Goal: Task Accomplishment & Management: Manage account settings

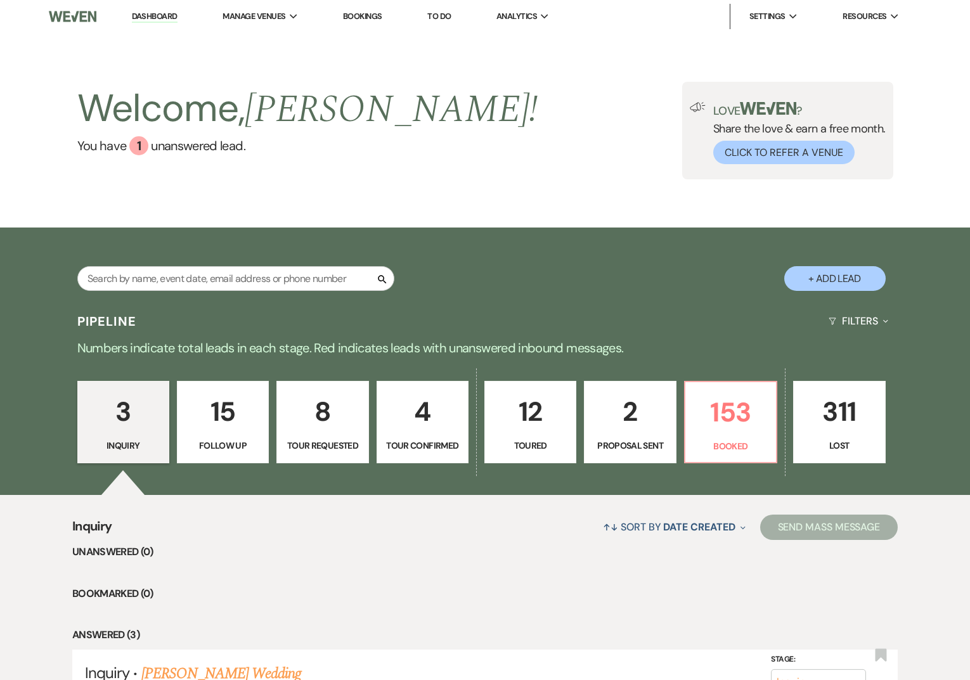
click at [160, 20] on link "Dashboard" at bounding box center [155, 17] width 46 height 12
click at [190, 283] on input "text" at bounding box center [235, 278] width 317 height 25
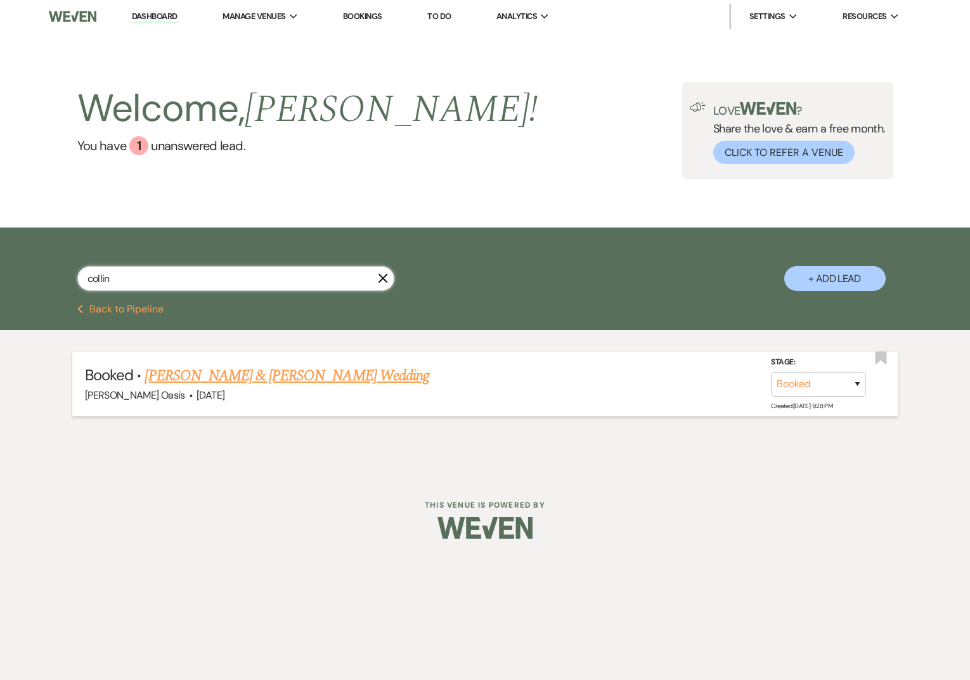
type input "collin"
click at [258, 373] on link "[PERSON_NAME] & [PERSON_NAME] Wedding" at bounding box center [287, 376] width 284 height 23
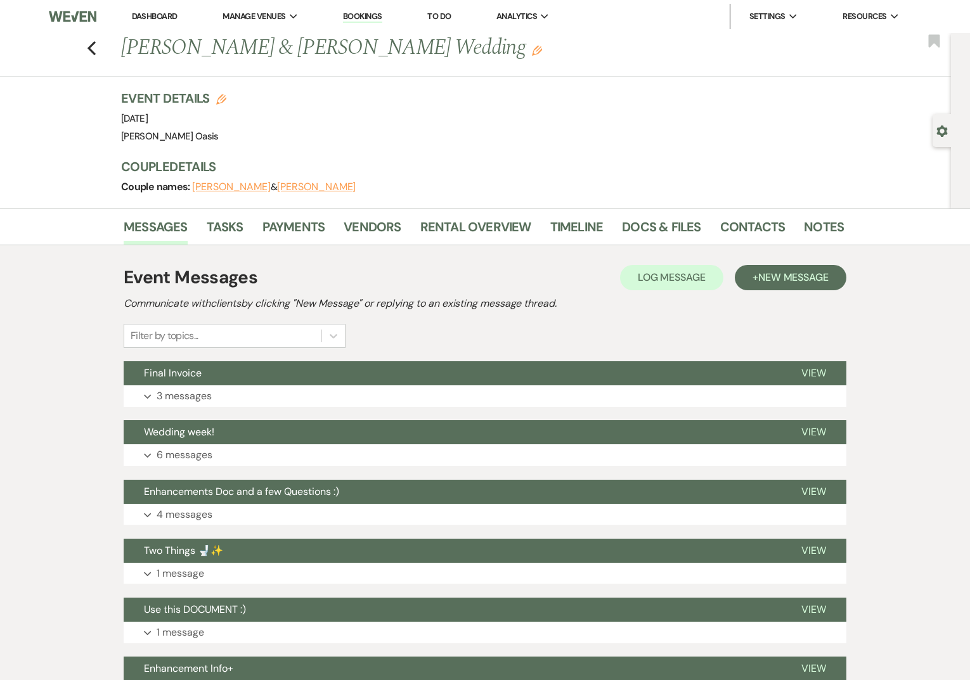
click at [330, 232] on li "Payments" at bounding box center [303, 229] width 82 height 30
click at [307, 230] on link "Payments" at bounding box center [293, 231] width 63 height 28
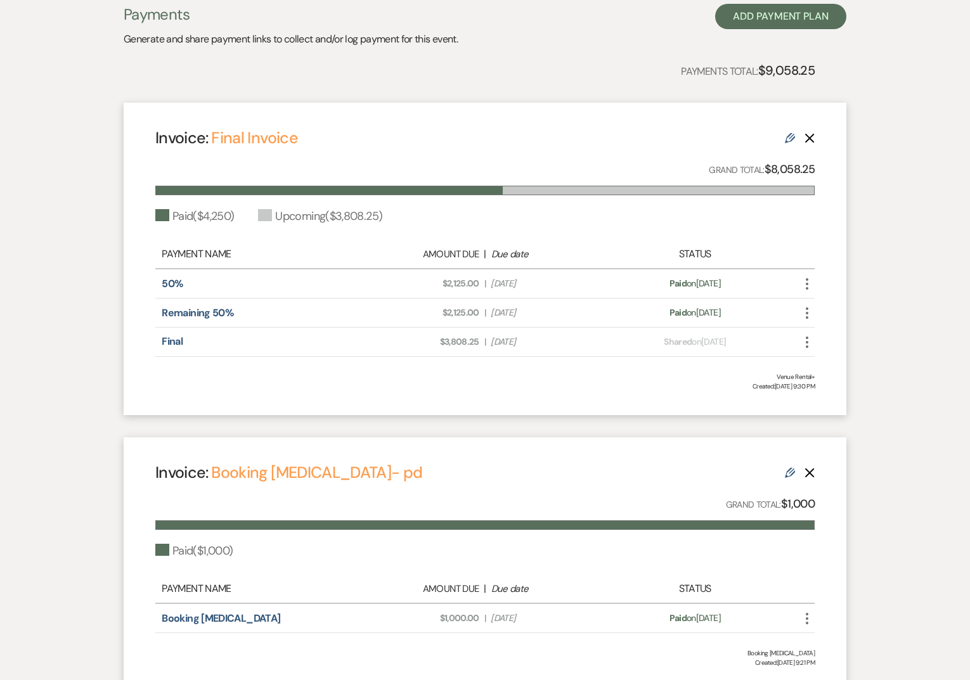
scroll to position [278, 0]
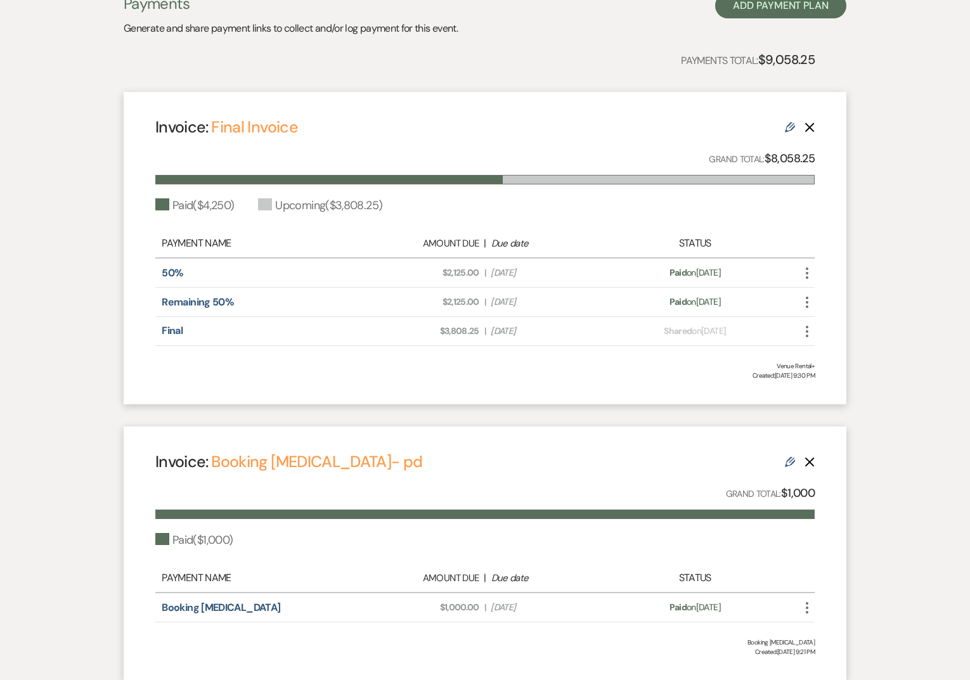
click at [789, 463] on icon "Edit" at bounding box center [790, 462] width 10 height 10
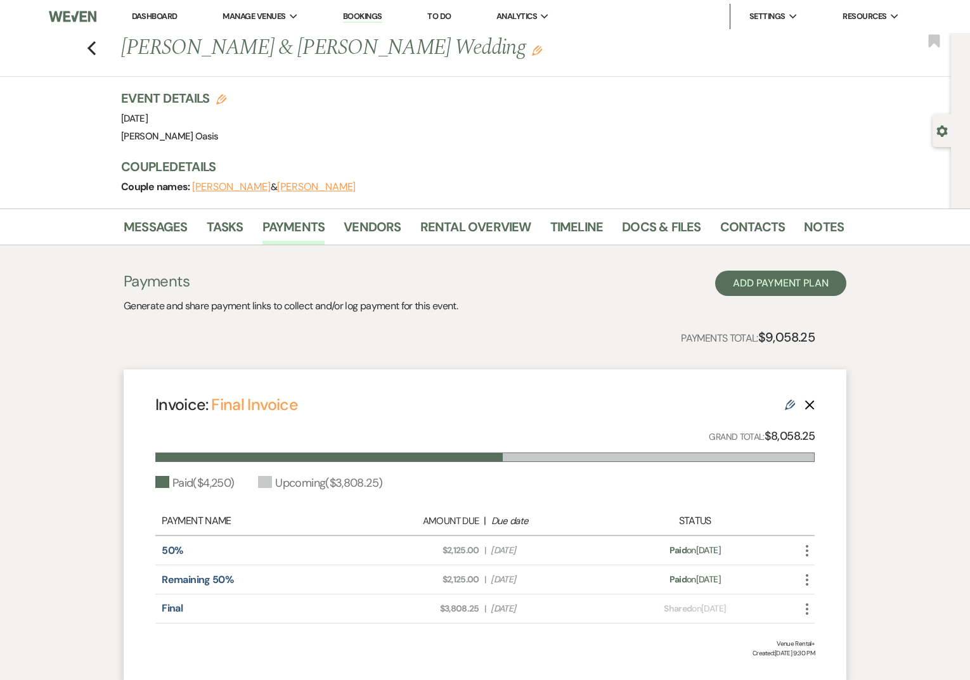
select select "7983"
select select "1"
select select "true"
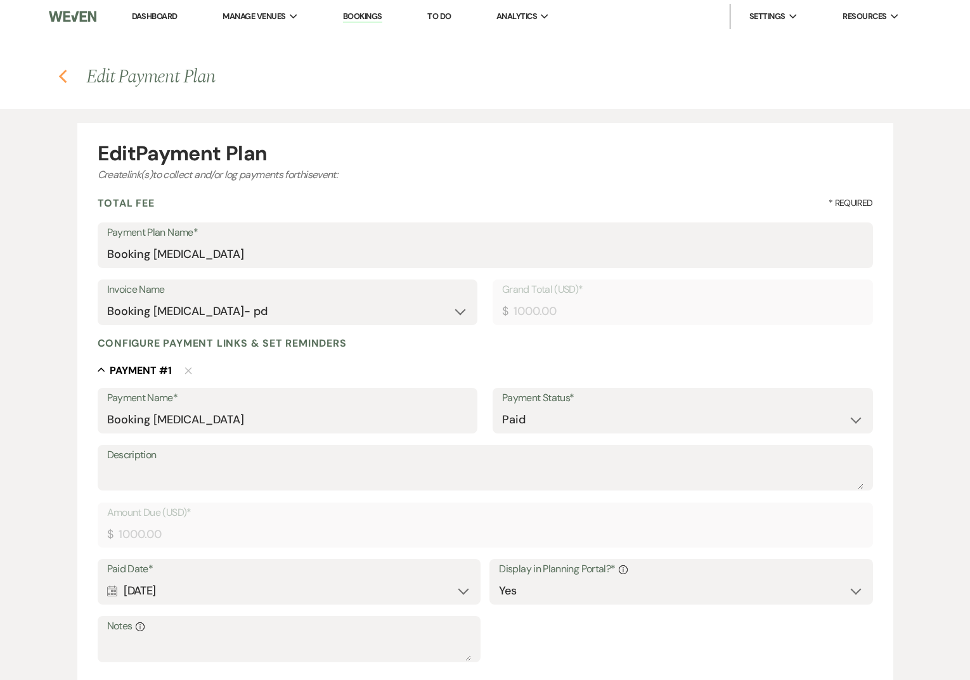
click at [65, 77] on icon "Previous" at bounding box center [63, 76] width 10 height 15
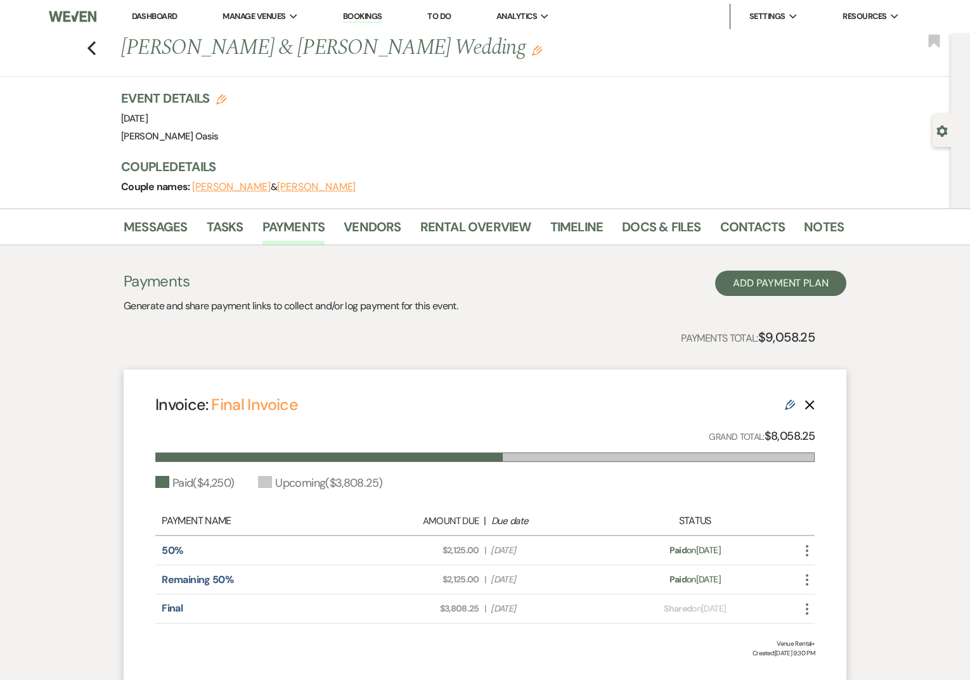
click at [781, 401] on div "Invoice: Final Invoice Edit Delete" at bounding box center [484, 405] width 659 height 22
click at [789, 412] on div "Invoice: Final Invoice Edit Delete" at bounding box center [484, 405] width 659 height 22
click at [789, 408] on icon "Edit" at bounding box center [790, 405] width 10 height 10
select select "26436"
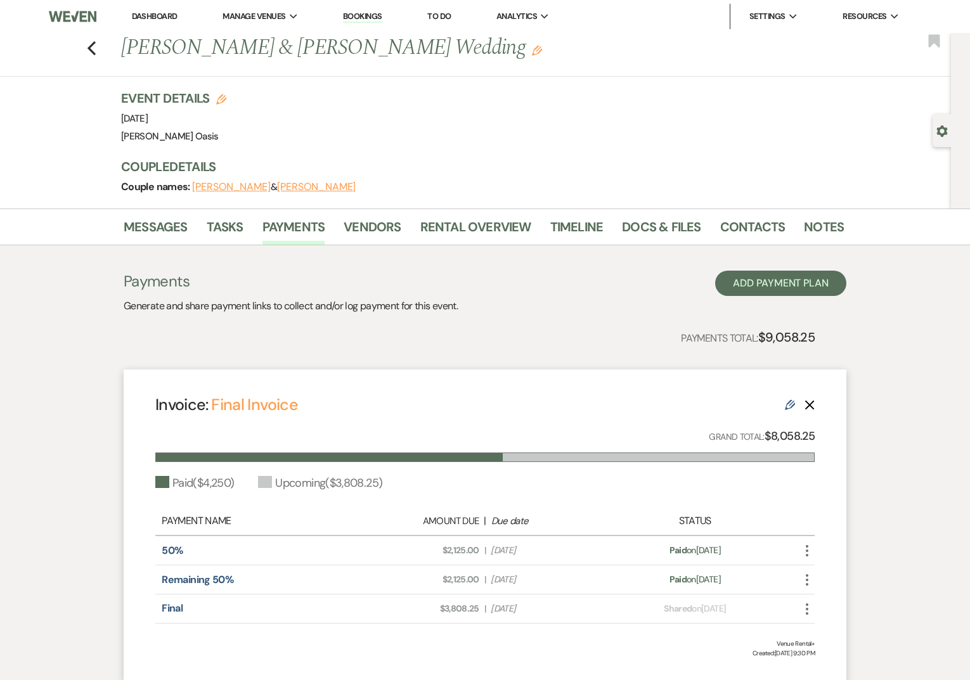
select select "1"
select select "true"
select select "1"
select select "true"
select select "2"
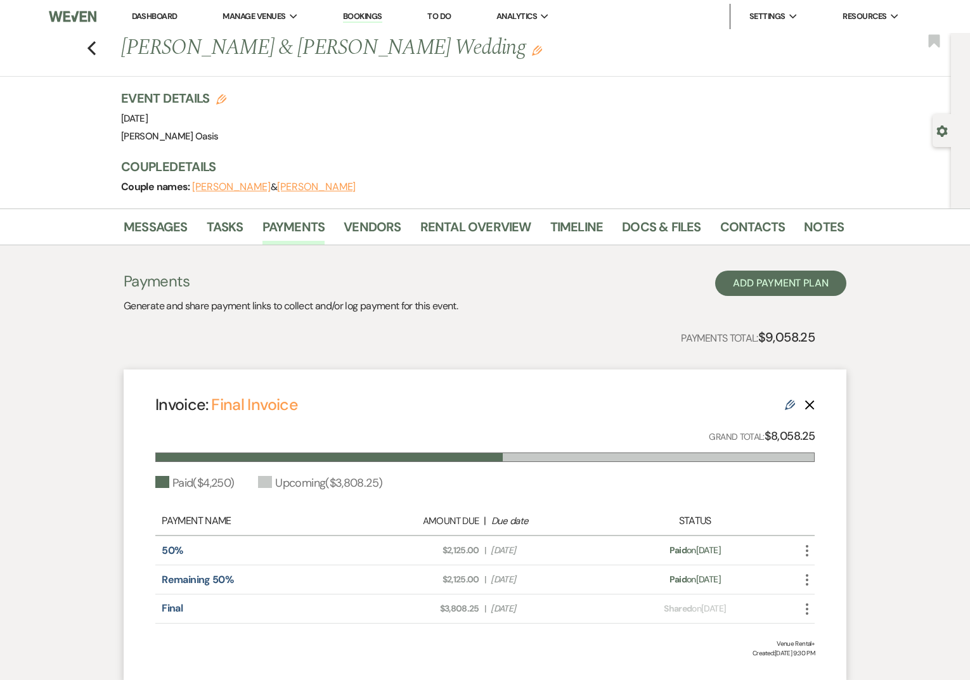
select select "flat"
select select "true"
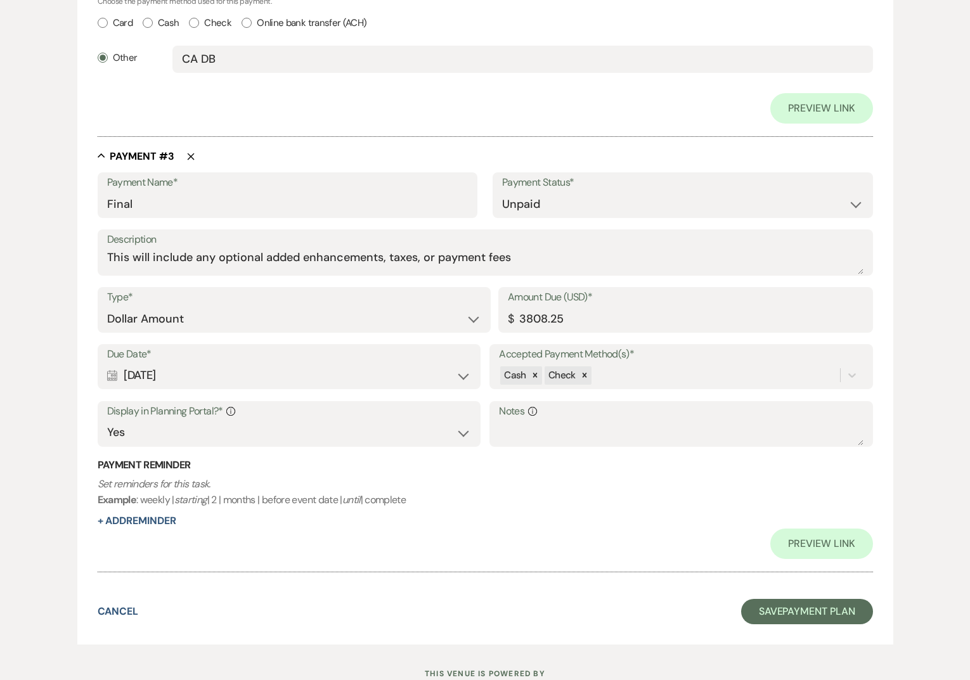
scroll to position [1246, 0]
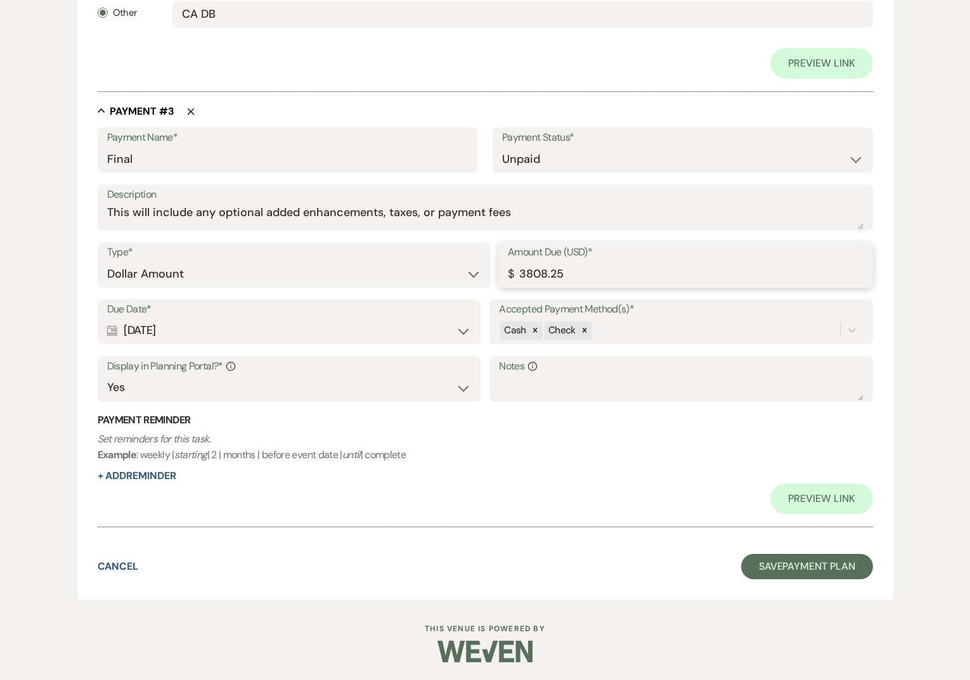
click at [526, 273] on input "3808.25" at bounding box center [686, 274] width 356 height 25
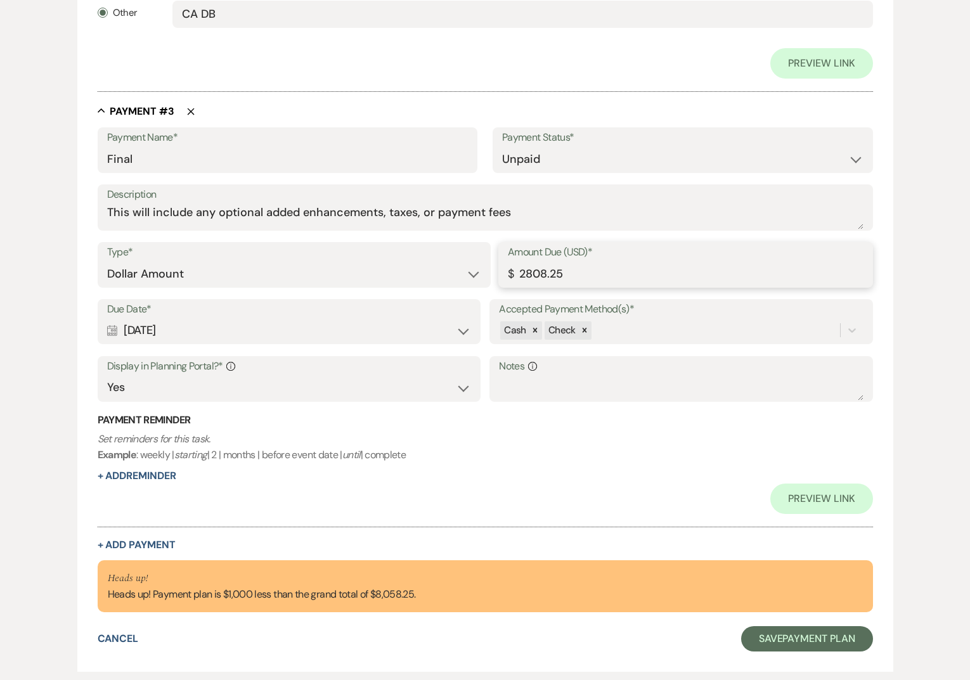
type input "2808.25"
click at [228, 341] on div "Calendar [DATE] Expand" at bounding box center [289, 330] width 364 height 25
select select "day"
select select "afterEventDate"
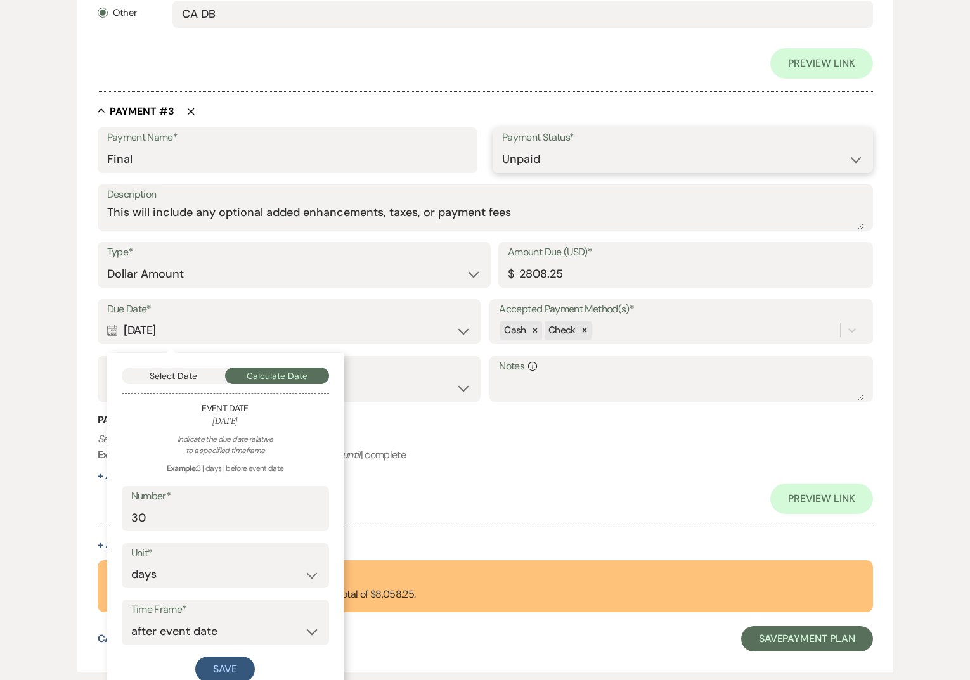
click at [674, 158] on select "Paid Unpaid" at bounding box center [682, 159] width 361 height 25
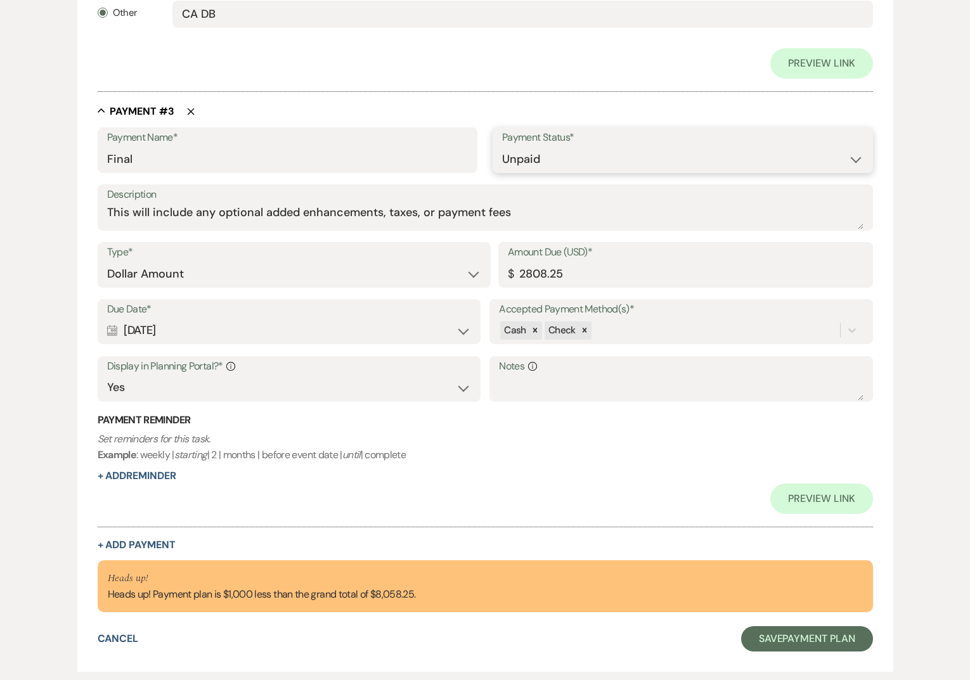
select select "1"
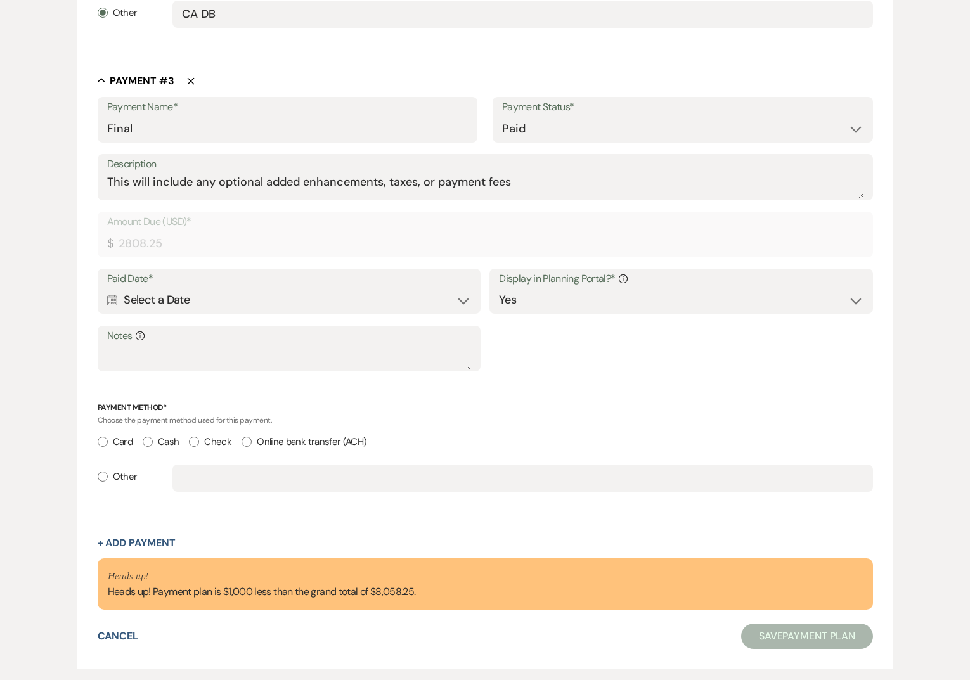
click at [261, 302] on div "Calendar Select a Date Expand" at bounding box center [289, 300] width 364 height 25
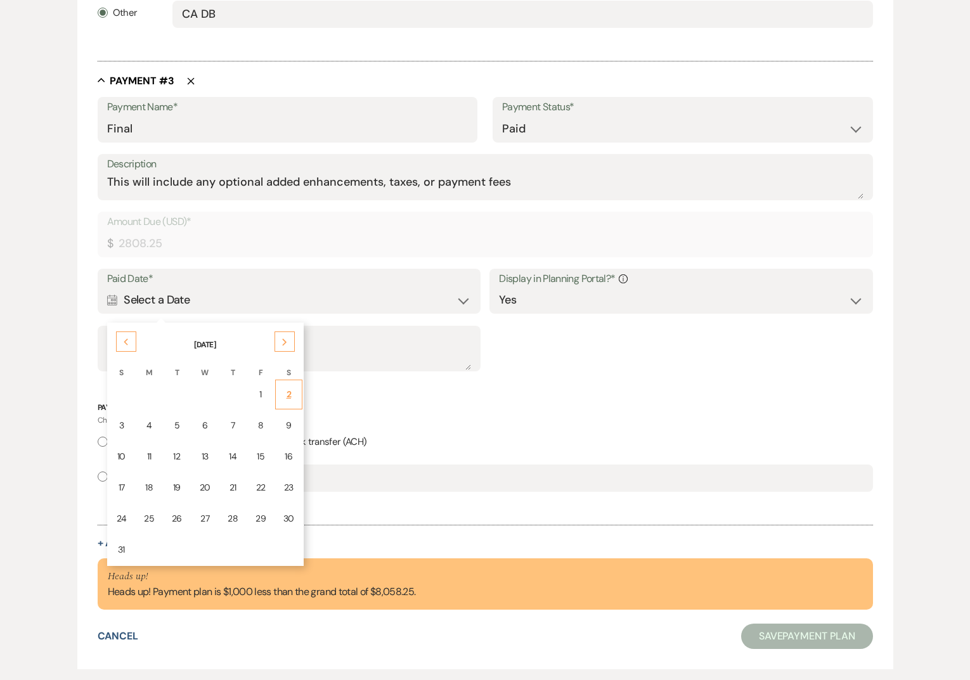
click at [290, 397] on div "2" at bounding box center [288, 394] width 11 height 13
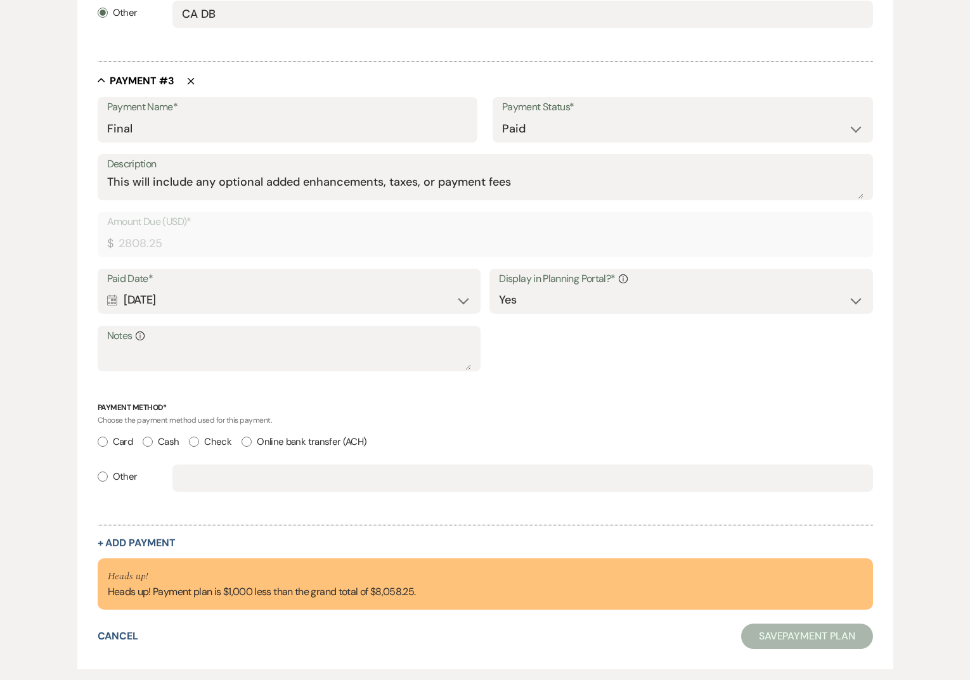
click at [112, 474] on label "Other" at bounding box center [118, 476] width 40 height 17
click at [108, 474] on input "Other" at bounding box center [103, 477] width 10 height 10
radio input "true"
click at [240, 494] on div "Other" at bounding box center [485, 484] width 775 height 39
click at [234, 482] on input "text" at bounding box center [522, 478] width 681 height 25
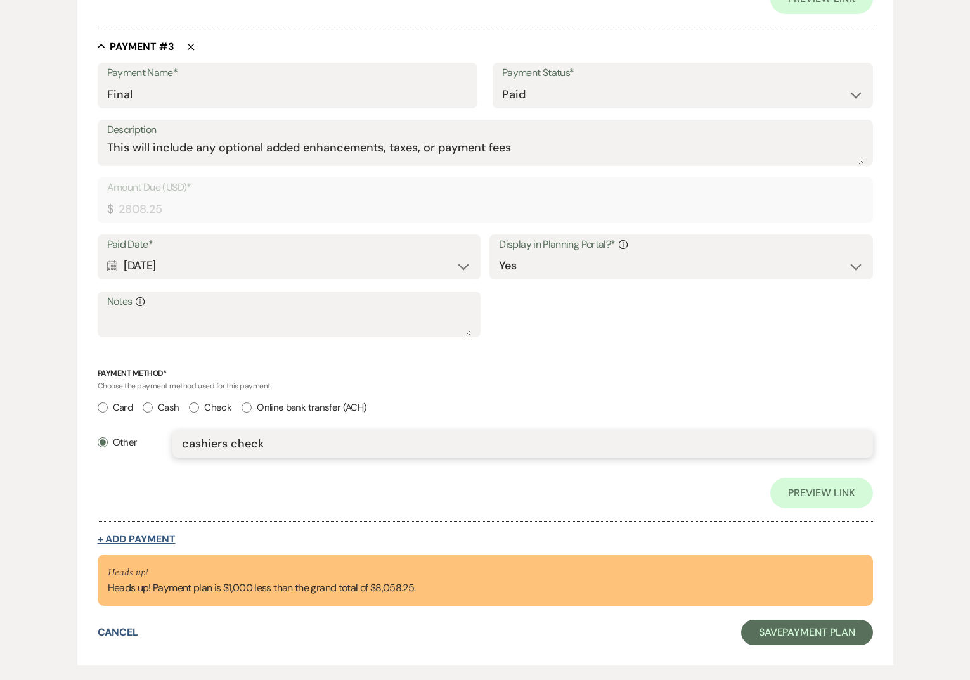
scroll to position [1377, 0]
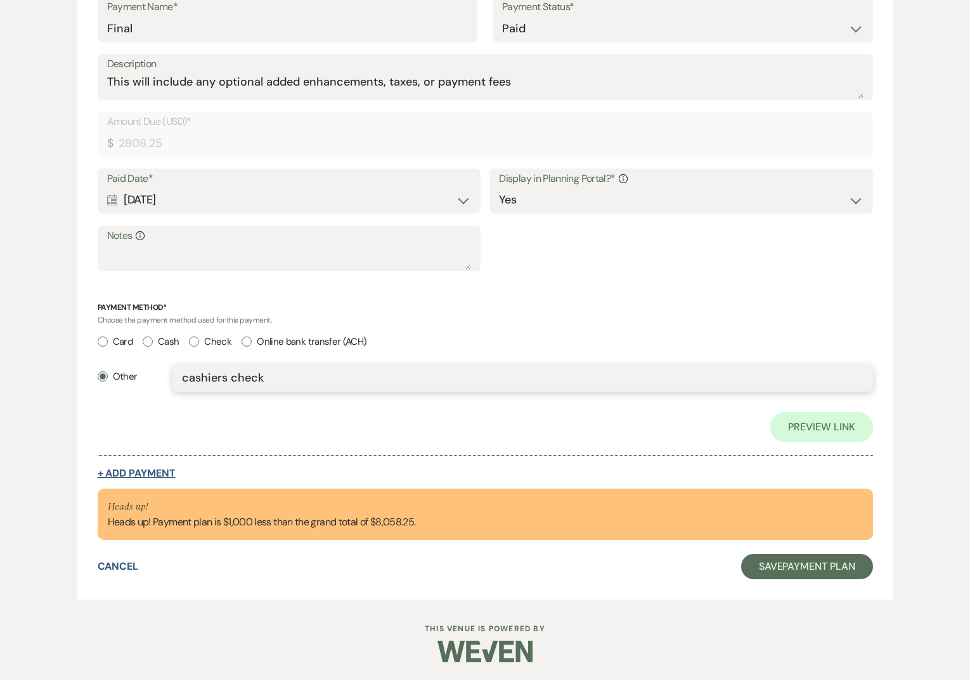
type input "cashiers check"
click at [149, 474] on button "+ Add Payment" at bounding box center [137, 473] width 78 height 10
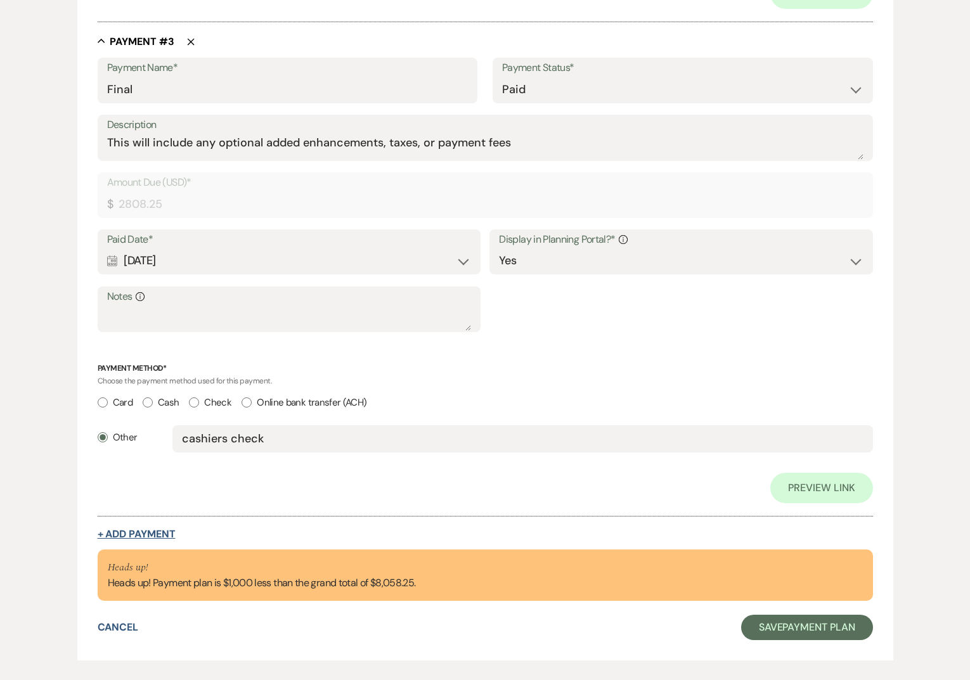
select select "2"
select select "flat"
select select "true"
select select "client"
select select "weeks"
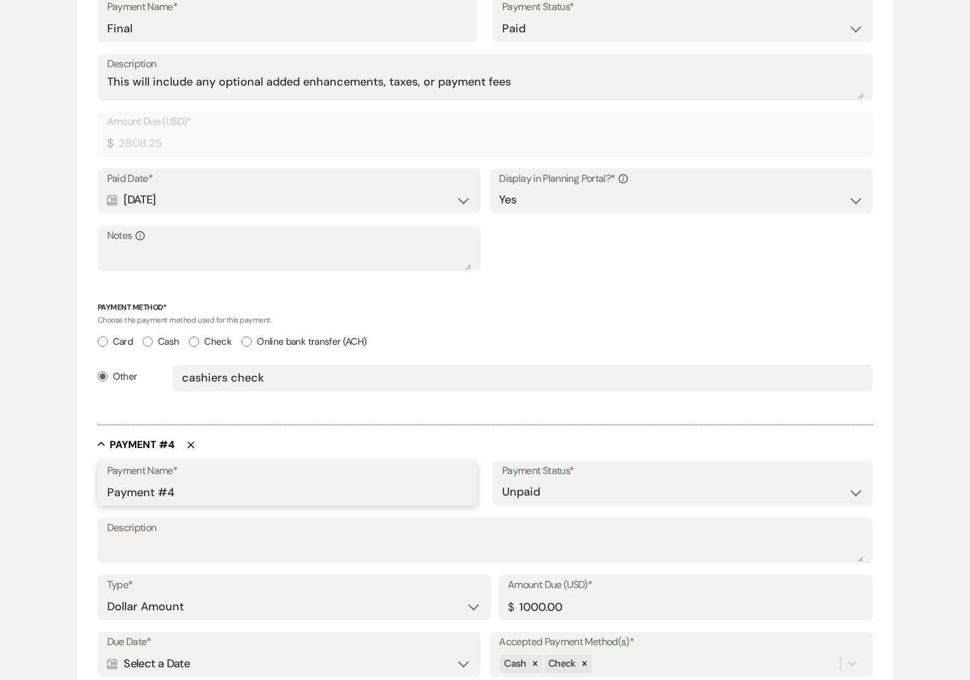
drag, startPoint x: 176, startPoint y: 491, endPoint x: 13, endPoint y: 494, distance: 163.6
type input "Original Deposit"
click at [522, 491] on select "Paid Unpaid" at bounding box center [682, 492] width 361 height 25
select select "1"
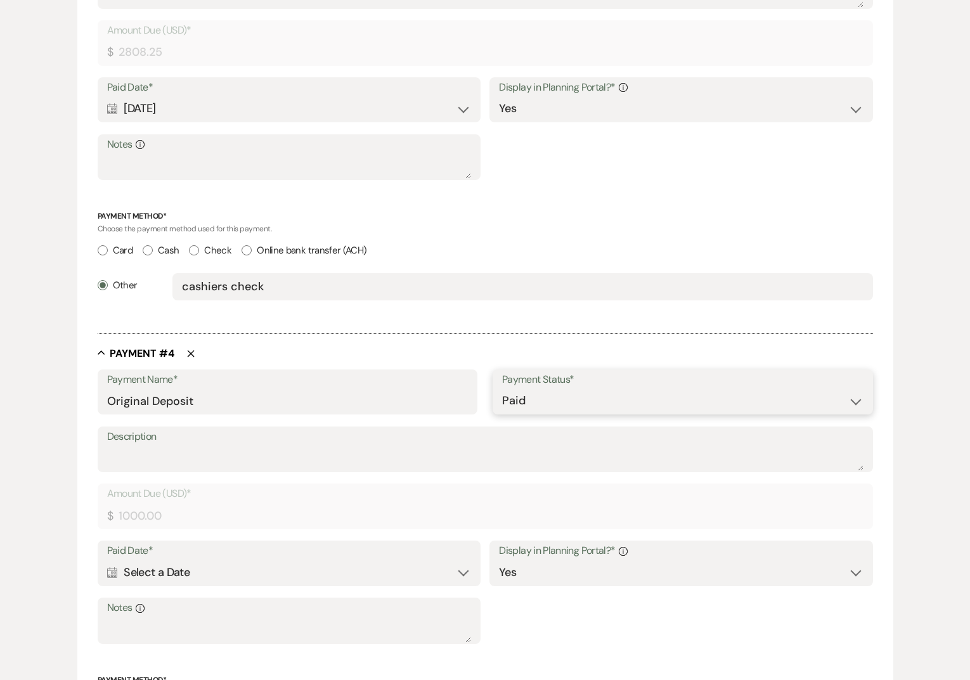
scroll to position [1416, 0]
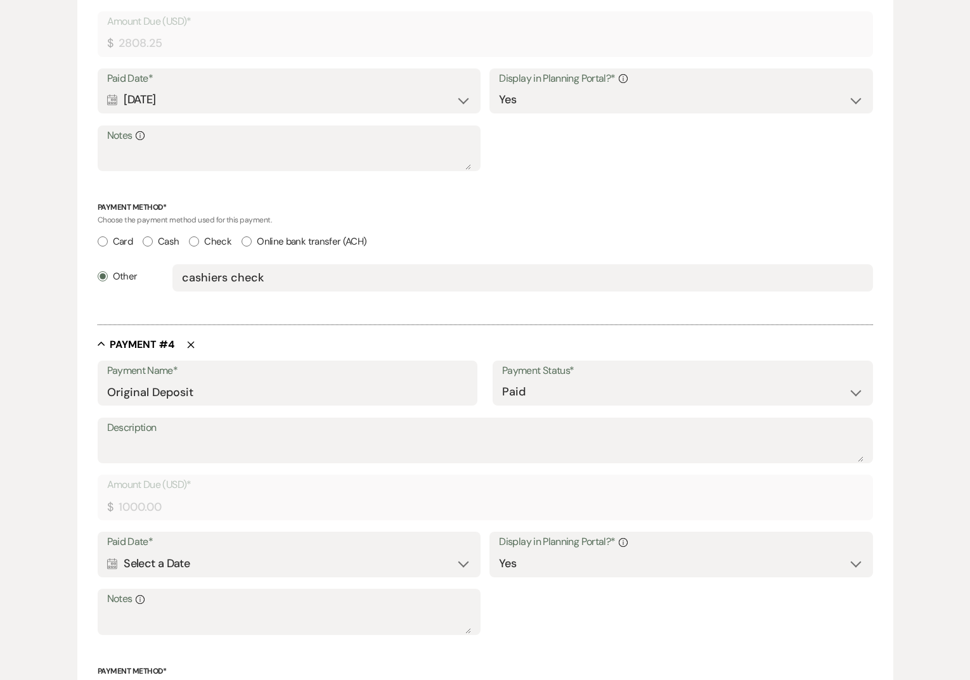
click at [219, 562] on div "Calendar Select a Date Expand" at bounding box center [289, 564] width 364 height 25
click at [128, 604] on icon "Previous" at bounding box center [126, 606] width 6 height 8
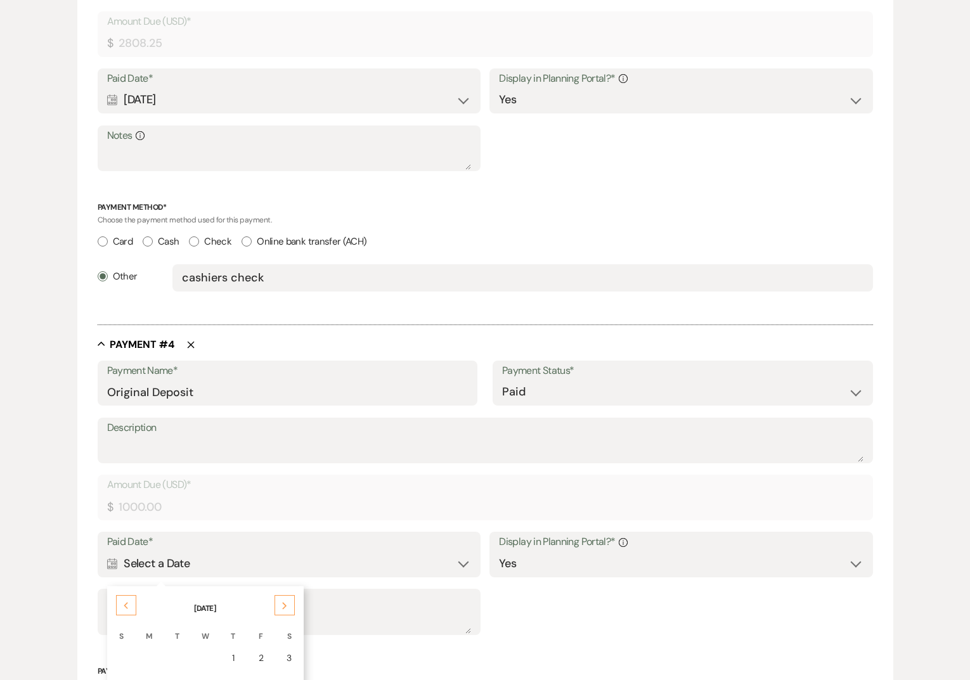
click at [128, 604] on icon "Previous" at bounding box center [126, 606] width 6 height 8
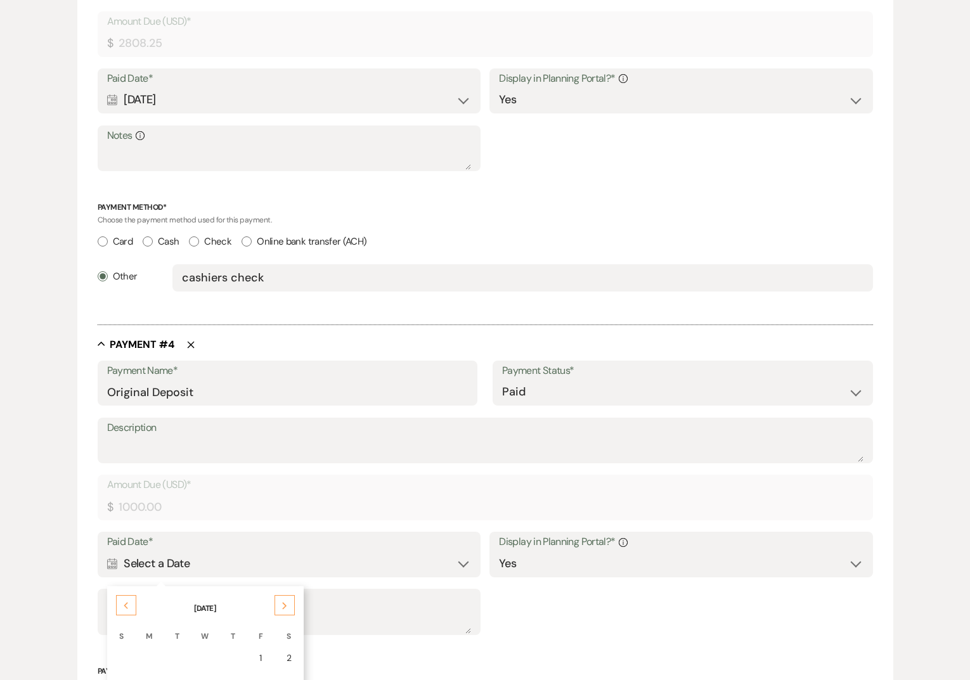
click at [128, 604] on icon "Previous" at bounding box center [126, 606] width 6 height 8
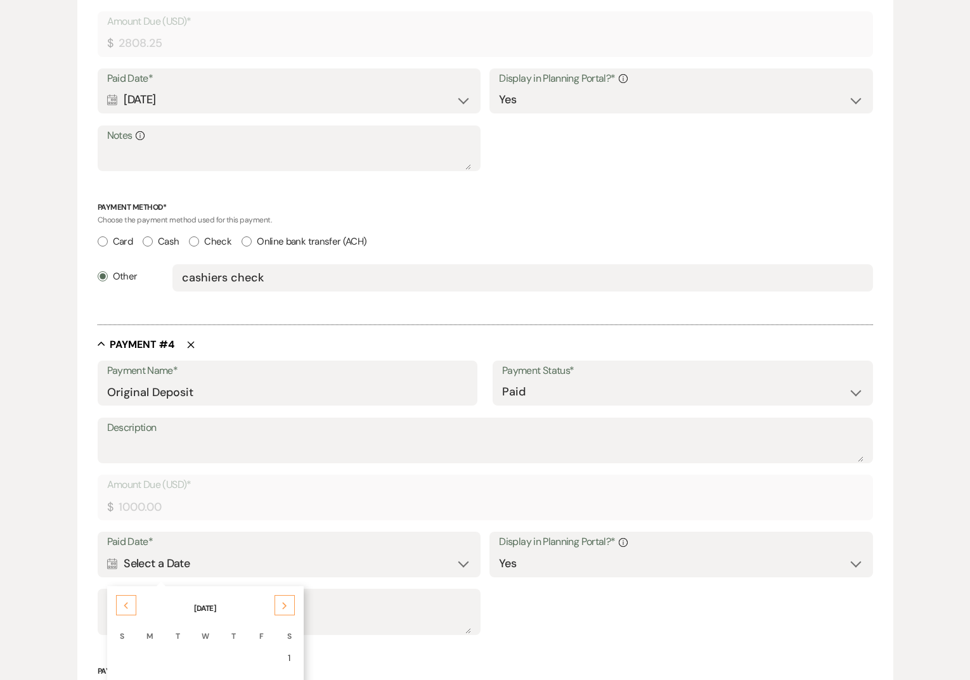
click at [128, 604] on icon "Previous" at bounding box center [126, 606] width 6 height 8
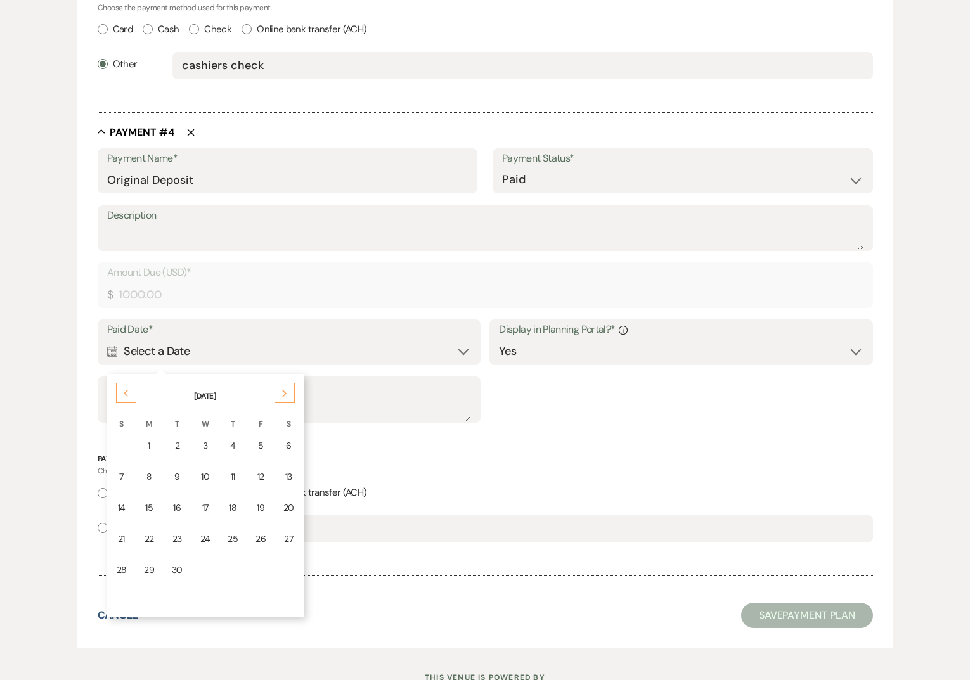
scroll to position [1631, 0]
click at [146, 530] on div "22" at bounding box center [149, 536] width 10 height 13
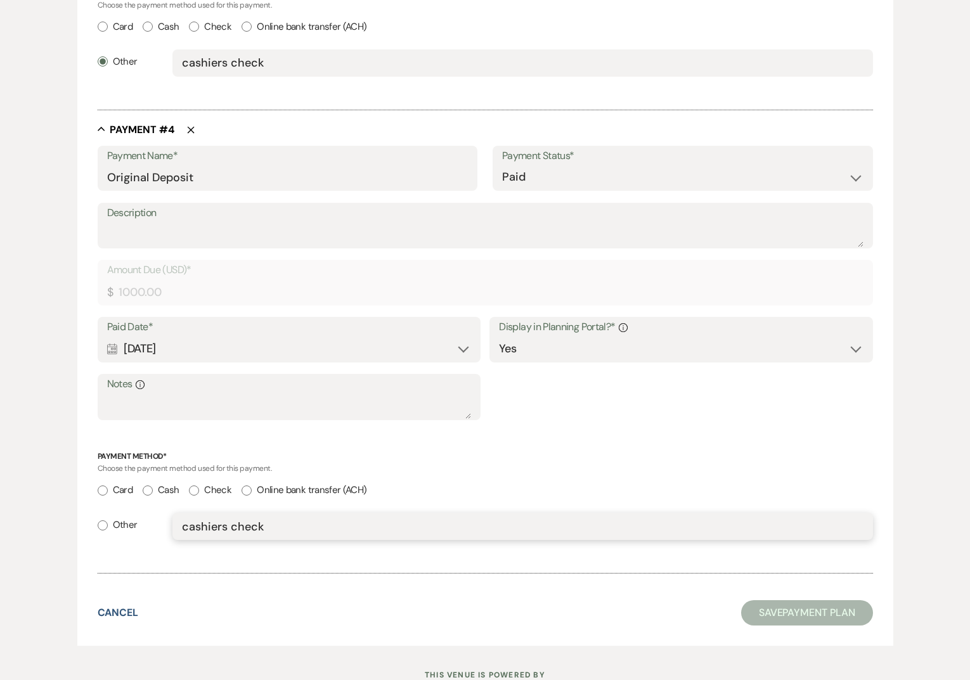
drag, startPoint x: 280, startPoint y: 531, endPoint x: 156, endPoint y: 513, distance: 125.0
click at [156, 513] on div "Other cashiers check" at bounding box center [485, 532] width 775 height 39
radio input "true"
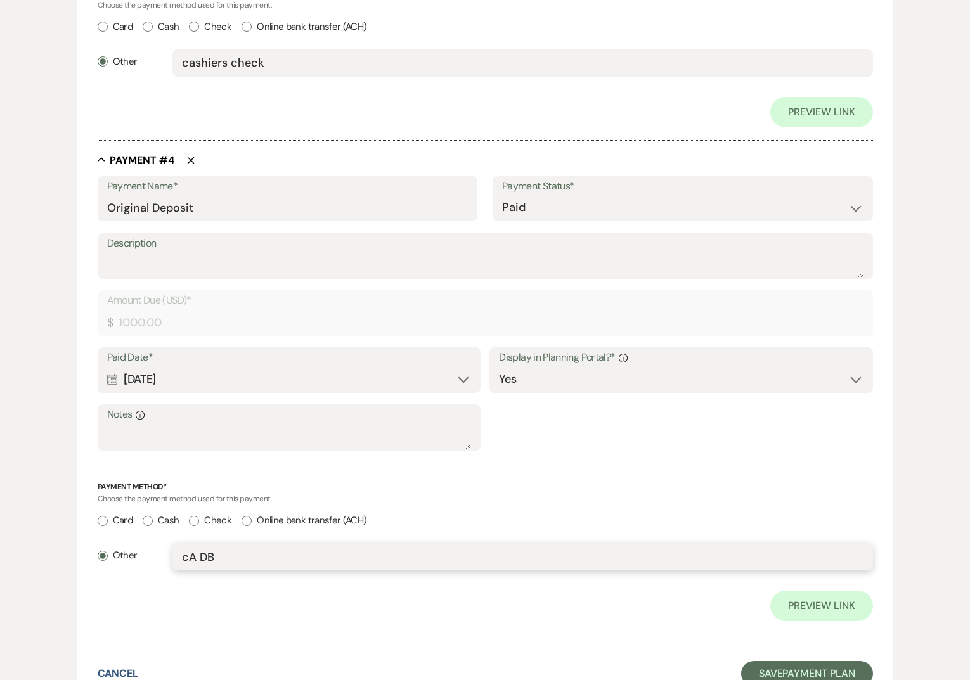
type input "CA DB"
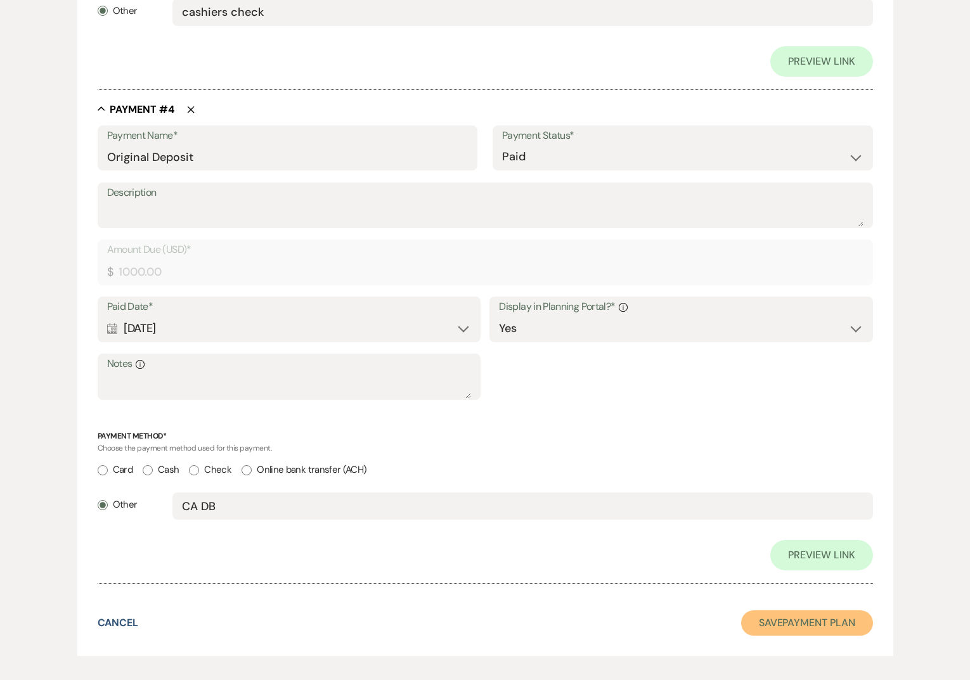
click at [816, 619] on button "Save Payment Plan" at bounding box center [807, 622] width 132 height 25
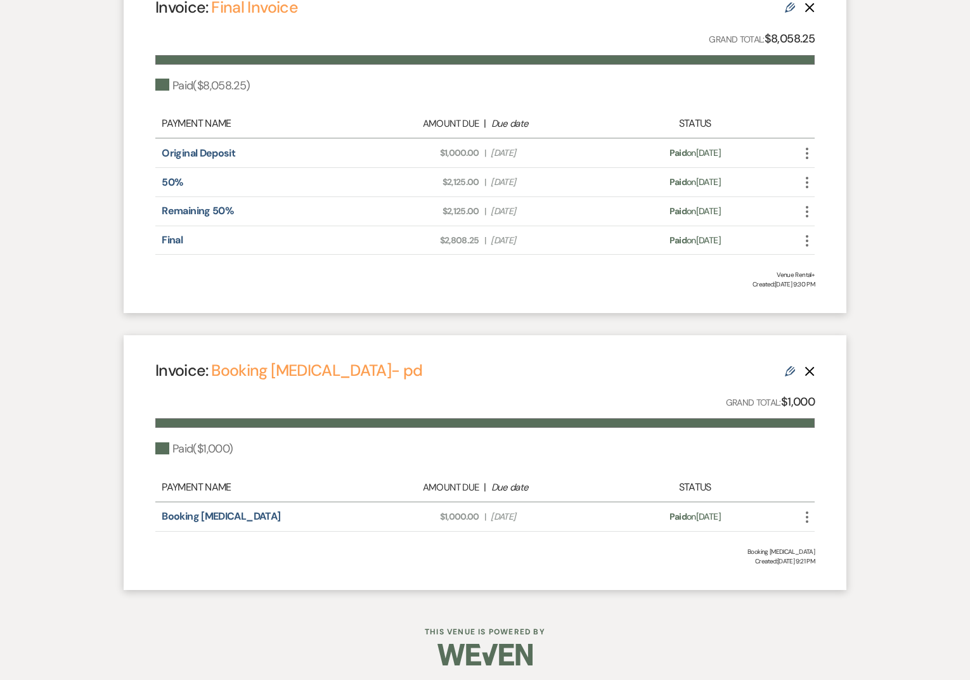
scroll to position [399, 0]
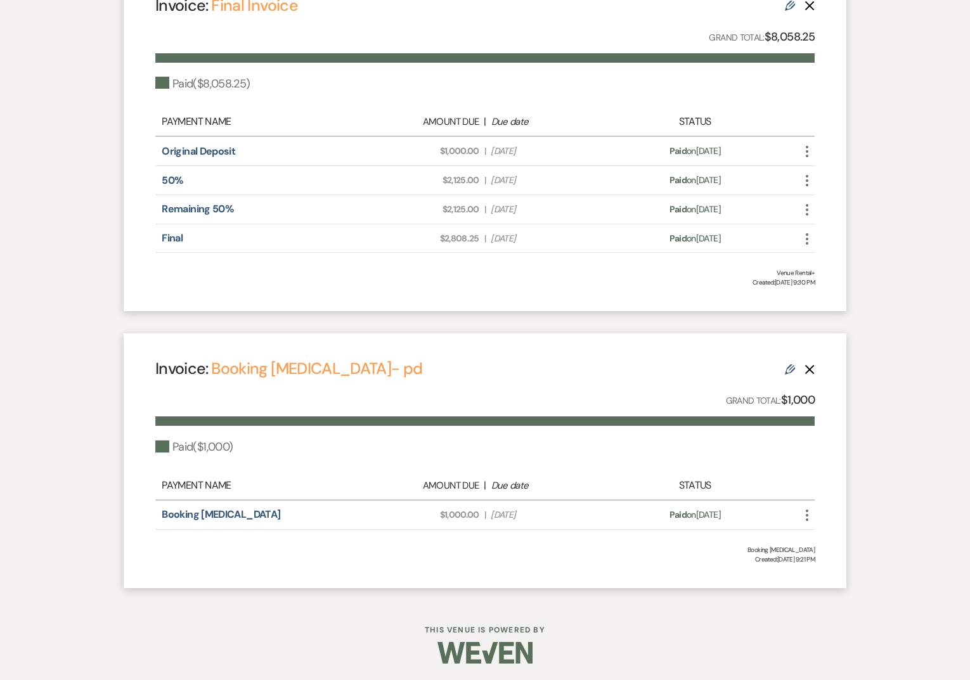
click at [813, 368] on icon "Delete" at bounding box center [809, 370] width 10 height 10
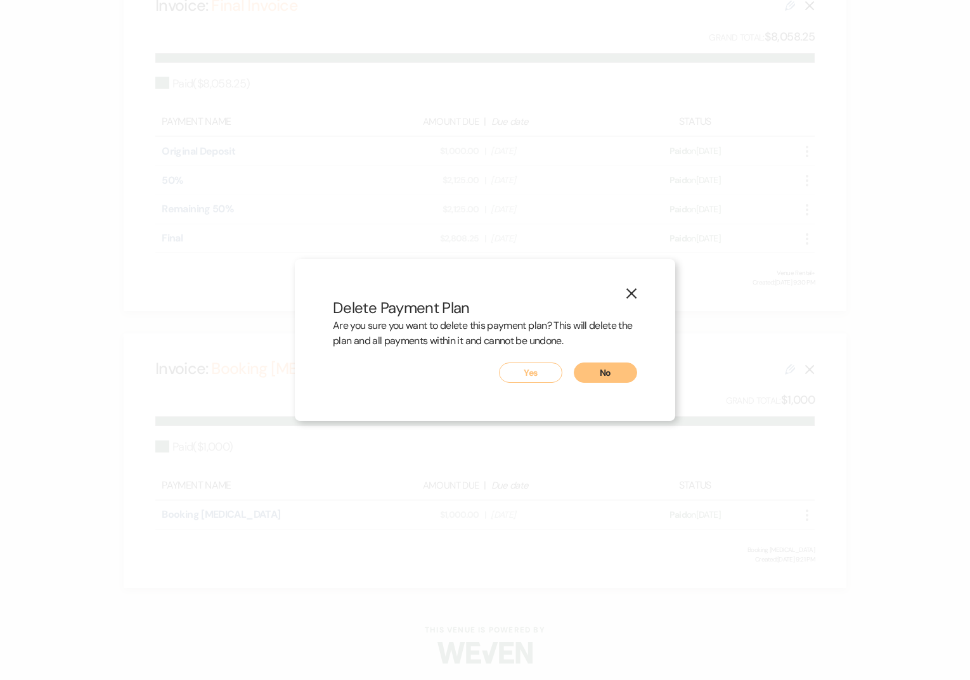
click at [524, 362] on div "Are you sure you want to delete this payment plan? This will delete the plan an…" at bounding box center [485, 340] width 304 height 44
click at [524, 366] on button "Yes" at bounding box center [530, 373] width 63 height 20
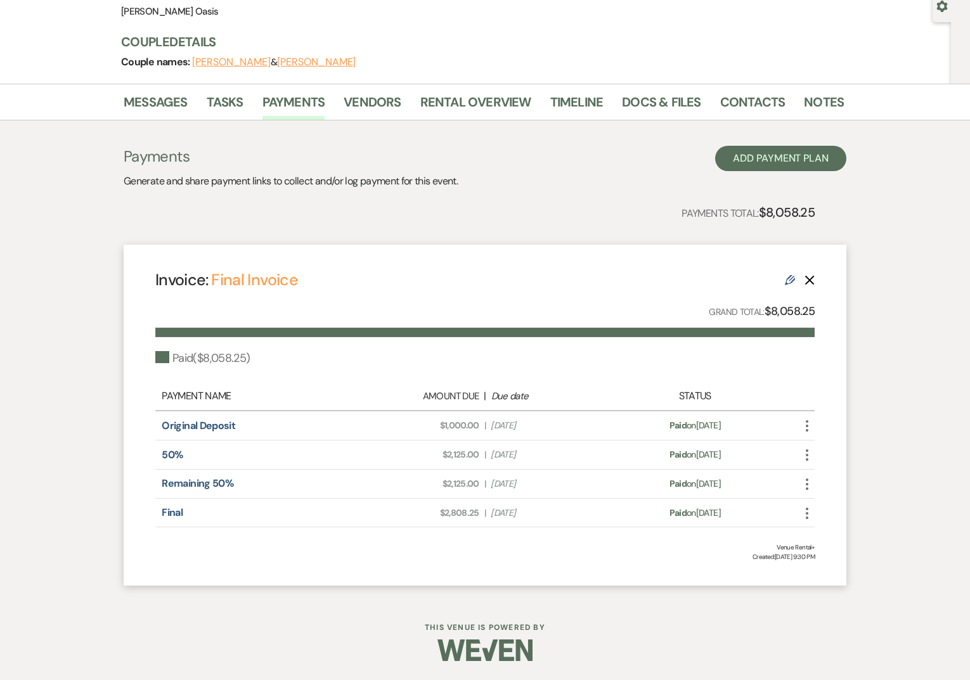
scroll to position [0, 0]
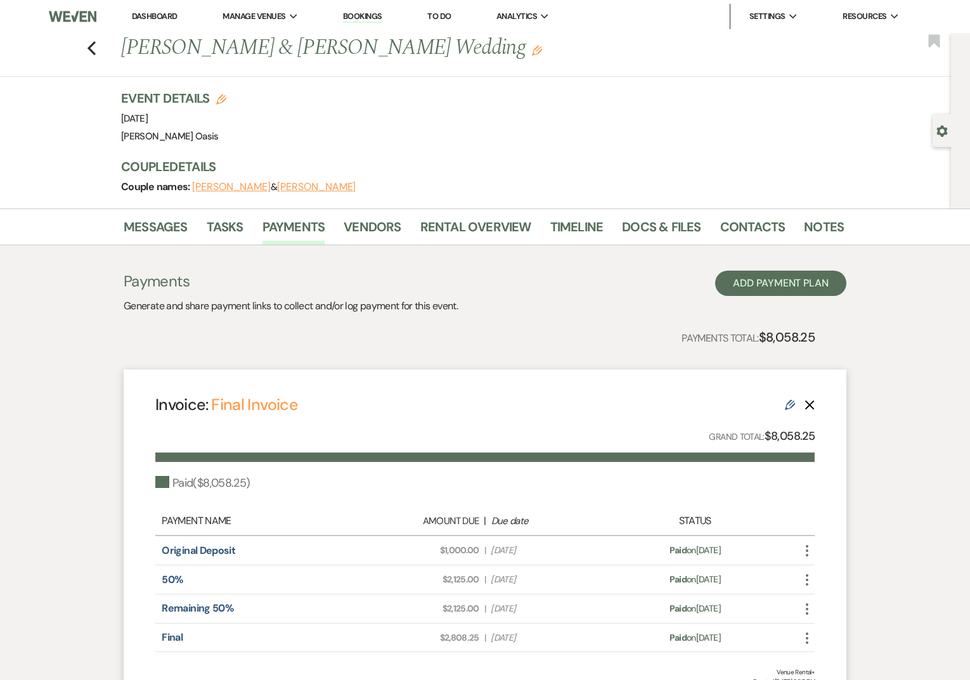
click at [151, 21] on link "Dashboard" at bounding box center [155, 16] width 46 height 11
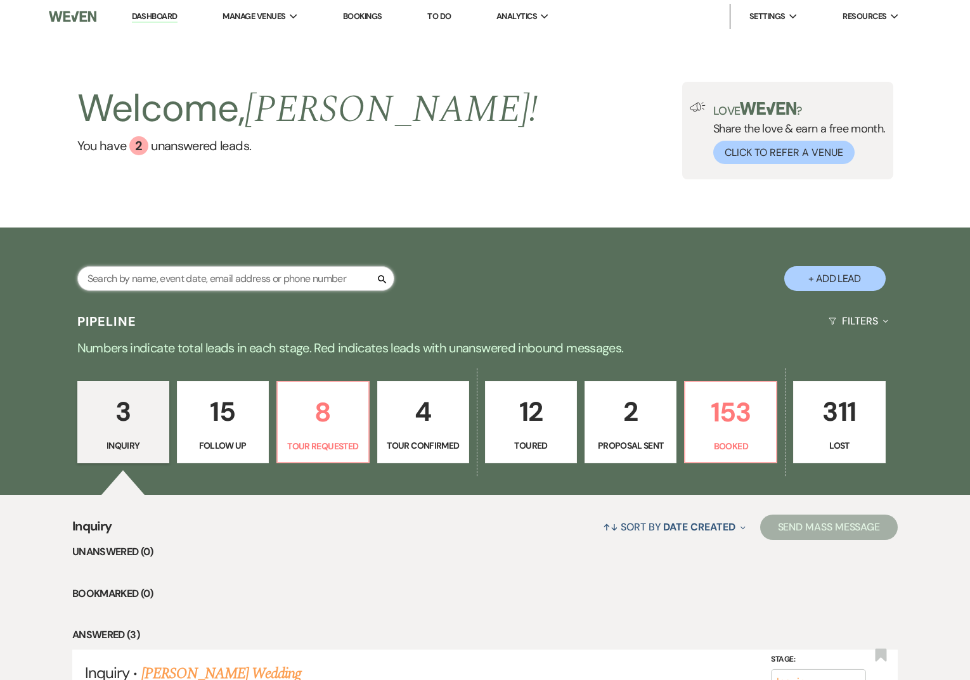
click at [160, 287] on input "text" at bounding box center [235, 278] width 317 height 25
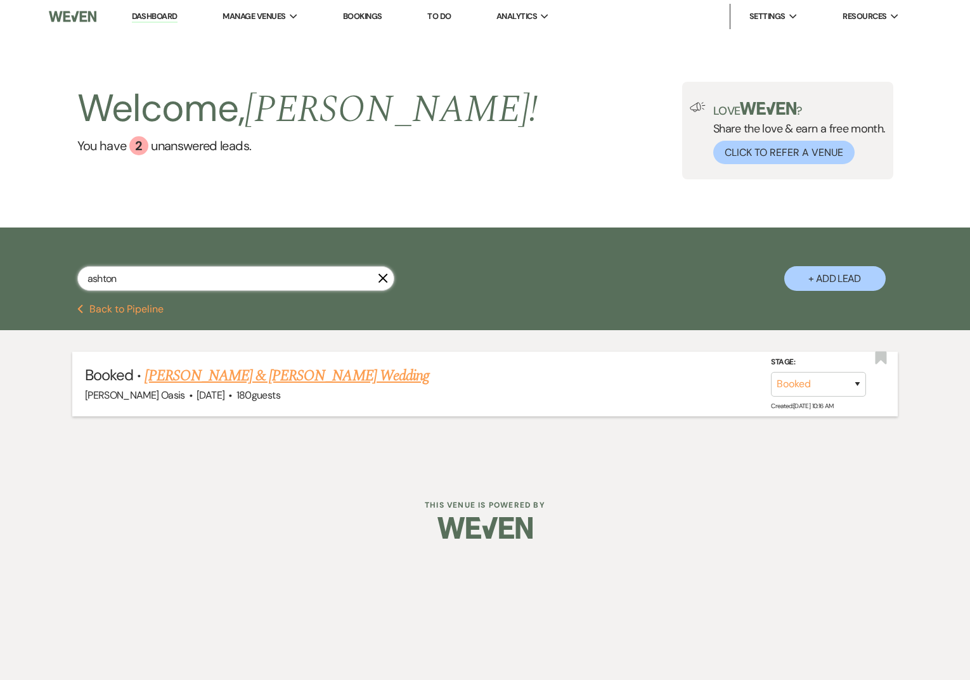
type input "ashton"
click at [186, 377] on link "[PERSON_NAME] & [PERSON_NAME] Wedding" at bounding box center [287, 376] width 284 height 23
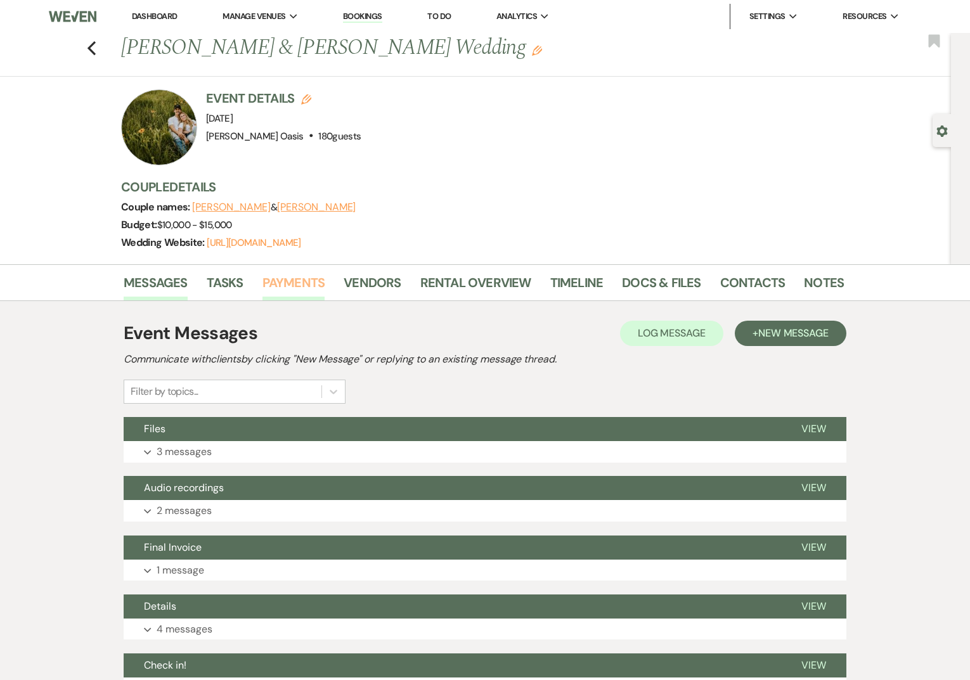
click at [296, 286] on link "Payments" at bounding box center [293, 287] width 63 height 28
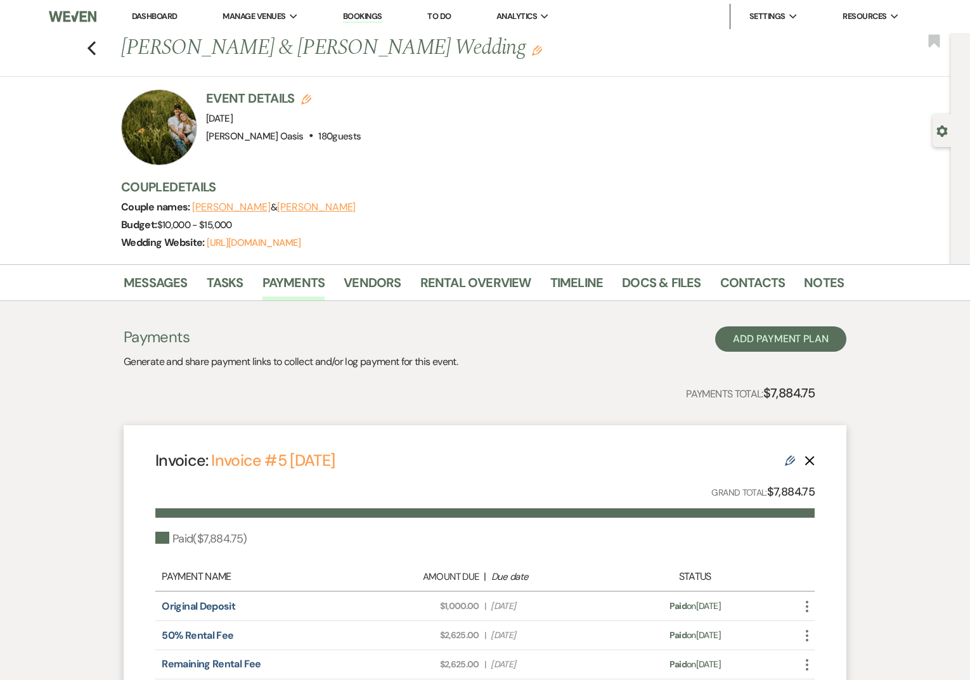
click at [153, 14] on link "Dashboard" at bounding box center [155, 16] width 46 height 11
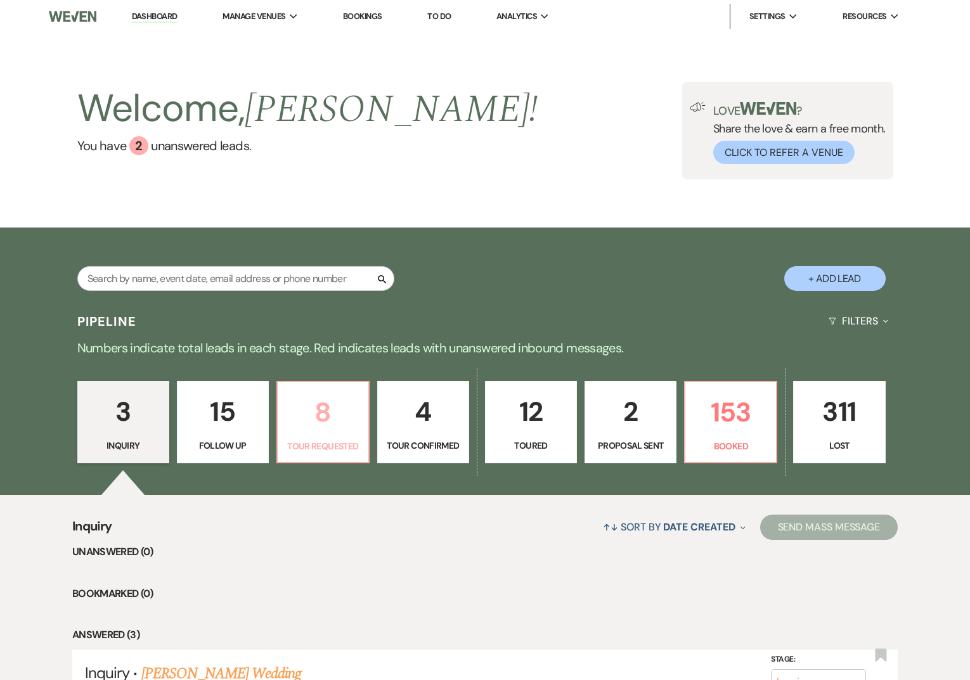
scroll to position [131, 0]
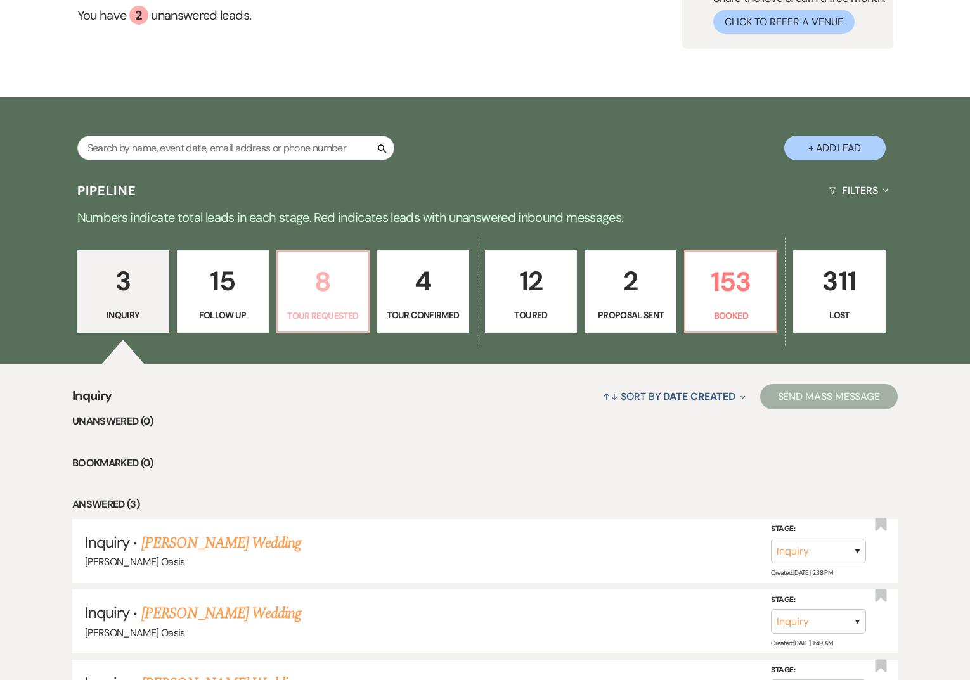
click at [321, 434] on ul "Unanswered (0) Bookmarked (0) Answered (3) Inquiry · [PERSON_NAME] Wedding [PER…" at bounding box center [484, 568] width 825 height 311
click at [303, 315] on p "Tour Requested" at bounding box center [322, 316] width 75 height 14
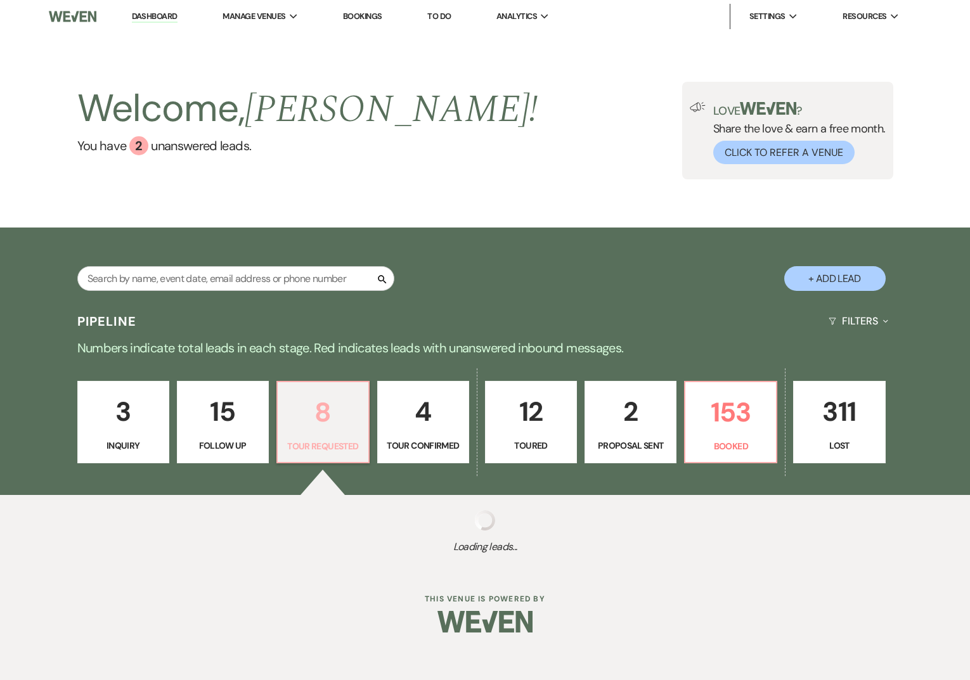
select select "2"
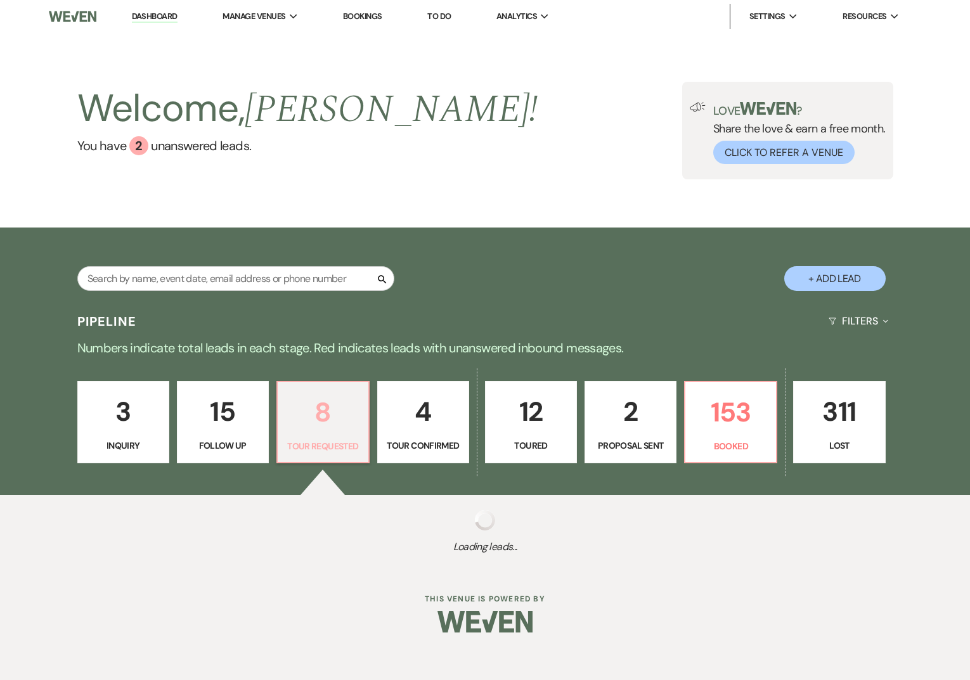
select select "2"
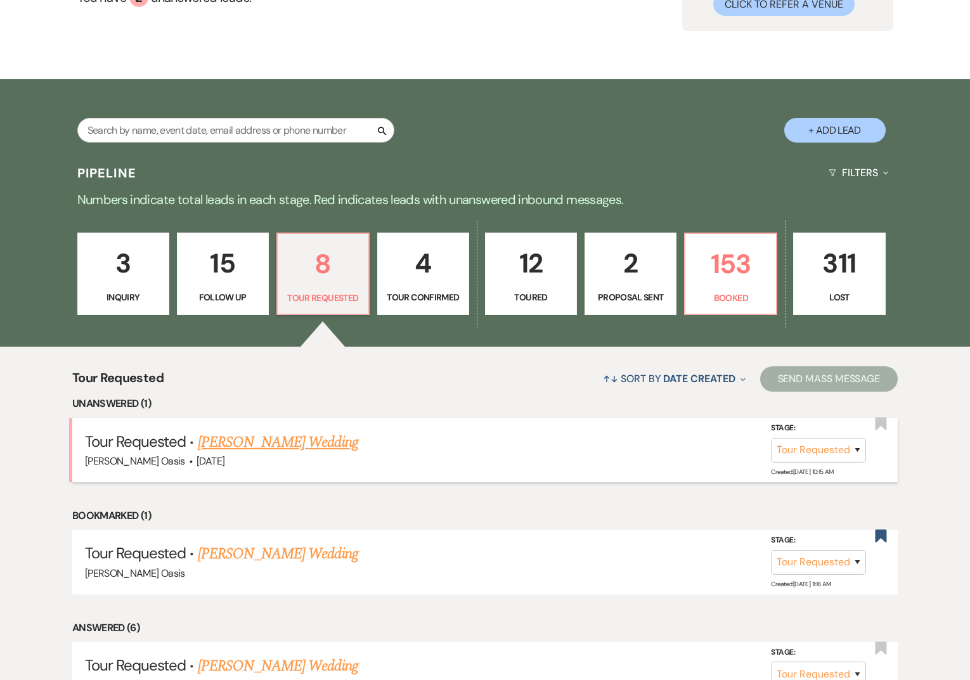
scroll to position [149, 0]
click at [248, 441] on link "[PERSON_NAME] Wedding" at bounding box center [278, 441] width 160 height 23
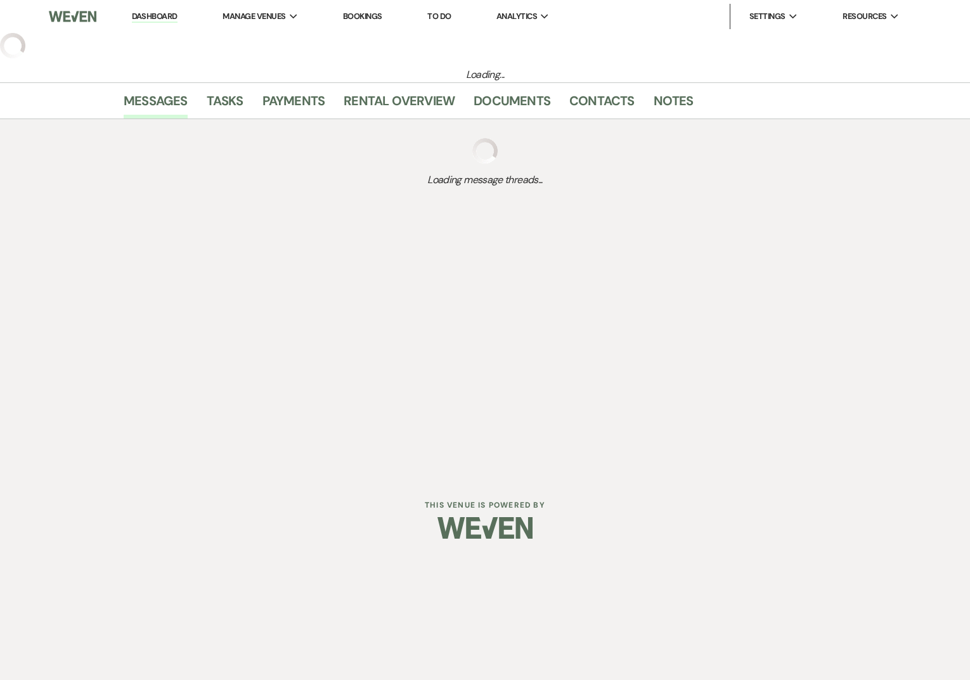
select select "2"
select select "5"
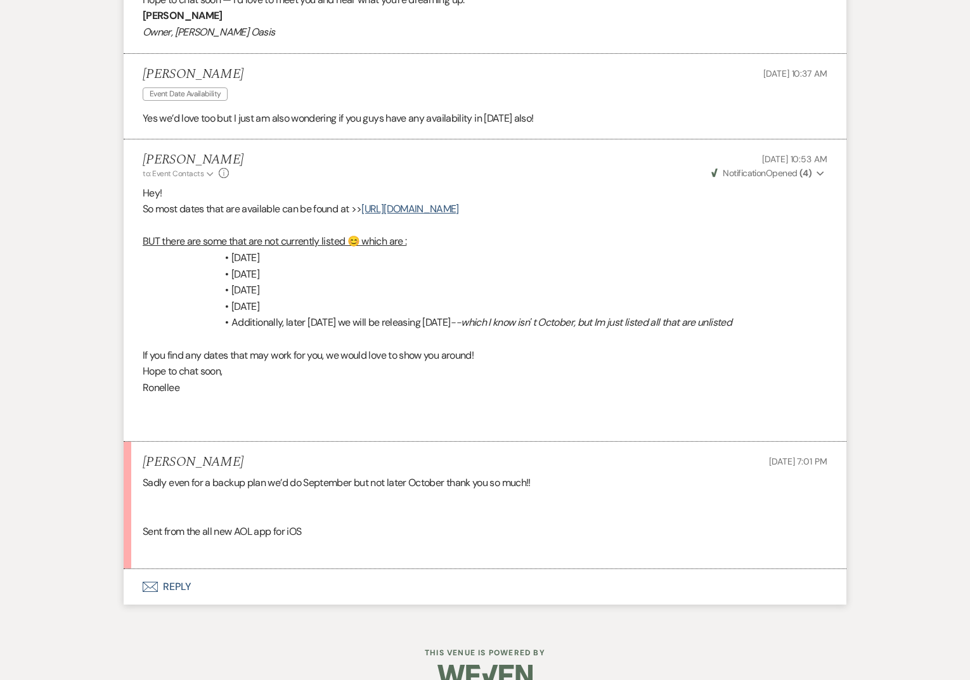
scroll to position [1140, 0]
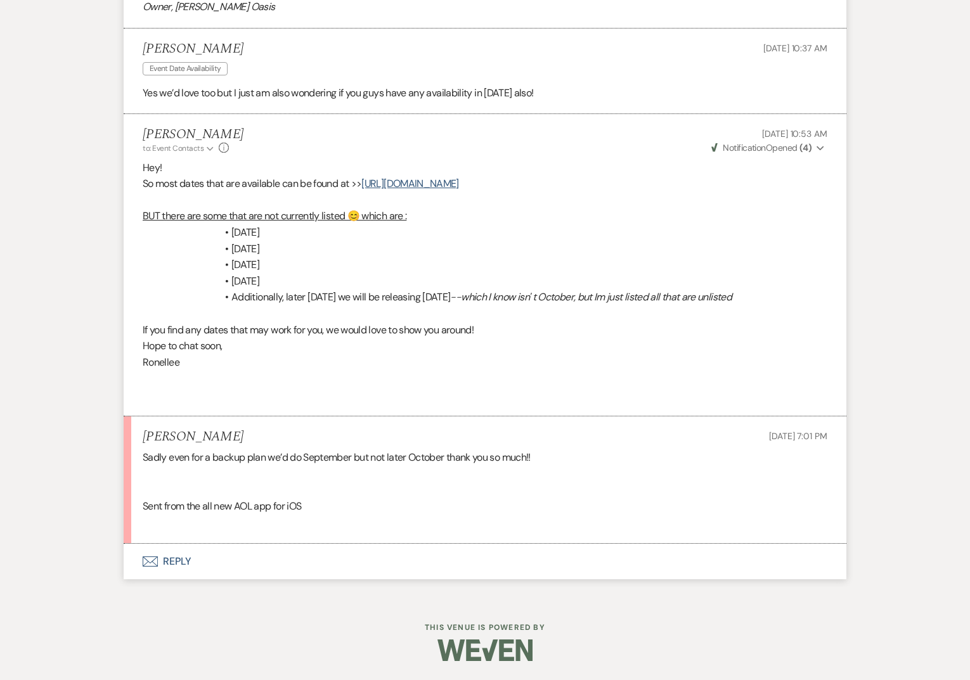
click at [238, 555] on button "Envelope Reply" at bounding box center [485, 561] width 723 height 35
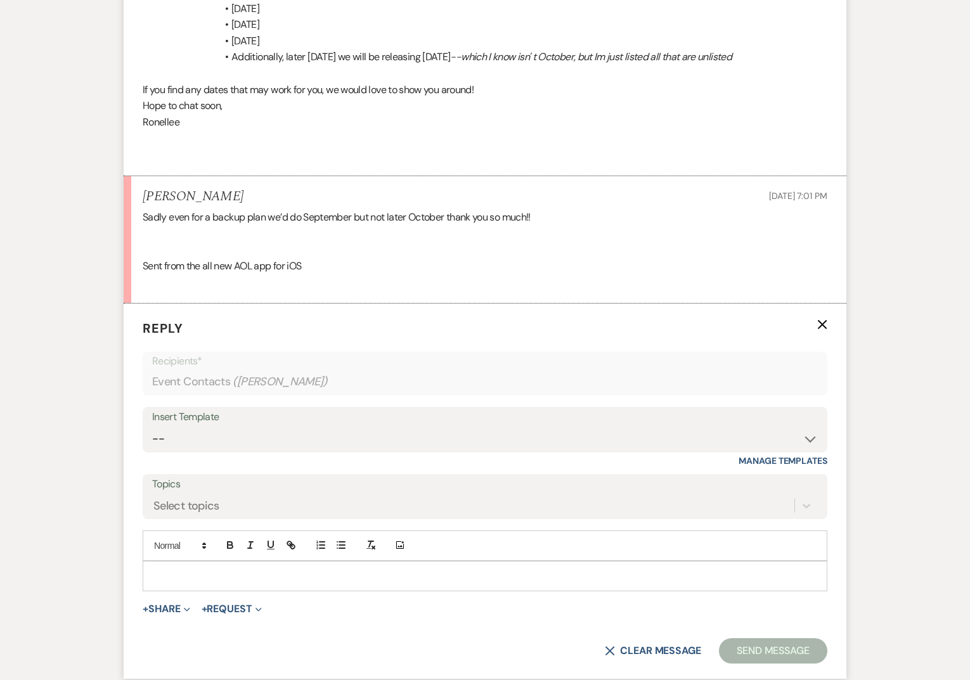
scroll to position [1383, 0]
click at [219, 558] on div "Add Photo" at bounding box center [485, 559] width 685 height 61
click at [219, 576] on p at bounding box center [485, 574] width 664 height 14
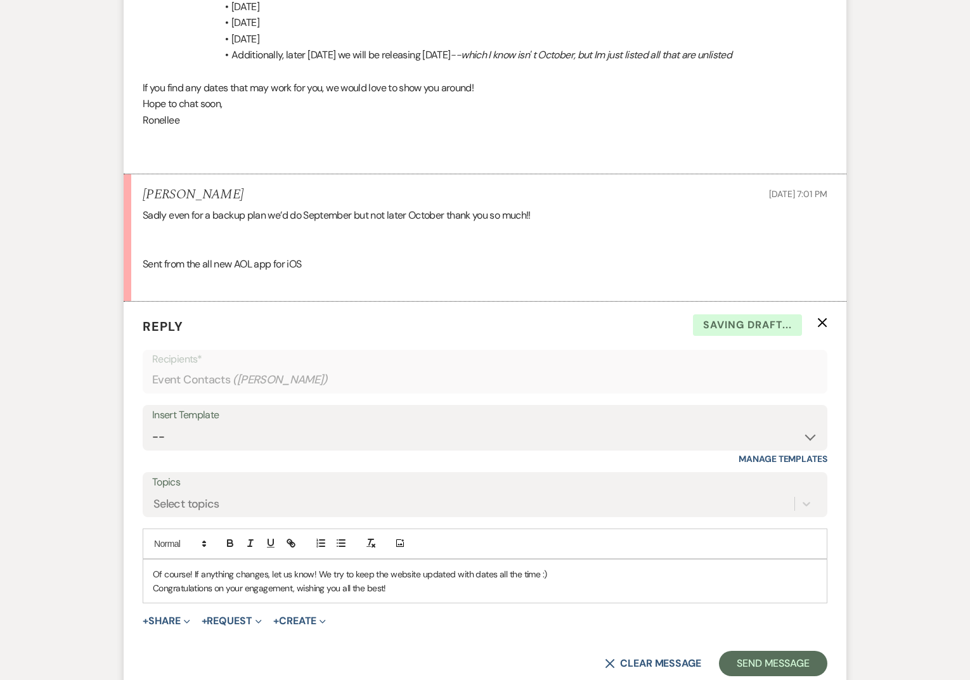
click at [407, 591] on p "Congratulations on your engagement, wishing you all the best!" at bounding box center [485, 588] width 664 height 14
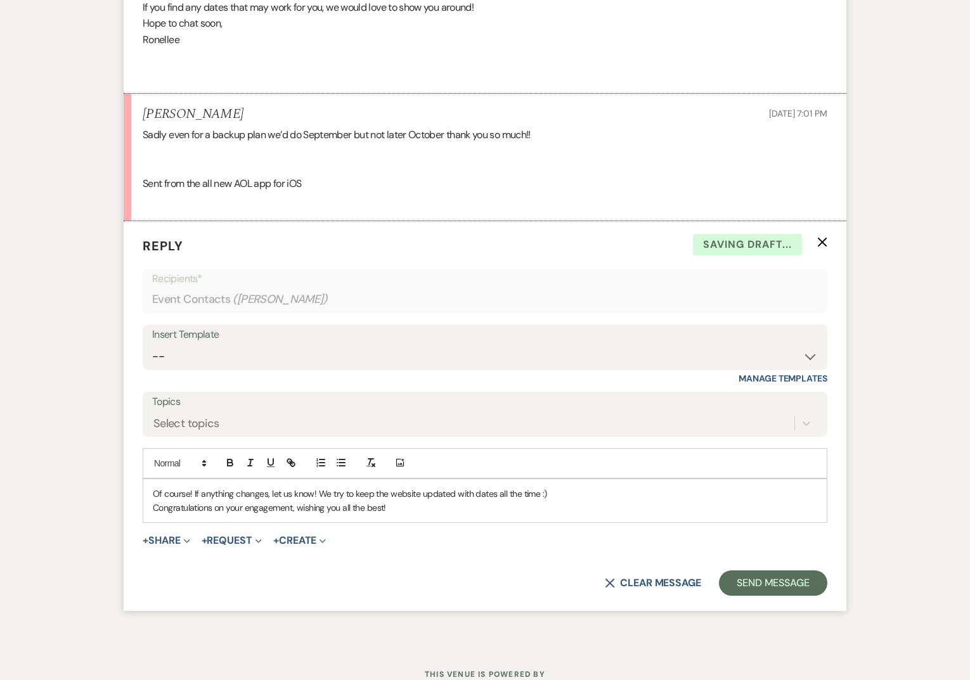
scroll to position [1464, 0]
click at [776, 571] on button "Send Message" at bounding box center [773, 581] width 108 height 25
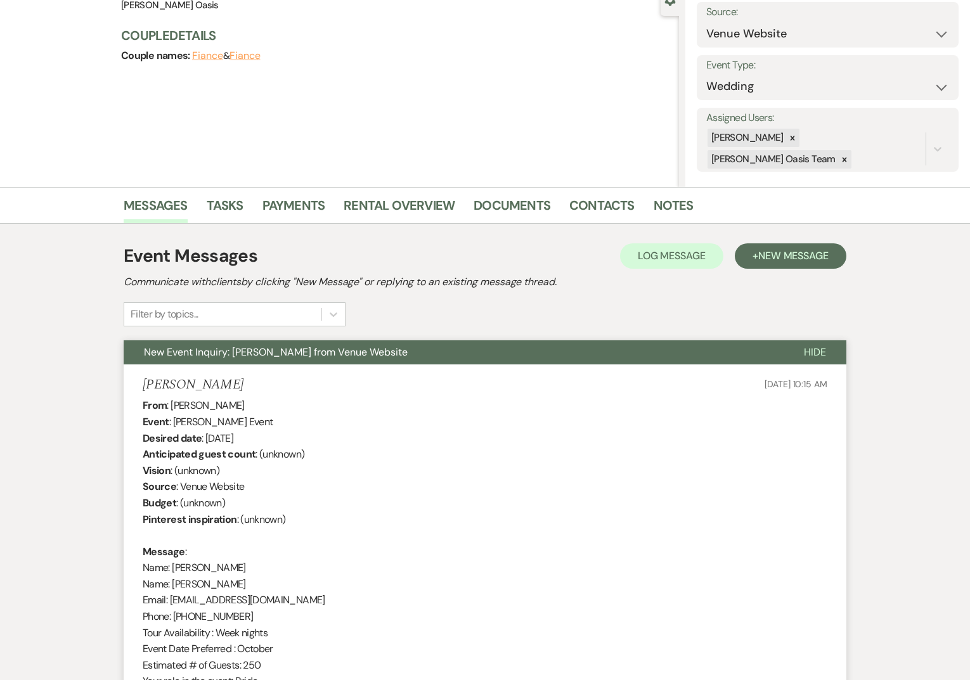
scroll to position [0, 0]
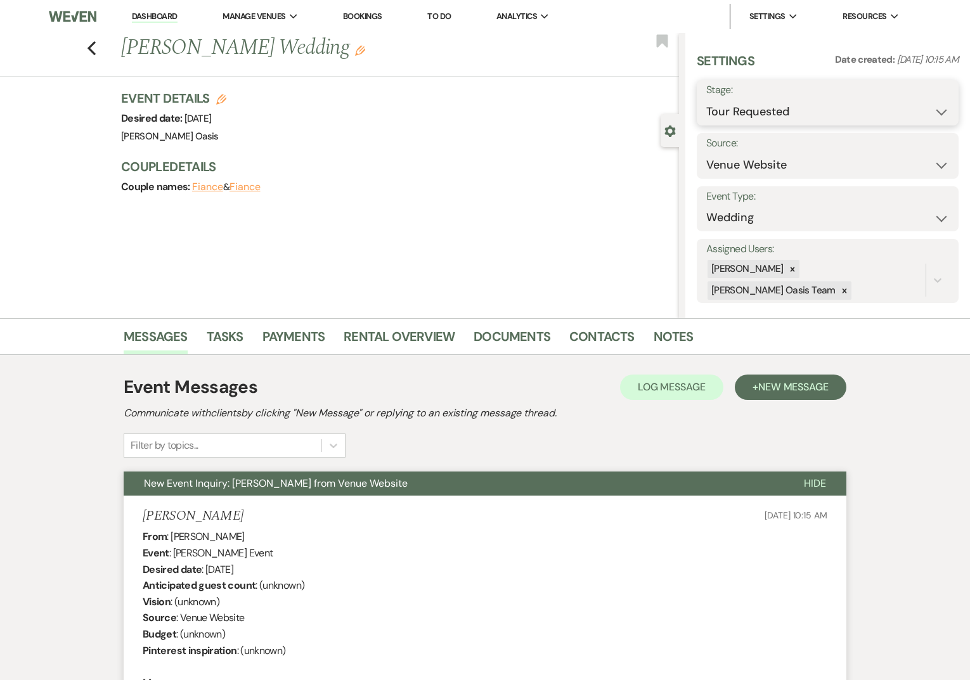
click at [831, 116] on select "Inquiry Follow Up Tour Requested Tour Confirmed Toured Proposal Sent Booked Lost" at bounding box center [827, 112] width 243 height 25
select select "8"
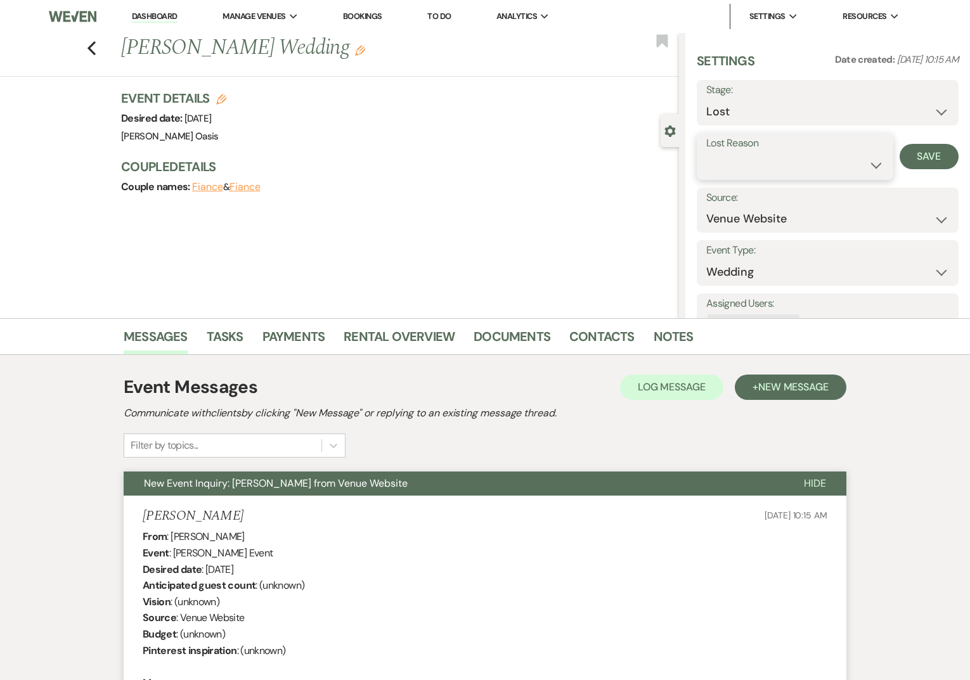
click at [763, 153] on select "Booked Elsewhere Budget Date Unavailable No Response Not a Good Match Capacity …" at bounding box center [794, 165] width 177 height 25
select select "8"
click at [921, 158] on button "Save" at bounding box center [929, 156] width 59 height 25
click at [155, 18] on link "Dashboard" at bounding box center [155, 17] width 46 height 12
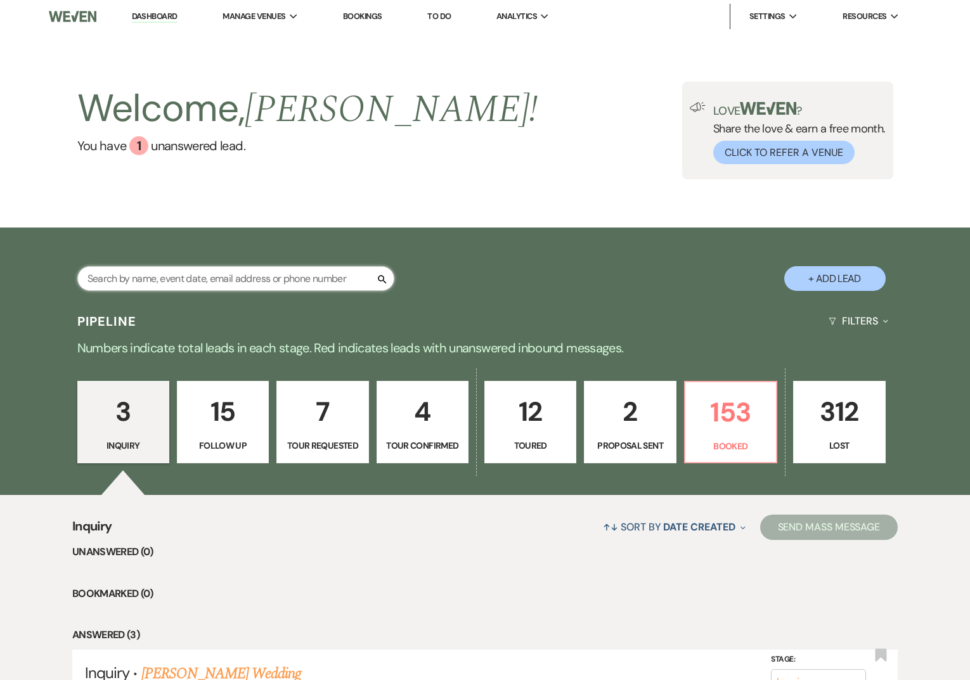
click at [205, 274] on input "text" at bounding box center [235, 278] width 317 height 25
type input "[PERSON_NAME]"
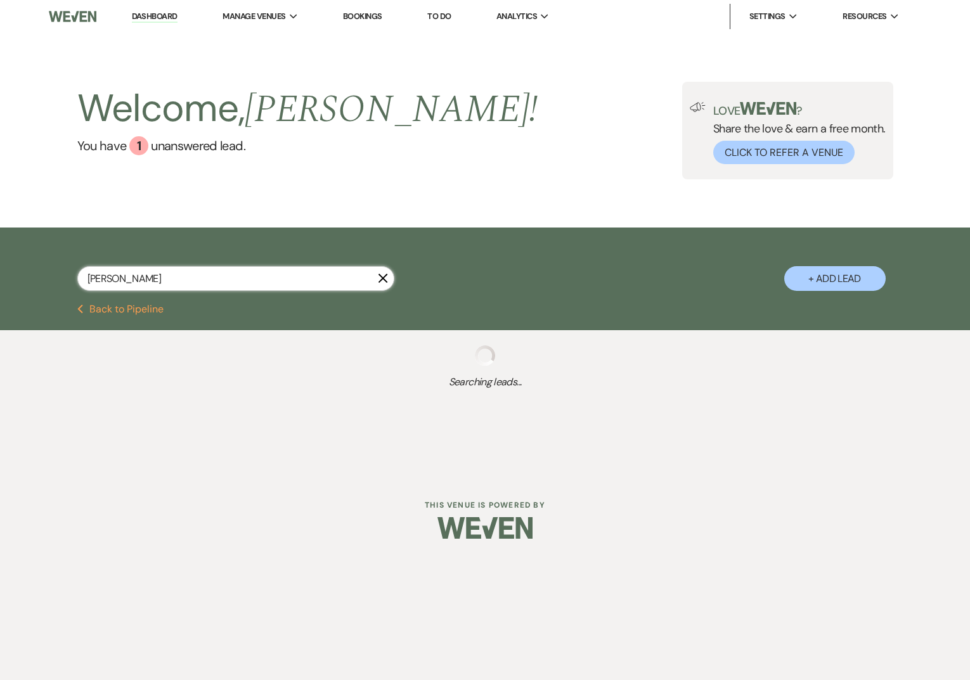
select select "8"
select select "4"
select select "8"
select select "5"
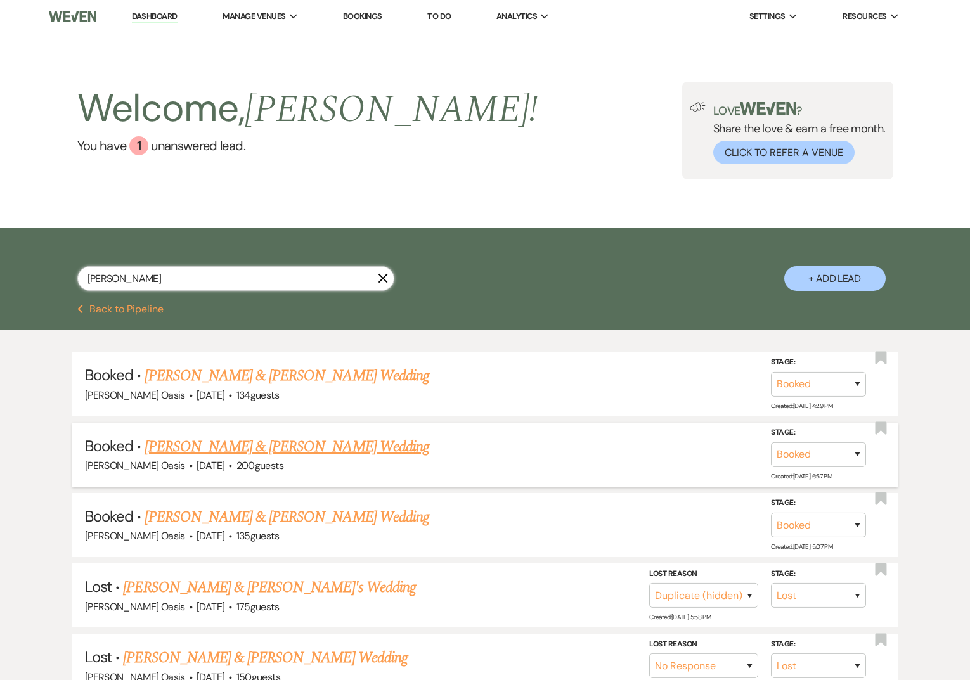
type input "[PERSON_NAME]"
click at [216, 445] on link "[PERSON_NAME] & [PERSON_NAME] Wedding" at bounding box center [287, 447] width 284 height 23
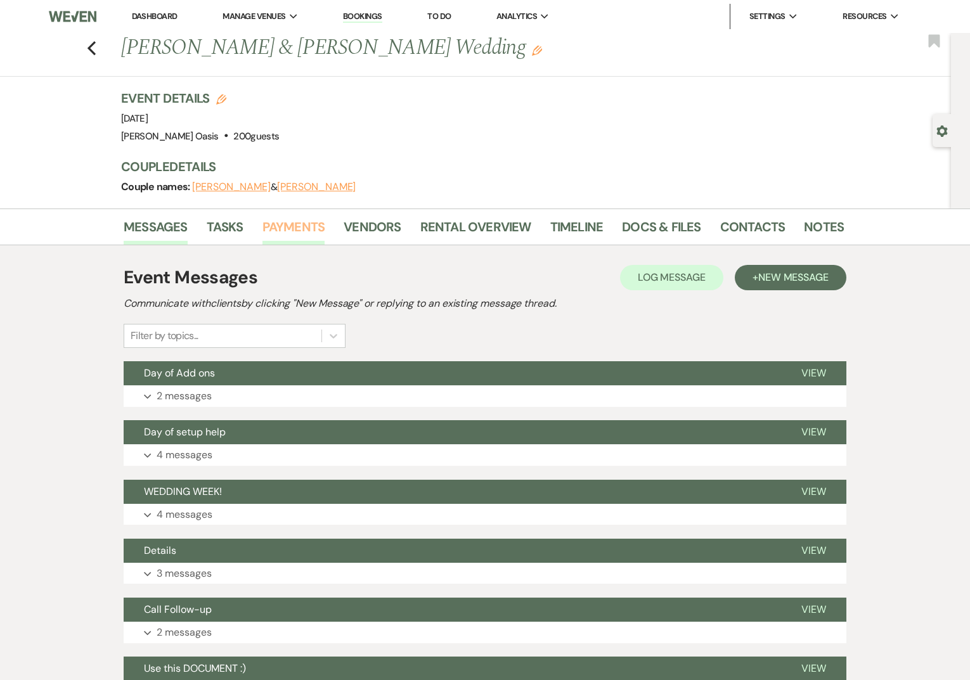
click at [302, 236] on link "Payments" at bounding box center [293, 231] width 63 height 28
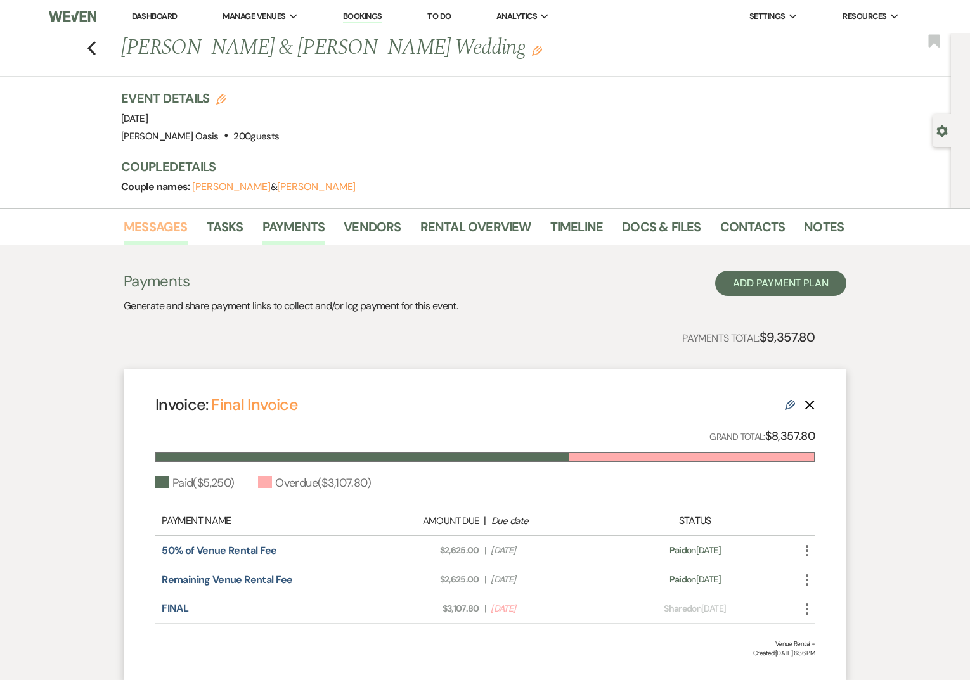
click at [169, 226] on link "Messages" at bounding box center [156, 231] width 64 height 28
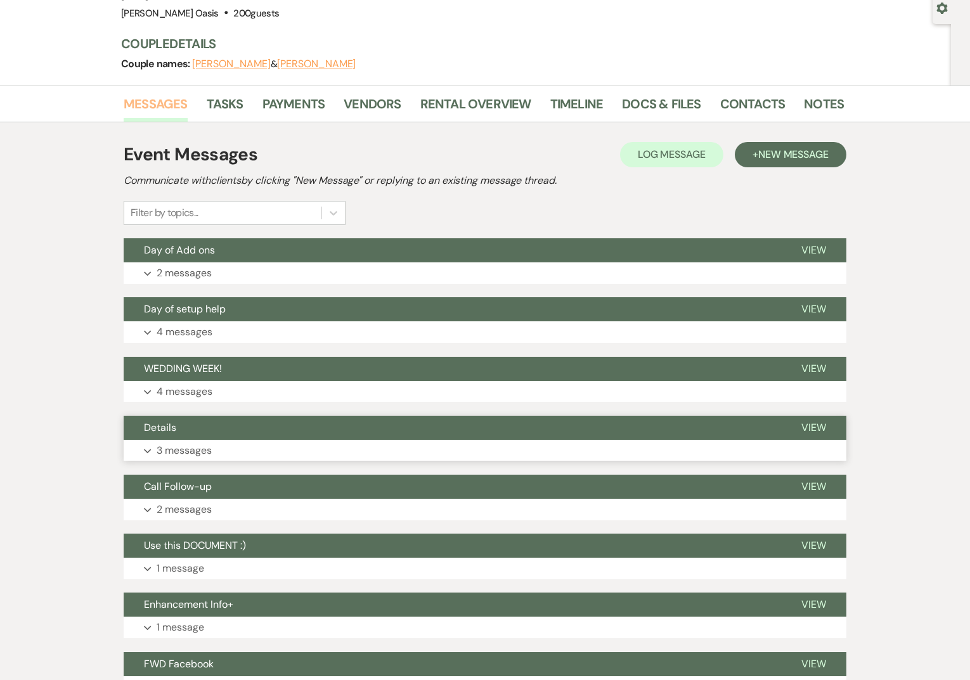
scroll to position [126, 0]
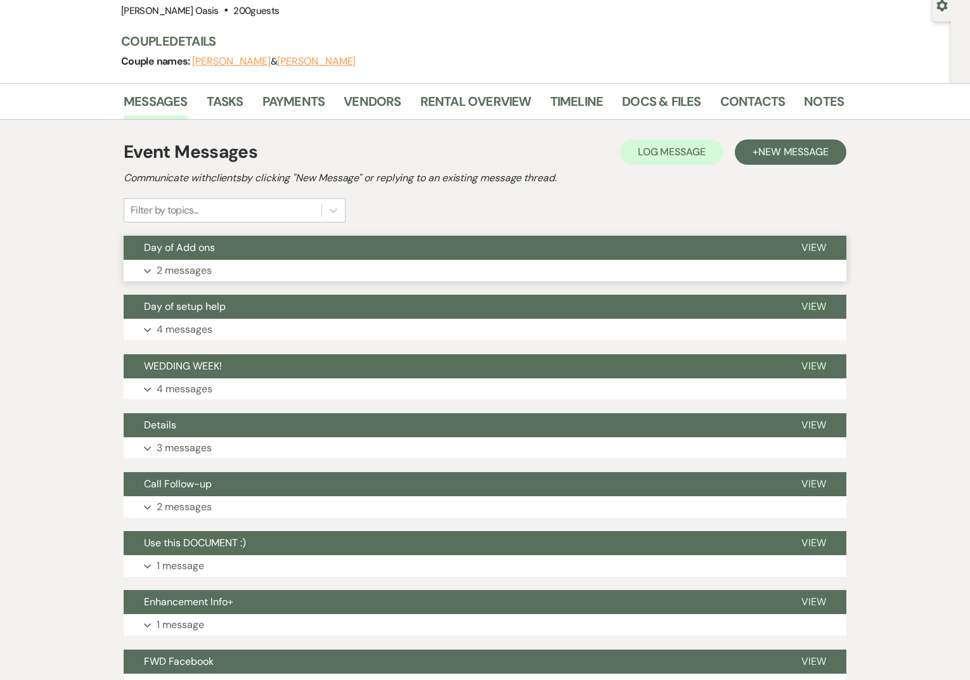
click at [226, 255] on button "Day of Add ons" at bounding box center [452, 248] width 657 height 24
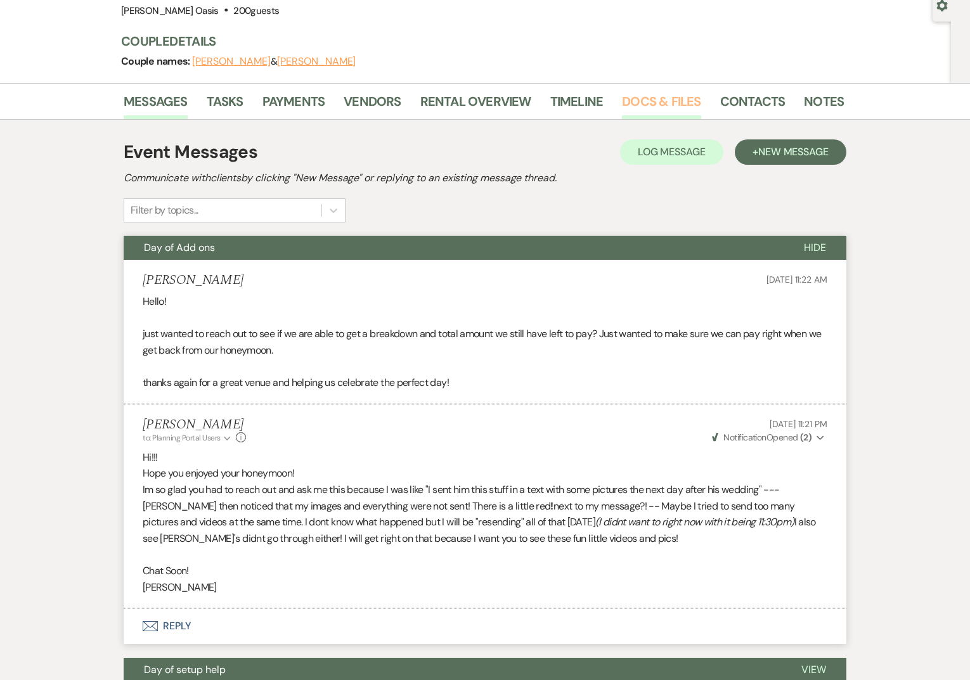
click at [629, 110] on link "Docs & Files" at bounding box center [661, 105] width 79 height 28
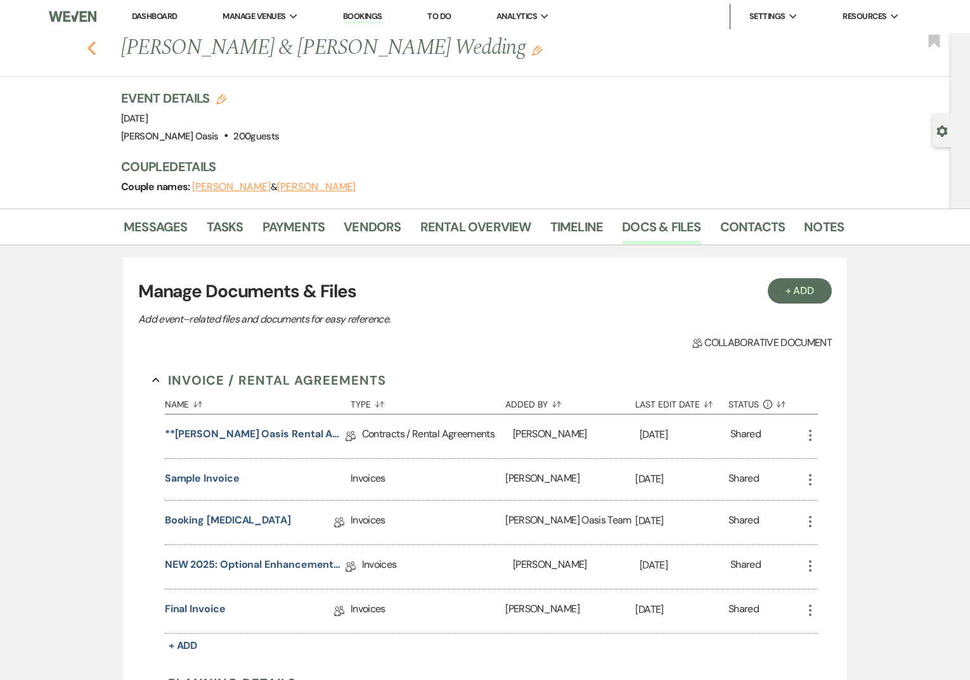
click at [94, 44] on icon "Previous" at bounding box center [92, 48] width 10 height 15
select select "8"
select select "4"
select select "8"
select select "5"
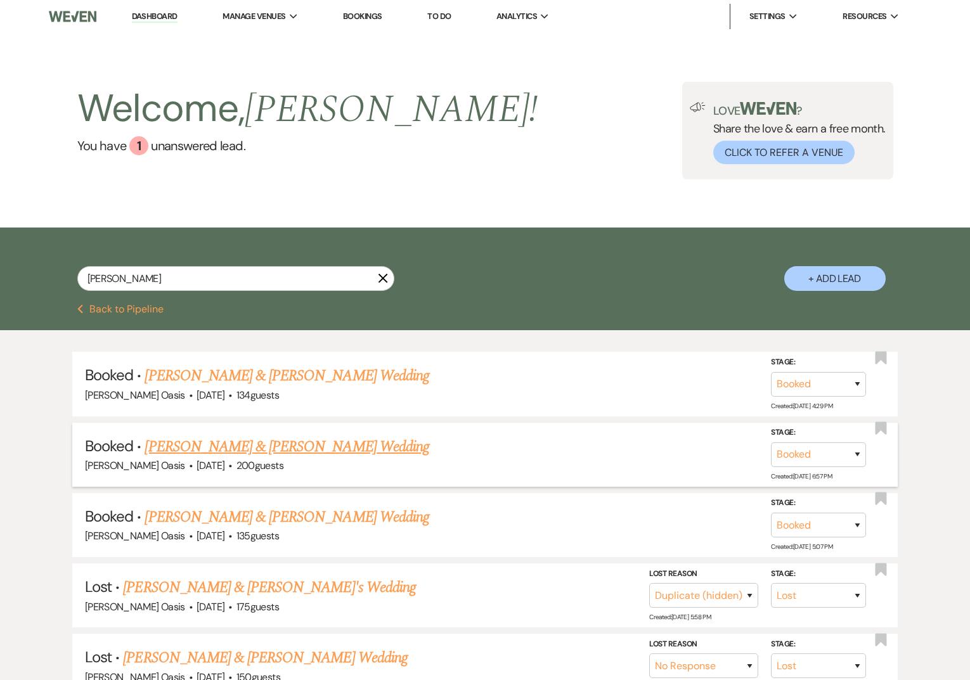
click at [182, 451] on link "[PERSON_NAME] & [PERSON_NAME] Wedding" at bounding box center [287, 447] width 284 height 23
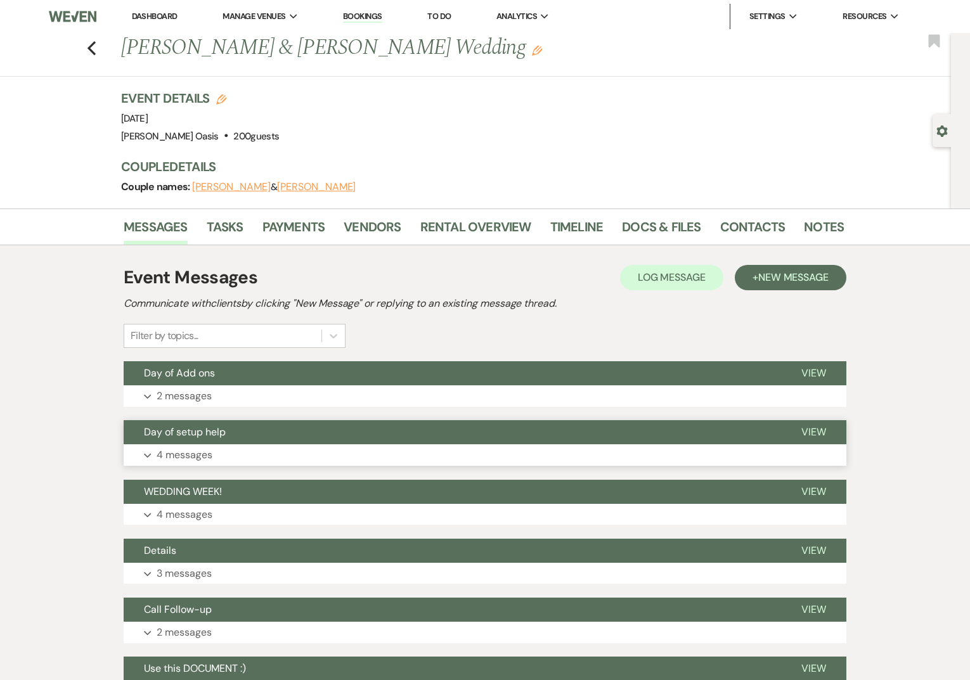
click at [212, 429] on span "Day of setup help" at bounding box center [185, 431] width 82 height 13
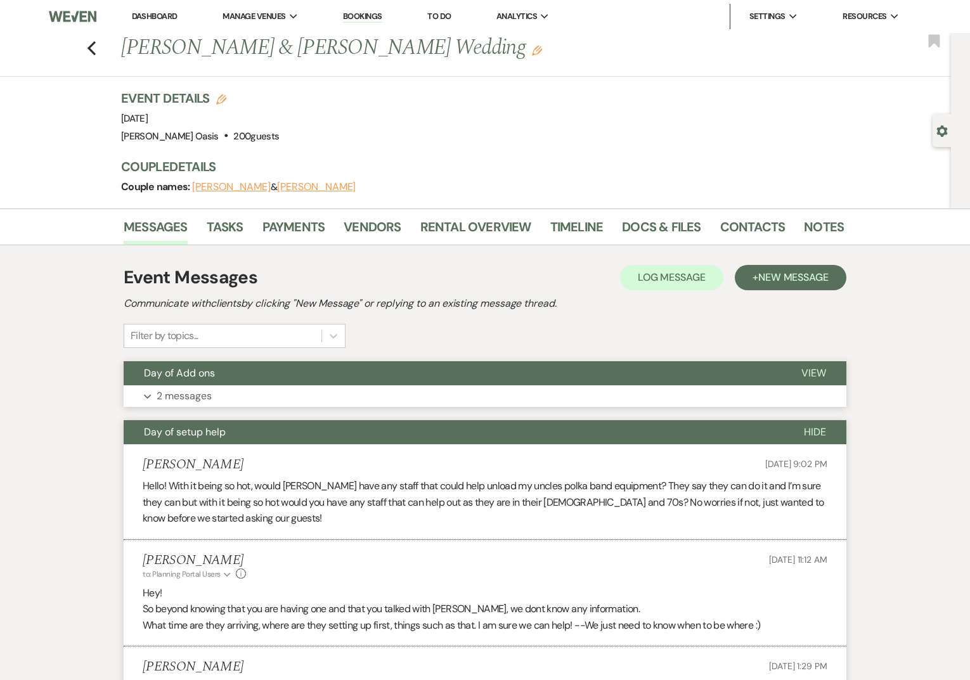
click at [204, 372] on span "Day of Add ons" at bounding box center [179, 372] width 71 height 13
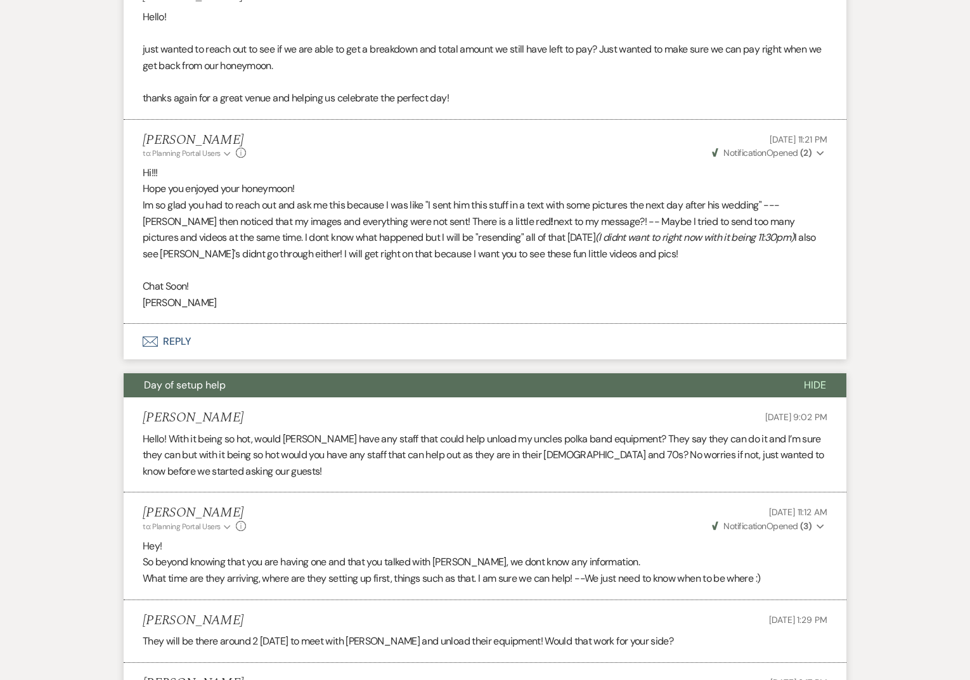
scroll to position [415, 0]
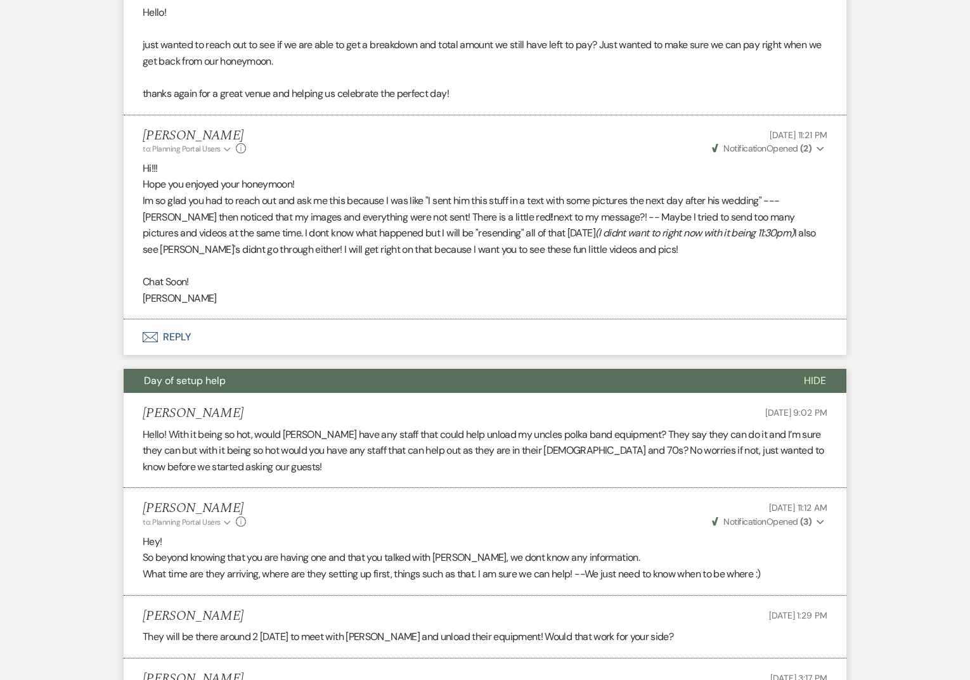
click at [807, 385] on span "Hide" at bounding box center [815, 380] width 22 height 13
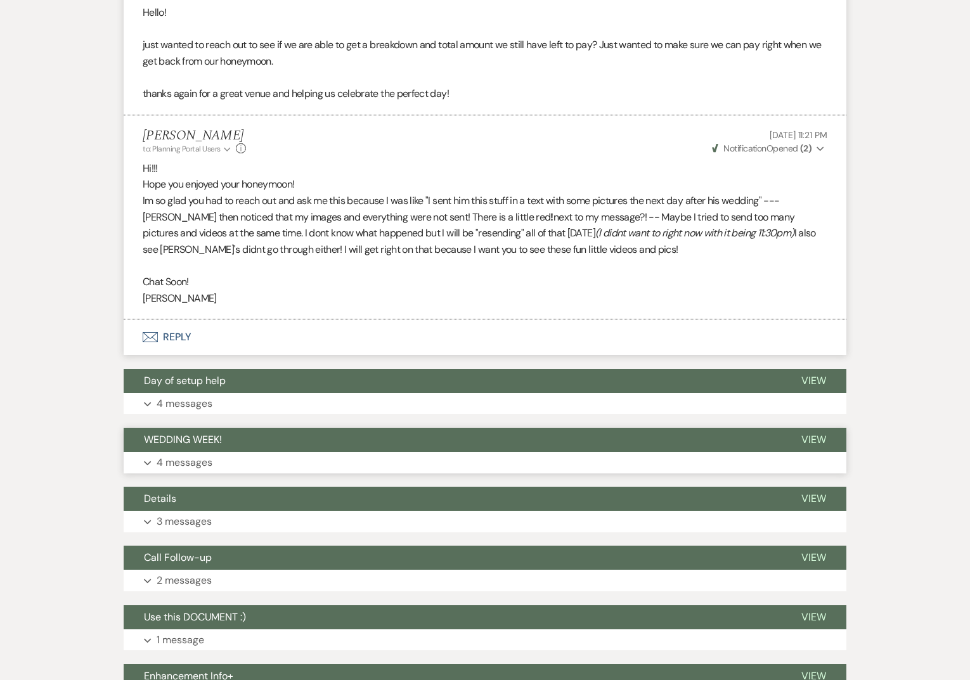
scroll to position [0, 0]
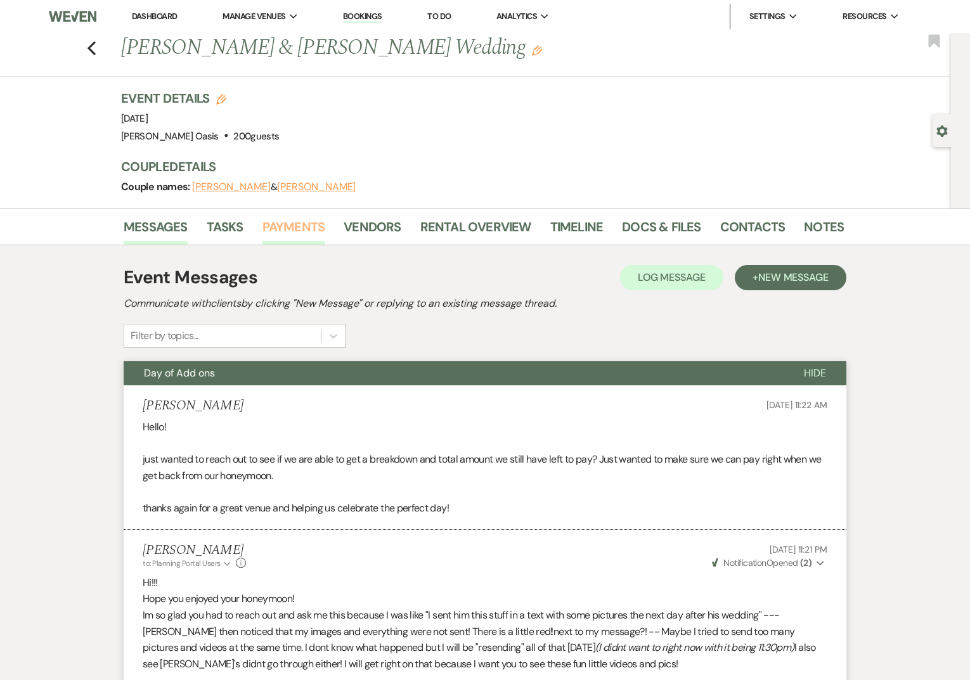
click at [303, 235] on link "Payments" at bounding box center [293, 231] width 63 height 28
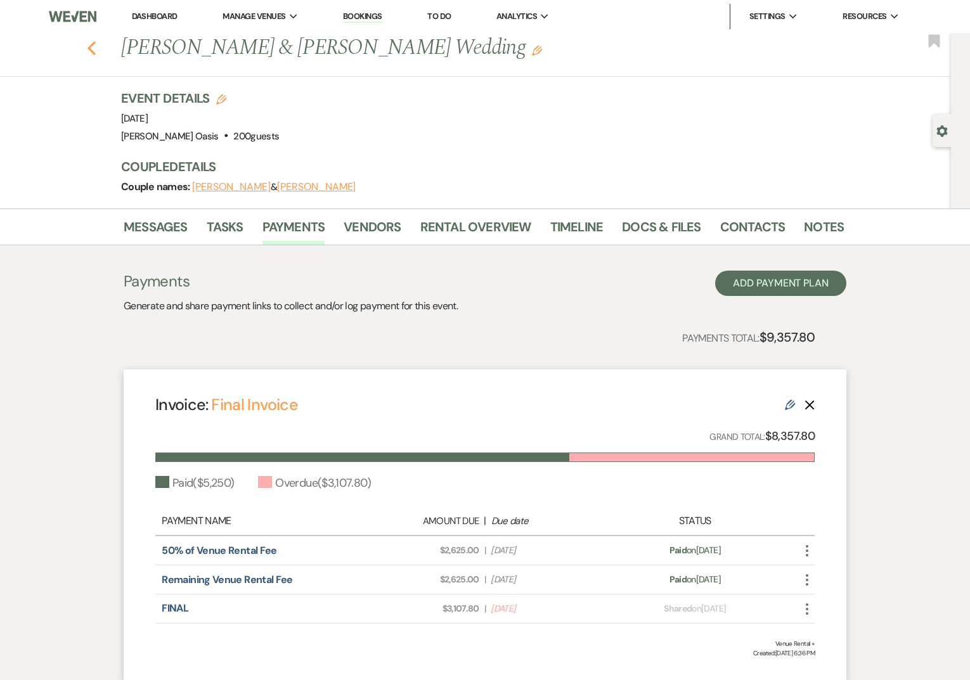
click at [91, 50] on use "button" at bounding box center [91, 48] width 8 height 14
select select "8"
select select "4"
select select "8"
select select "5"
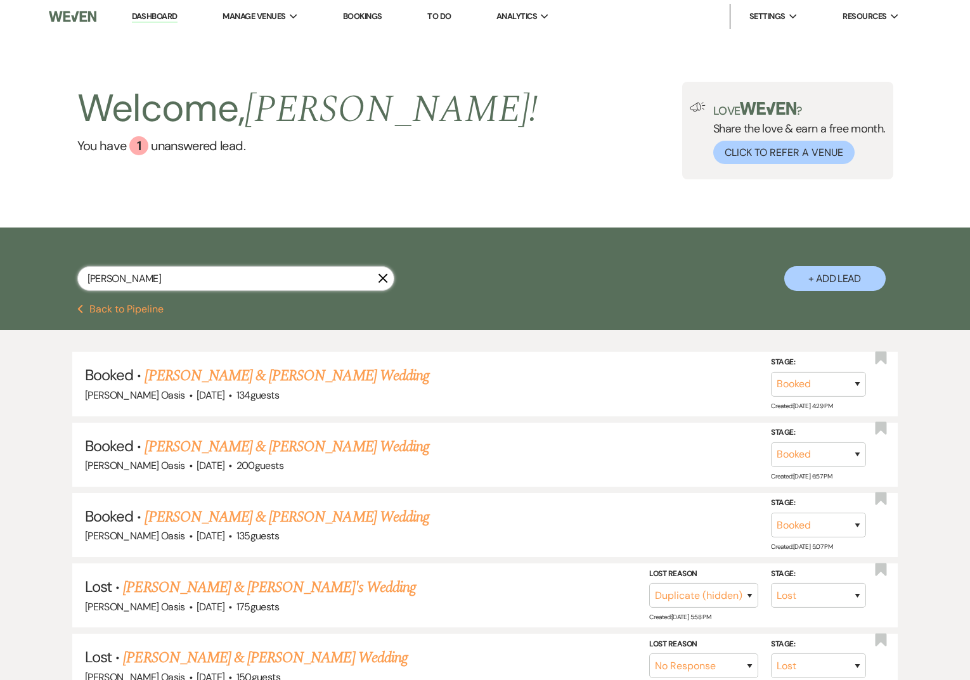
drag, startPoint x: 122, startPoint y: 279, endPoint x: 53, endPoint y: 277, distance: 69.8
click at [56, 277] on div "[PERSON_NAME] X + Add Lead" at bounding box center [485, 267] width 913 height 67
type input "[PERSON_NAME]"
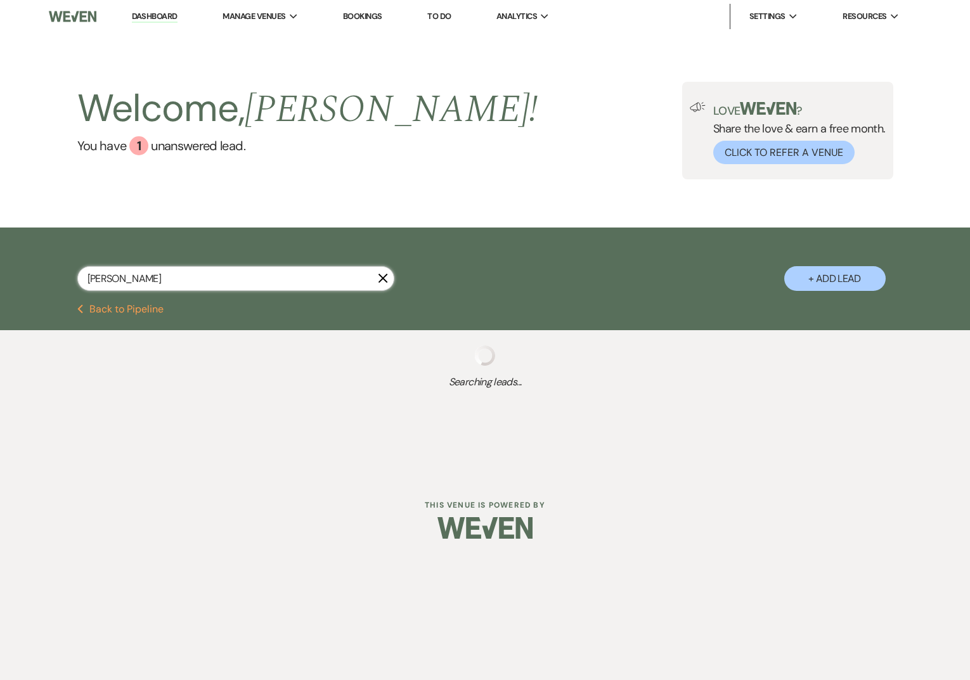
select select "8"
select select "5"
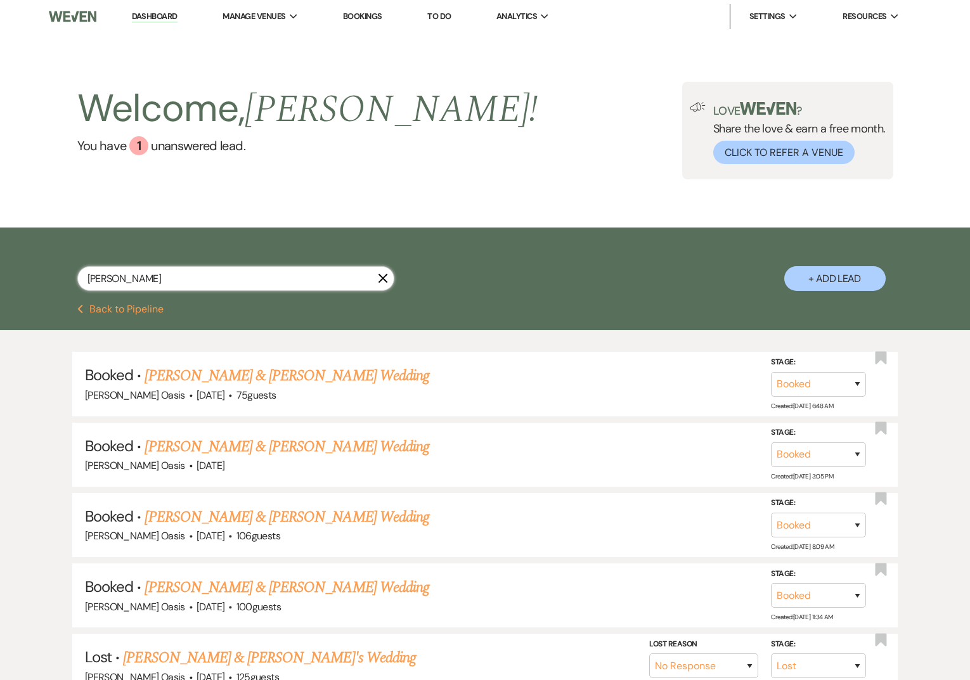
type input "[PERSON_NAME]"
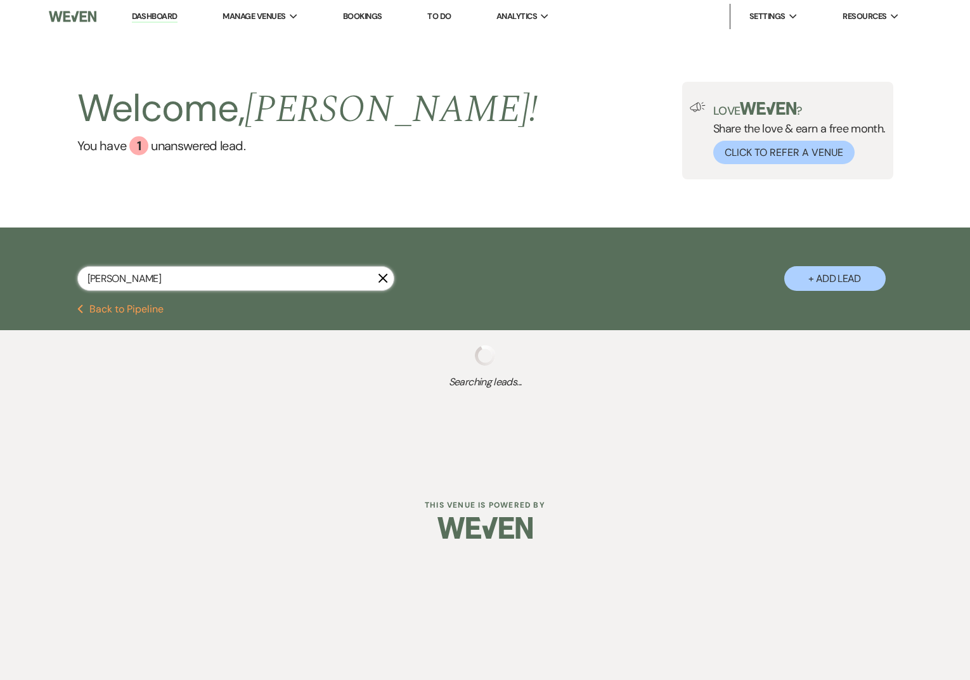
select select "8"
select select "2"
select select "8"
select select "5"
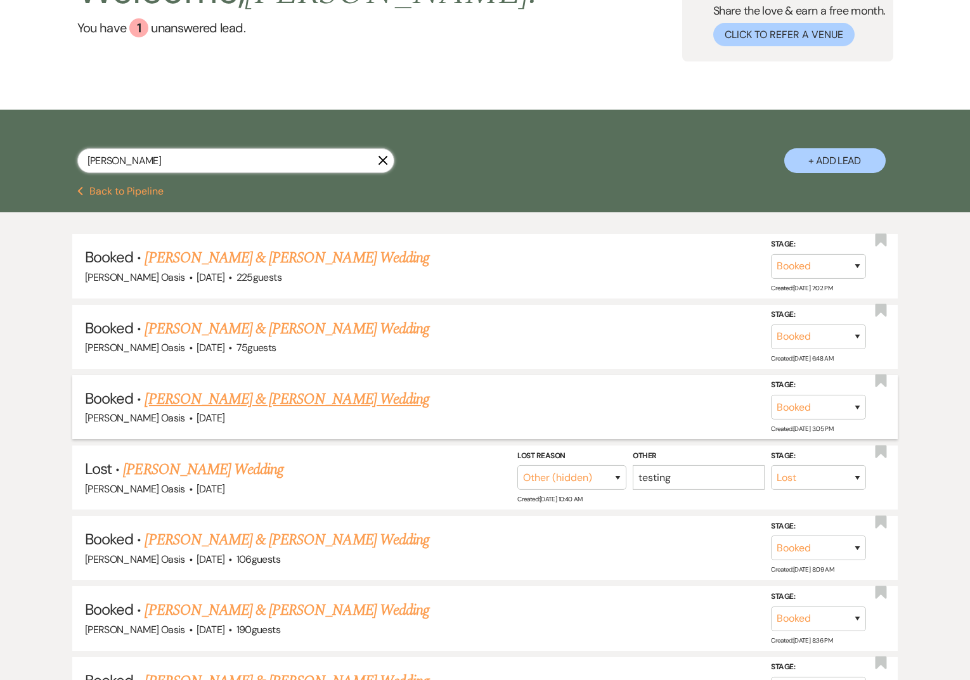
scroll to position [115, 0]
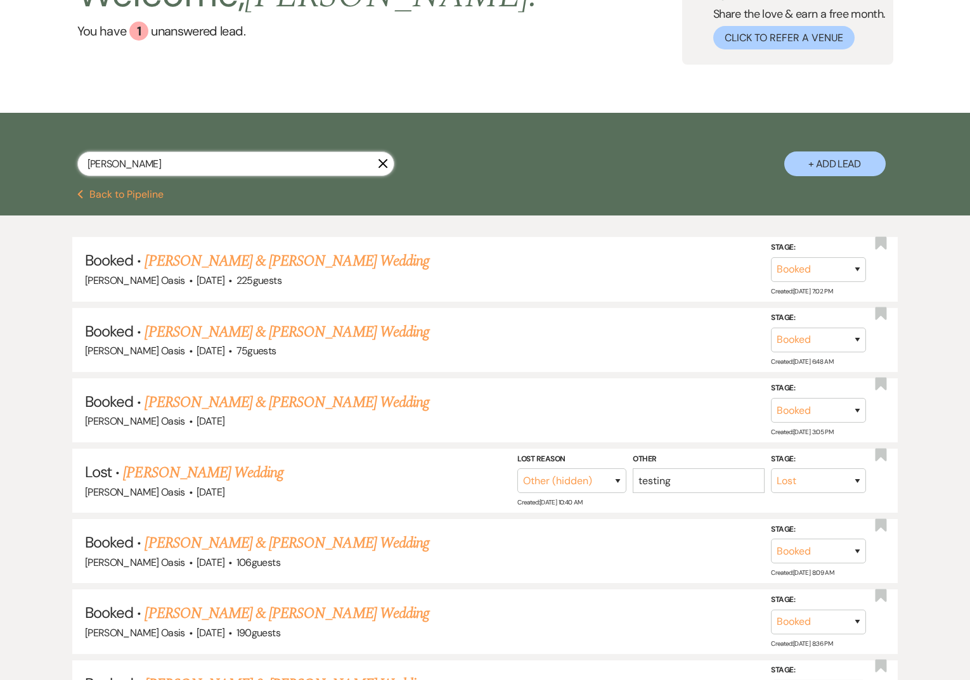
drag, startPoint x: 144, startPoint y: 164, endPoint x: 61, endPoint y: 163, distance: 83.1
click at [61, 163] on div "[PERSON_NAME] X + Add Lead" at bounding box center [485, 152] width 913 height 67
type input "cole luer"
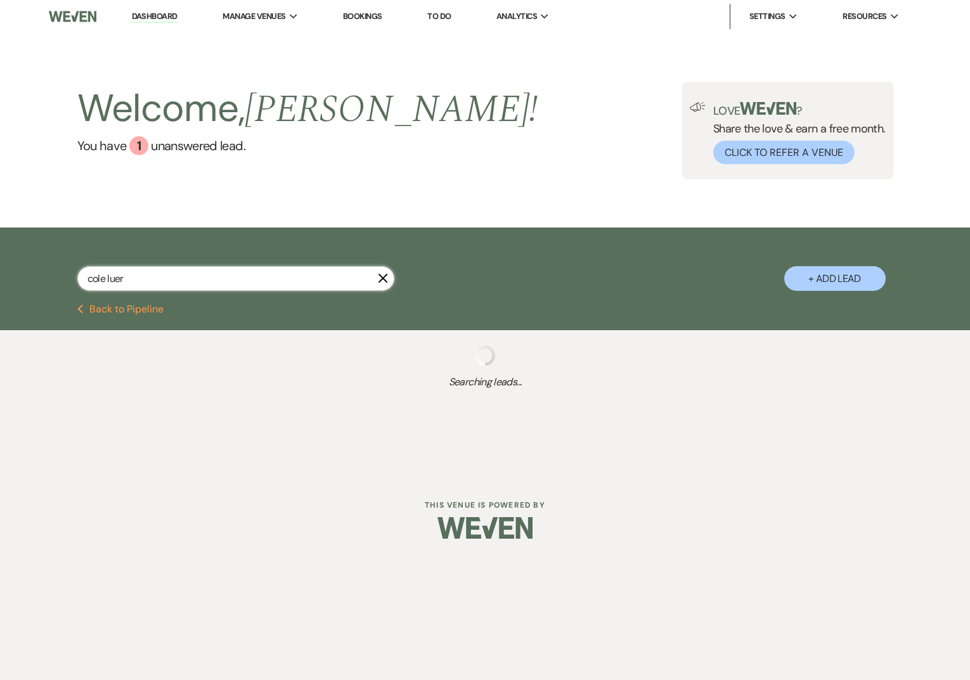
select select "5"
select select "8"
select select "6"
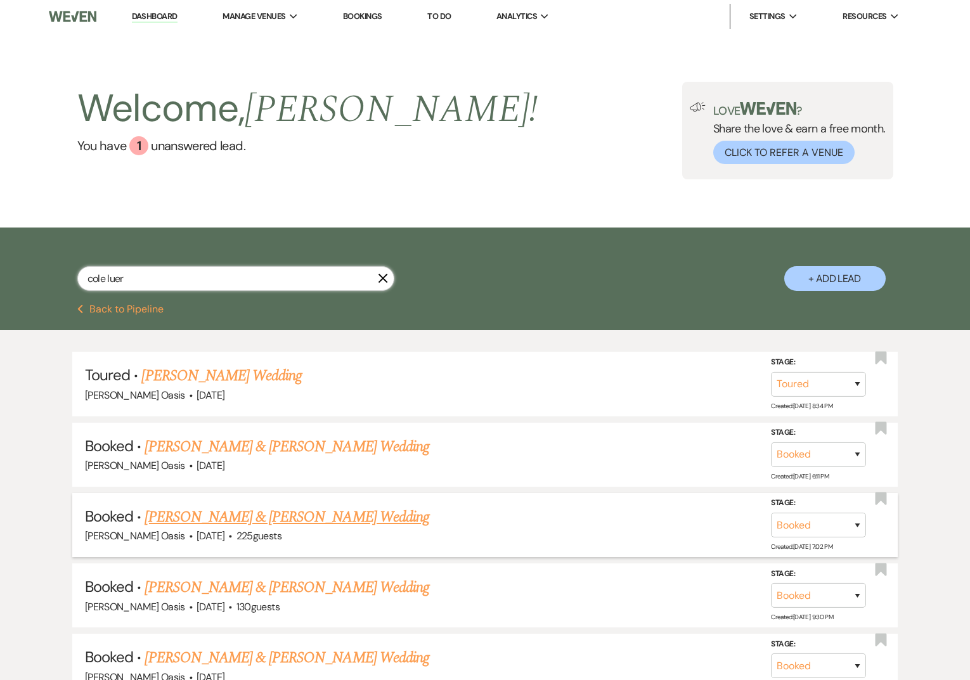
type input "cole luer"
click at [204, 516] on link "[PERSON_NAME] & [PERSON_NAME] Wedding" at bounding box center [287, 517] width 284 height 23
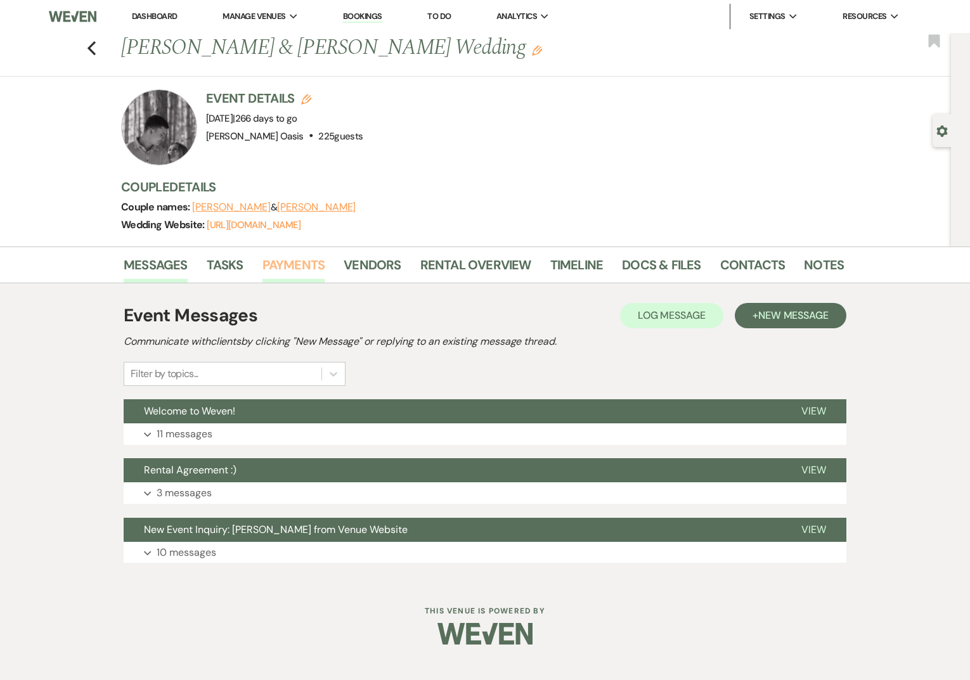
click at [291, 264] on link "Payments" at bounding box center [293, 269] width 63 height 28
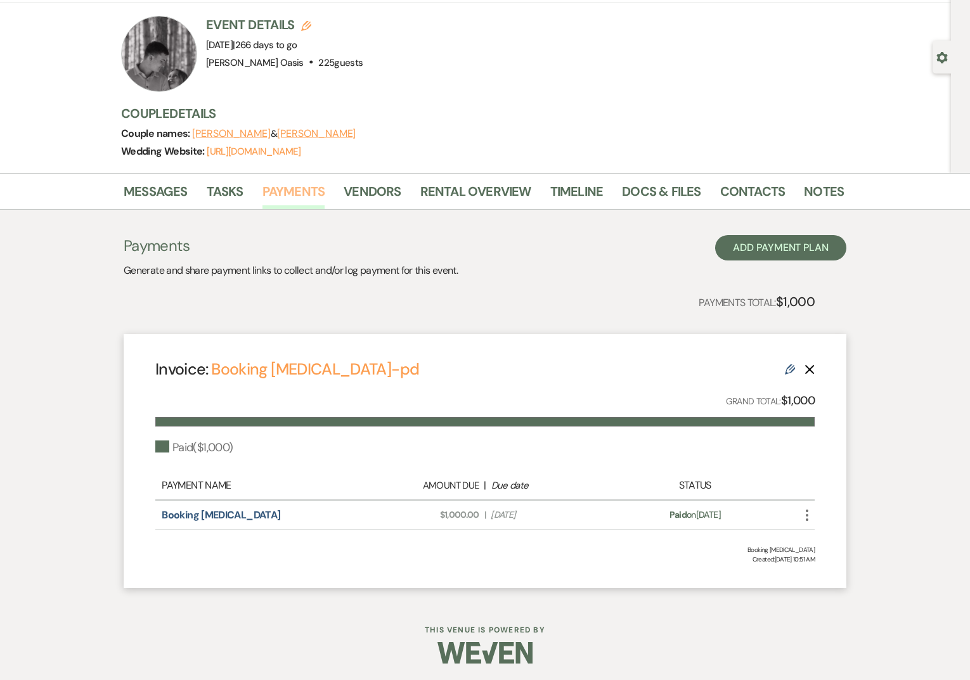
scroll to position [76, 0]
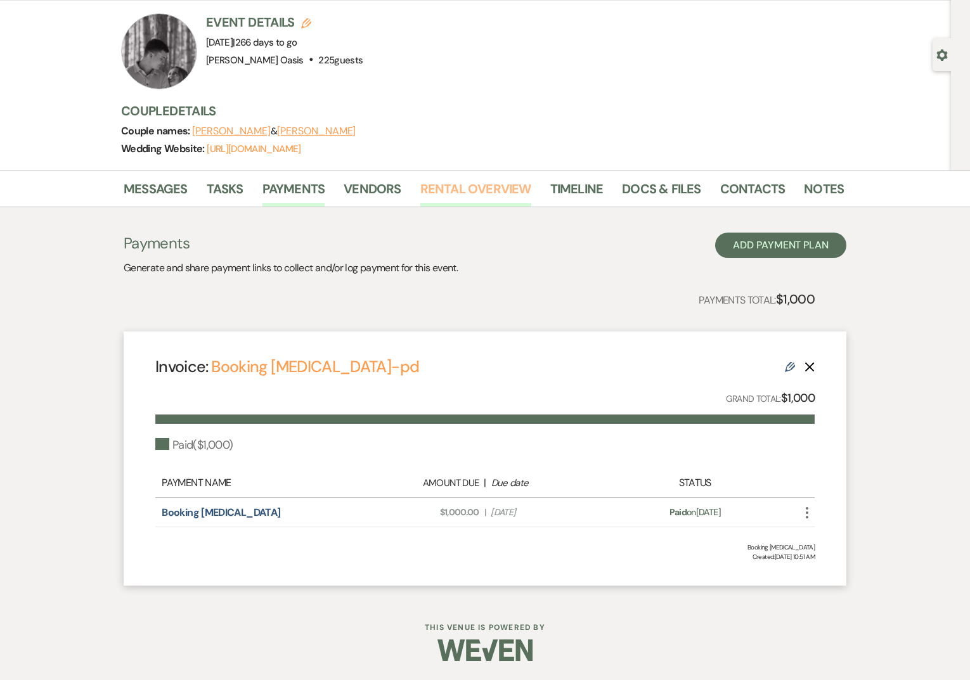
click at [468, 192] on link "Rental Overview" at bounding box center [475, 193] width 111 height 28
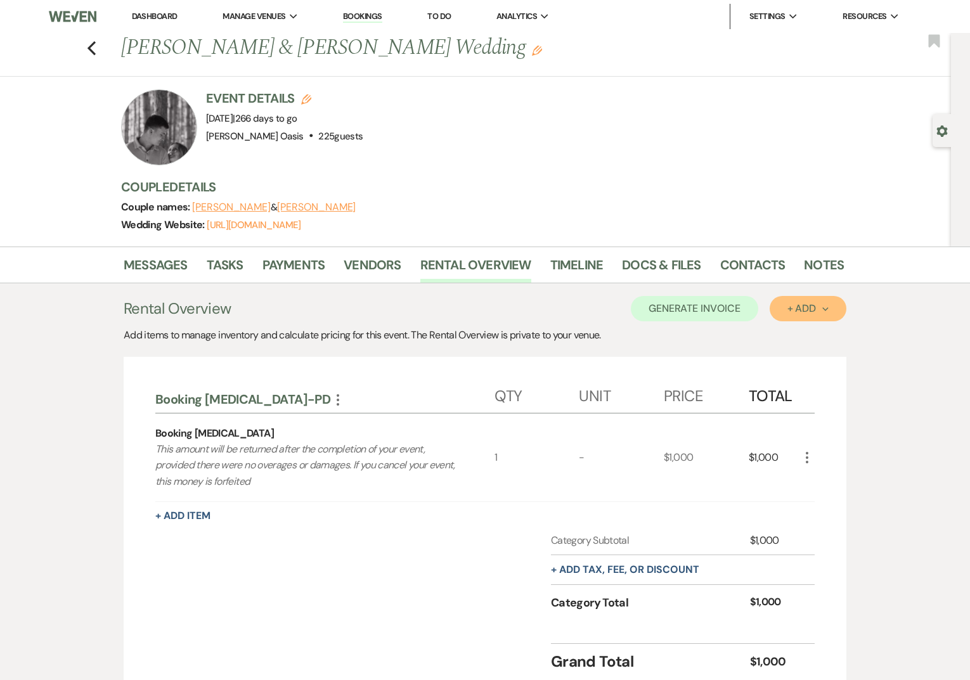
click at [803, 312] on div "+ Add Next" at bounding box center [807, 309] width 41 height 10
click at [791, 357] on button "Category" at bounding box center [803, 357] width 67 height 20
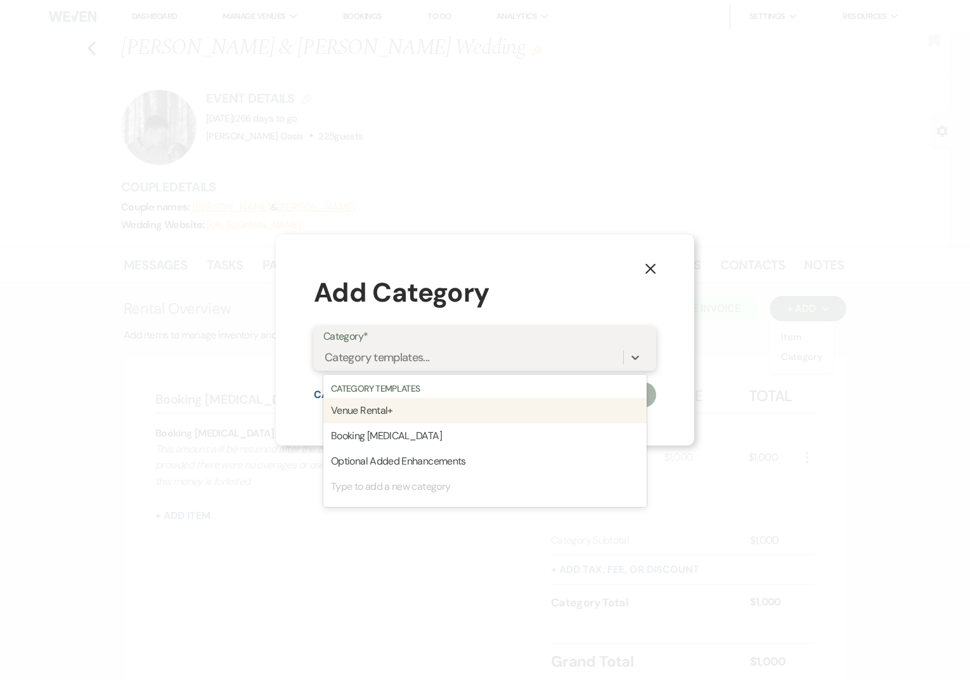
click at [438, 356] on div "Category templates..." at bounding box center [473, 358] width 300 height 22
click at [417, 408] on div "Venue Rental+" at bounding box center [484, 410] width 323 height 25
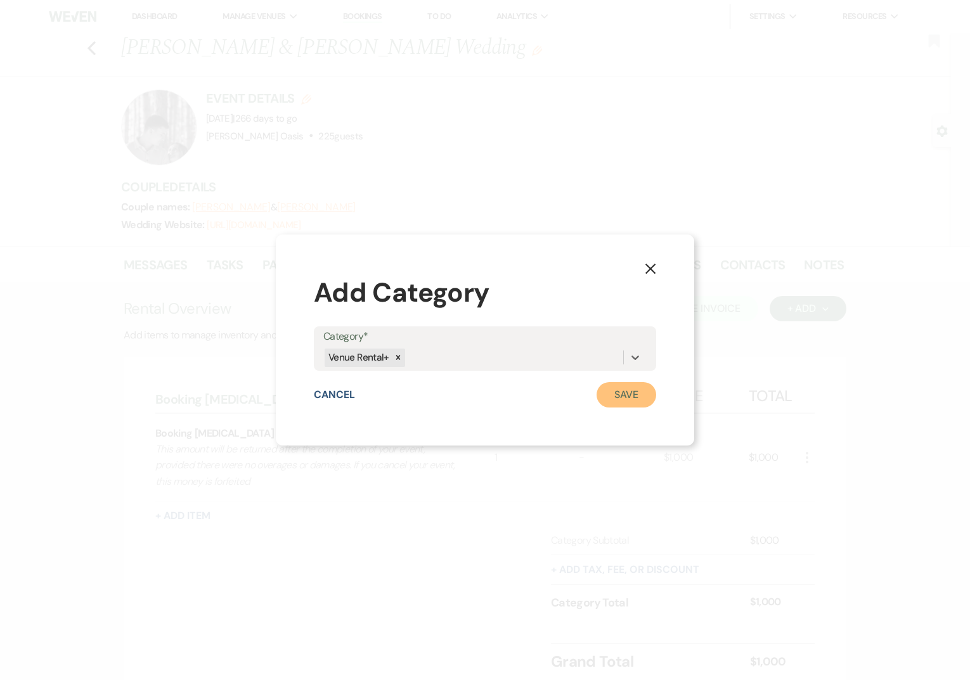
click at [602, 396] on button "Save" at bounding box center [627, 394] width 60 height 25
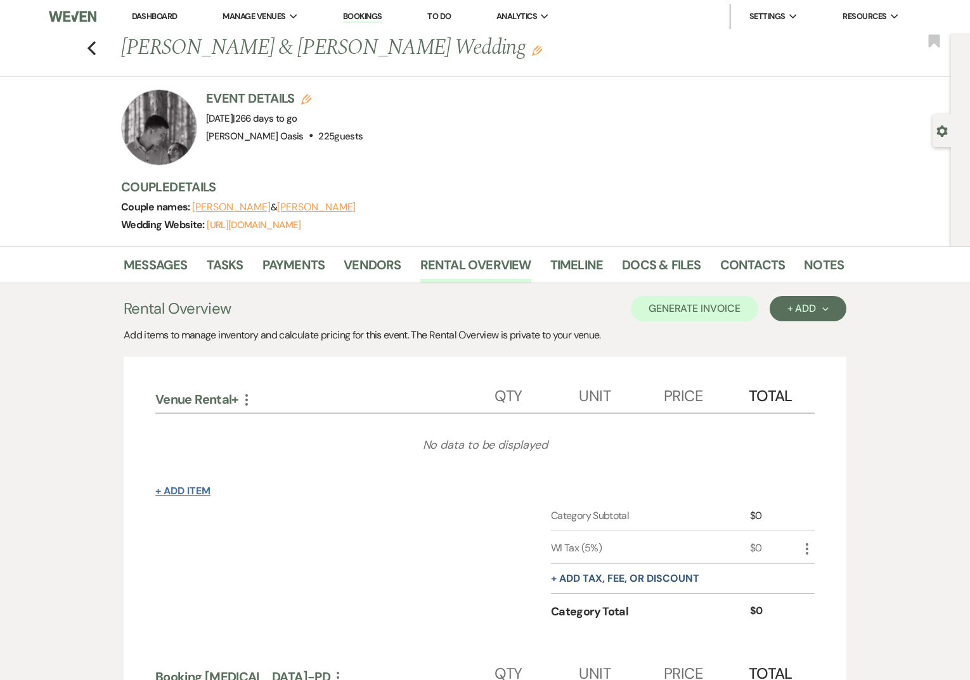
click at [195, 486] on button "+ Add Item" at bounding box center [182, 491] width 55 height 10
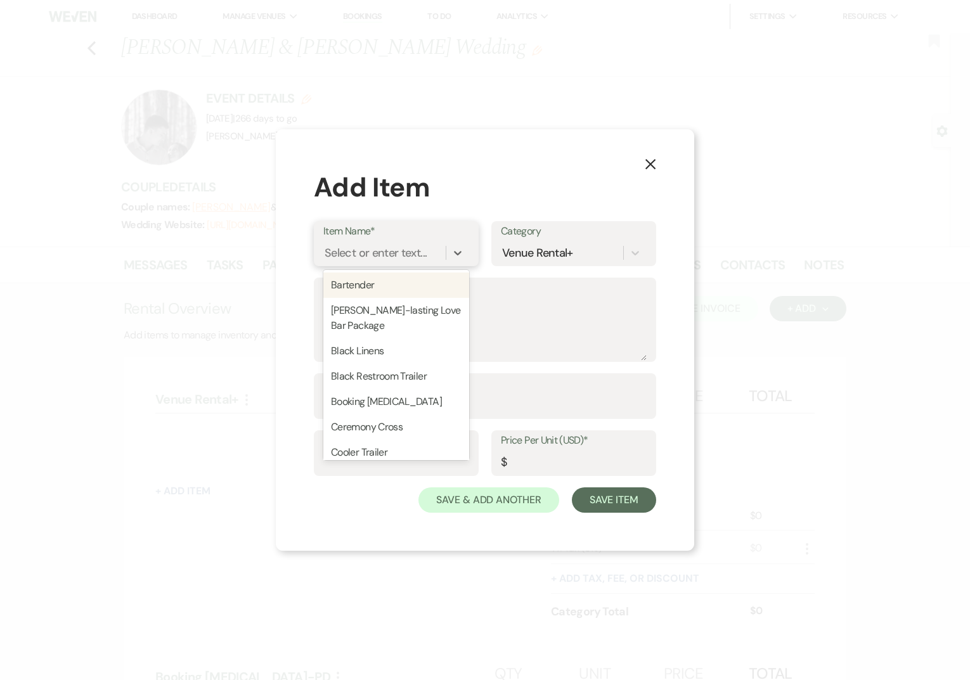
click at [381, 258] on div "Select or enter text..." at bounding box center [376, 253] width 102 height 17
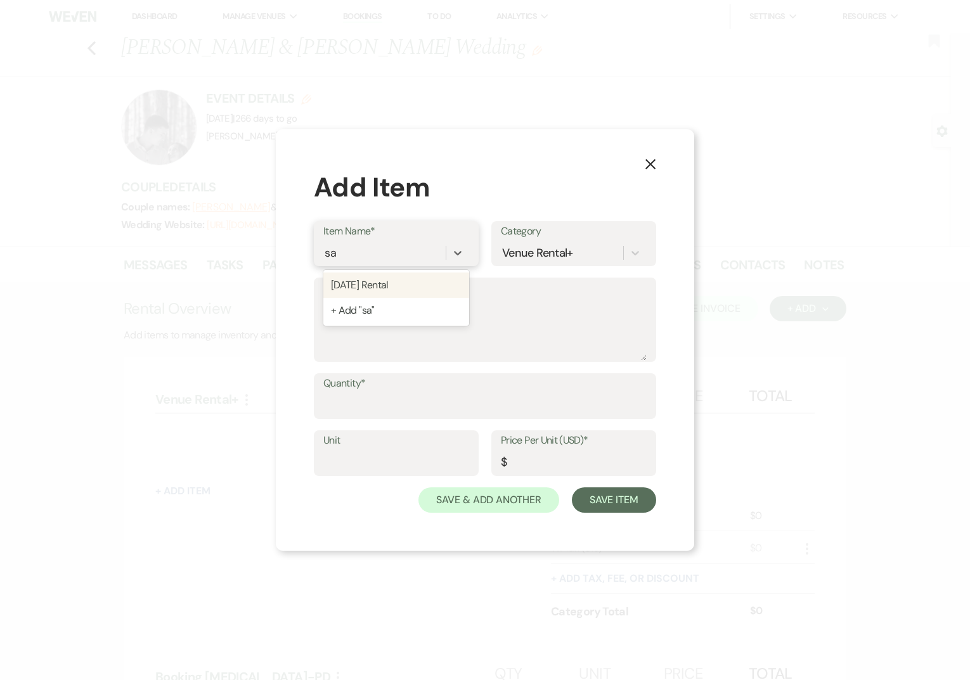
type input "sat"
click at [408, 287] on div "[DATE] Rental" at bounding box center [396, 285] width 146 height 25
type textarea "(1) Day DIY"
type input "1"
type input "0"
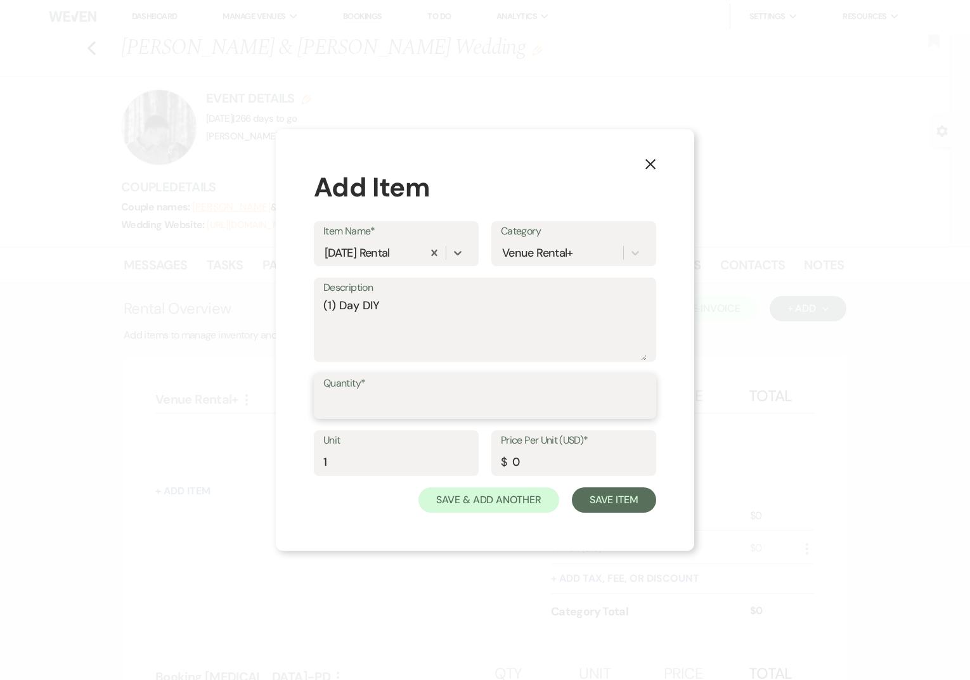
click at [422, 408] on input "Quantity*" at bounding box center [484, 405] width 323 height 25
type input "1"
click at [550, 466] on input "0" at bounding box center [574, 462] width 146 height 25
type input "5450"
click at [628, 498] on button "Save Item" at bounding box center [614, 499] width 84 height 25
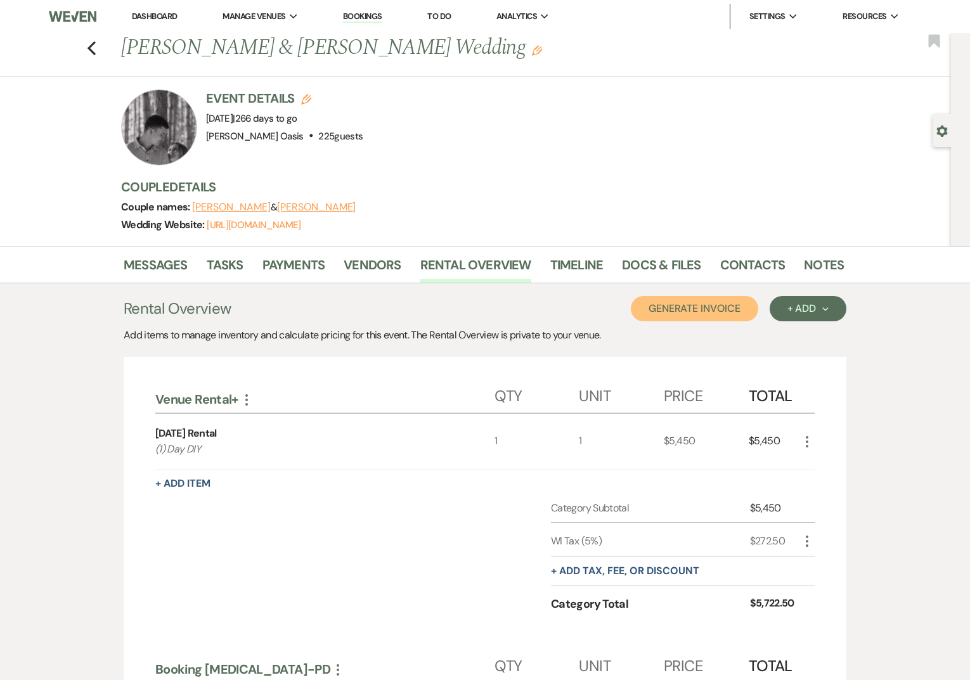
click at [700, 309] on button "Generate Invoice" at bounding box center [694, 308] width 127 height 25
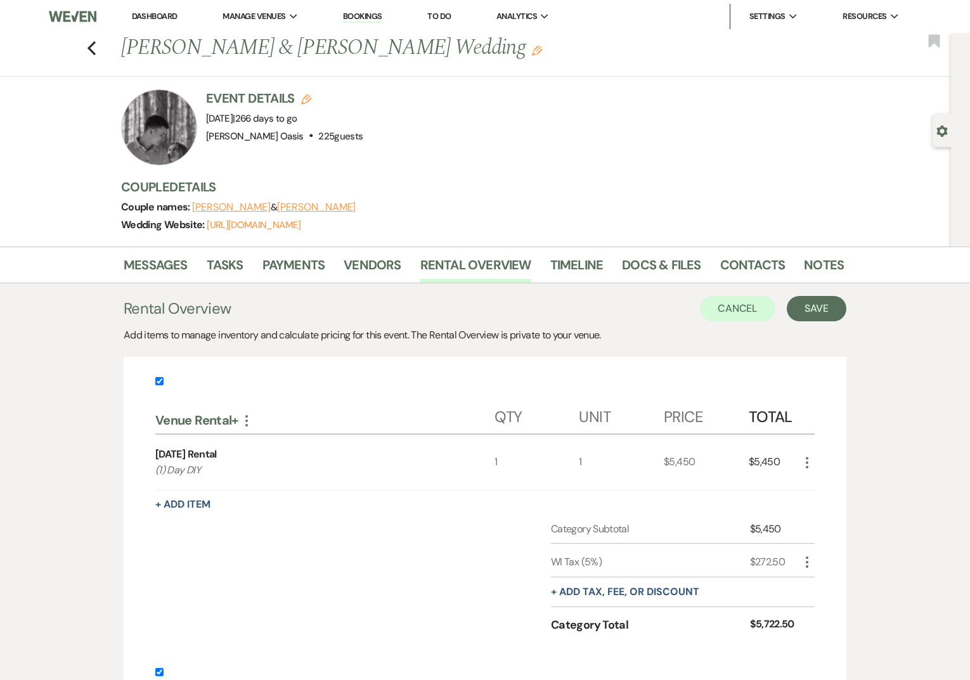
click at [160, 670] on input "checkbox" at bounding box center [159, 672] width 8 height 8
checkbox input "false"
click at [808, 303] on button "Save" at bounding box center [817, 308] width 60 height 25
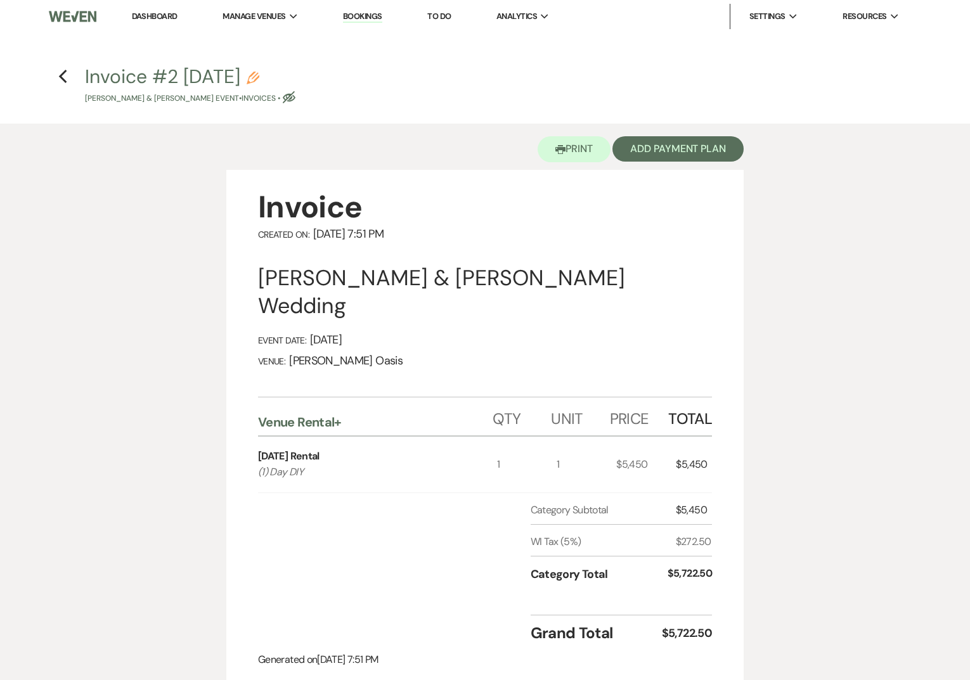
click at [285, 82] on button "Invoice #2 [DATE] Pencil [PERSON_NAME] & [PERSON_NAME] Event • Invoices • Eye B…" at bounding box center [190, 85] width 210 height 37
select select "22"
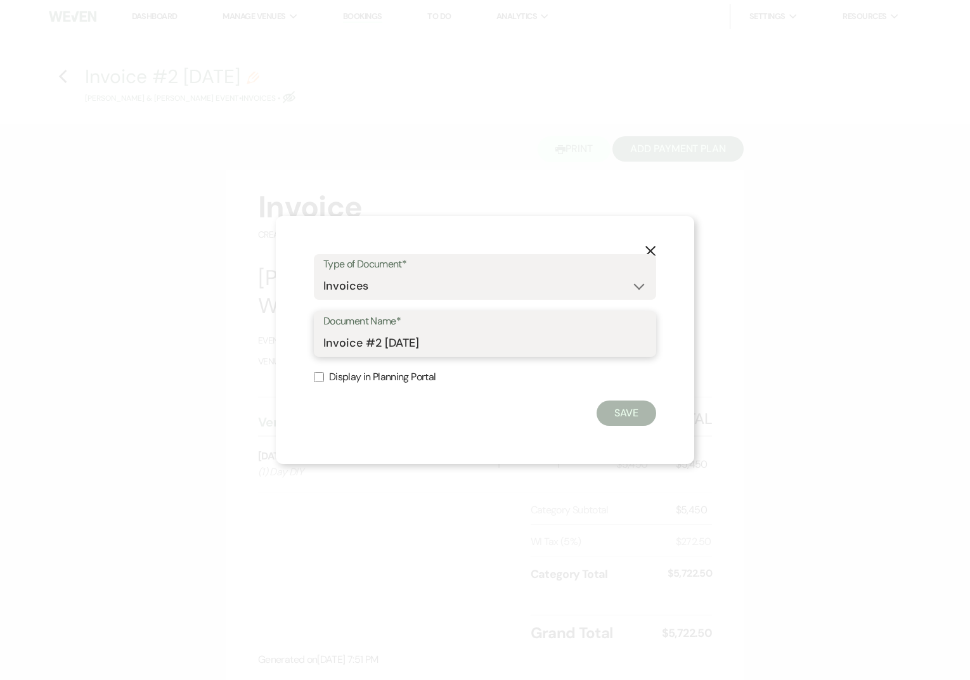
drag, startPoint x: 450, startPoint y: 345, endPoint x: 203, endPoint y: 335, distance: 246.8
click at [208, 335] on div "X Type of Document* Special Event Insurance Vendor Certificate of Insurance Con…" at bounding box center [485, 340] width 970 height 680
type input "Venue Rental+"
click at [623, 415] on button "Save" at bounding box center [627, 413] width 60 height 25
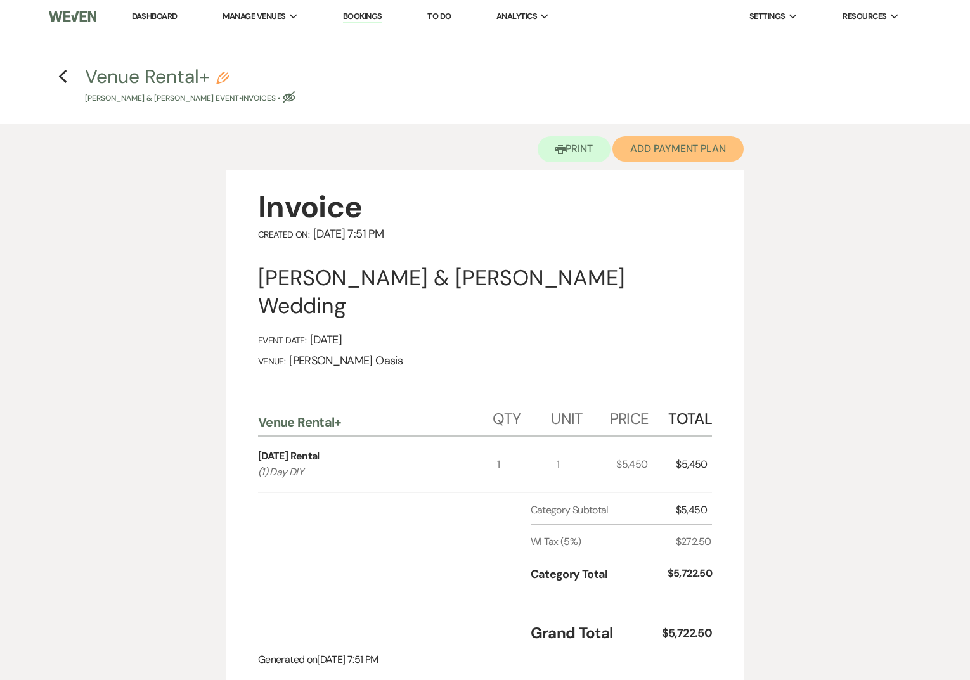
click at [726, 156] on button "Add Payment Plan" at bounding box center [677, 148] width 131 height 25
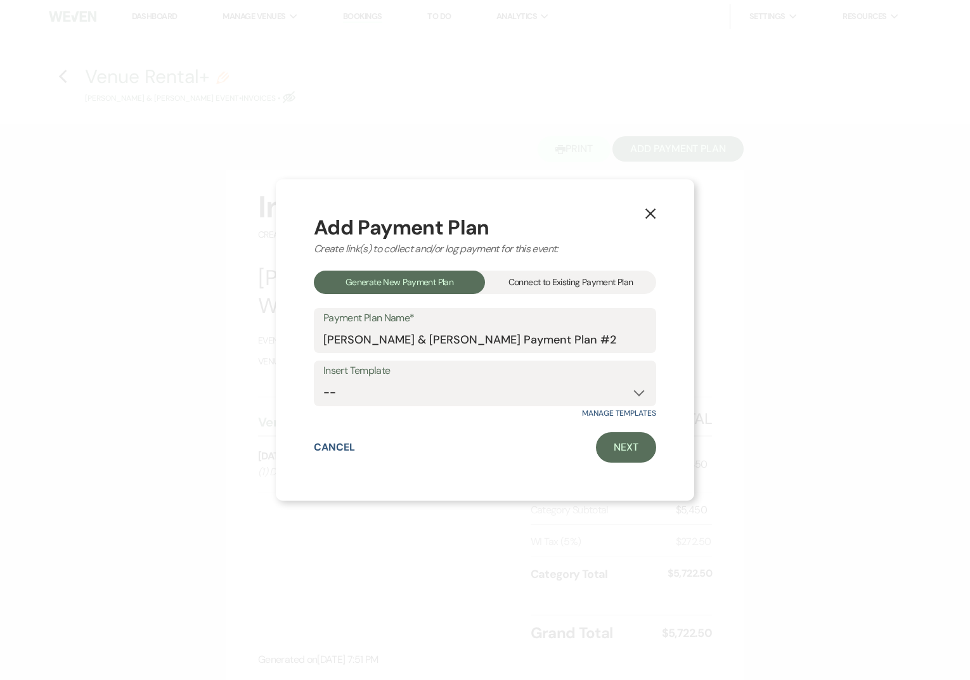
click at [579, 266] on div "Add Payment Plan Create link(s) to collect and/or log payment for this event: G…" at bounding box center [485, 340] width 342 height 246
click at [577, 283] on div "Connect to Existing Payment Plan" at bounding box center [570, 282] width 171 height 23
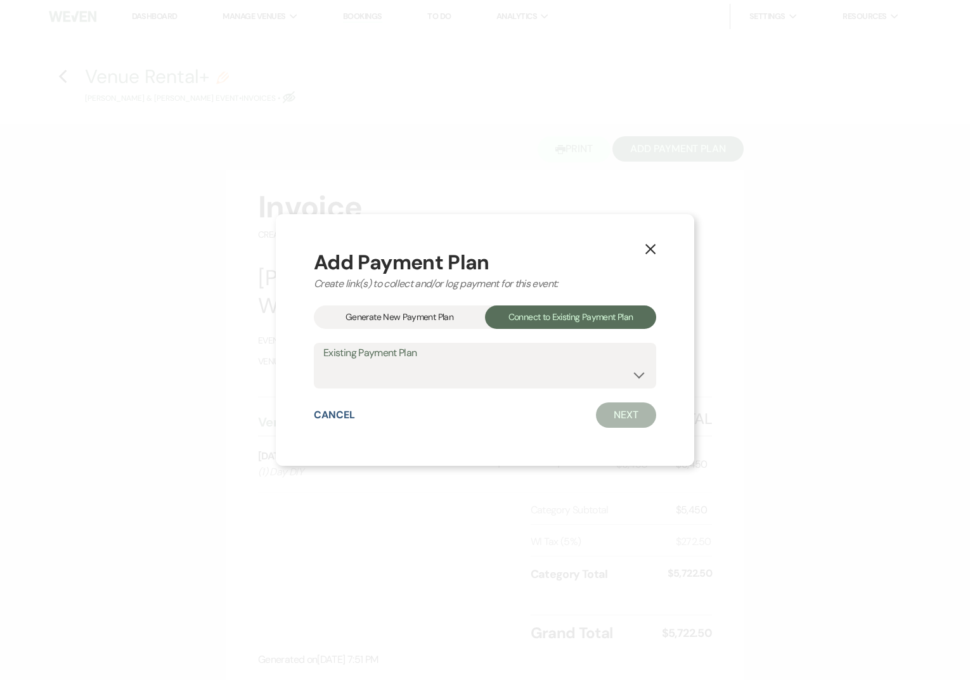
click at [442, 357] on label "Existing Payment Plan" at bounding box center [484, 353] width 323 height 18
click at [442, 372] on select "Booking [MEDICAL_DATA]" at bounding box center [484, 375] width 323 height 25
click at [420, 325] on div "Generate New Payment Plan" at bounding box center [399, 317] width 171 height 23
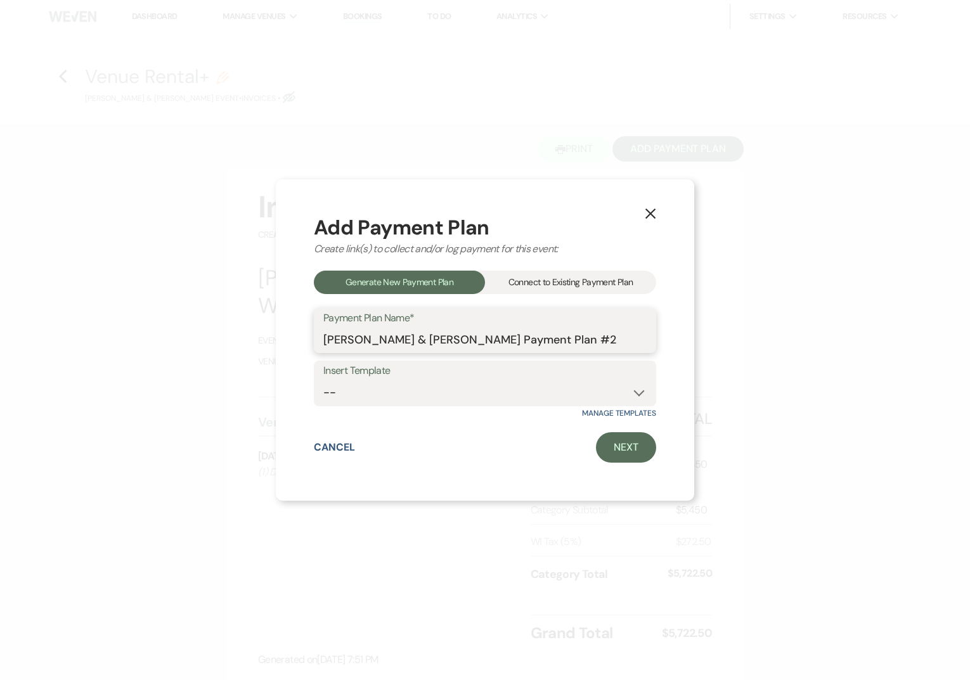
drag, startPoint x: 574, startPoint y: 345, endPoint x: 150, endPoint y: 283, distance: 429.2
click at [150, 283] on div "X Add Payment Plan Create link(s) to collect and/or log payment for this event:…" at bounding box center [485, 340] width 970 height 680
type input "Venue Rental+"
click at [626, 466] on div "X Add Payment Plan Create link(s) to collect and/or log payment for this event:…" at bounding box center [485, 340] width 418 height 322
click at [630, 393] on select "-- Booking [MEDICAL_DATA] Venue Rental+" at bounding box center [484, 392] width 323 height 25
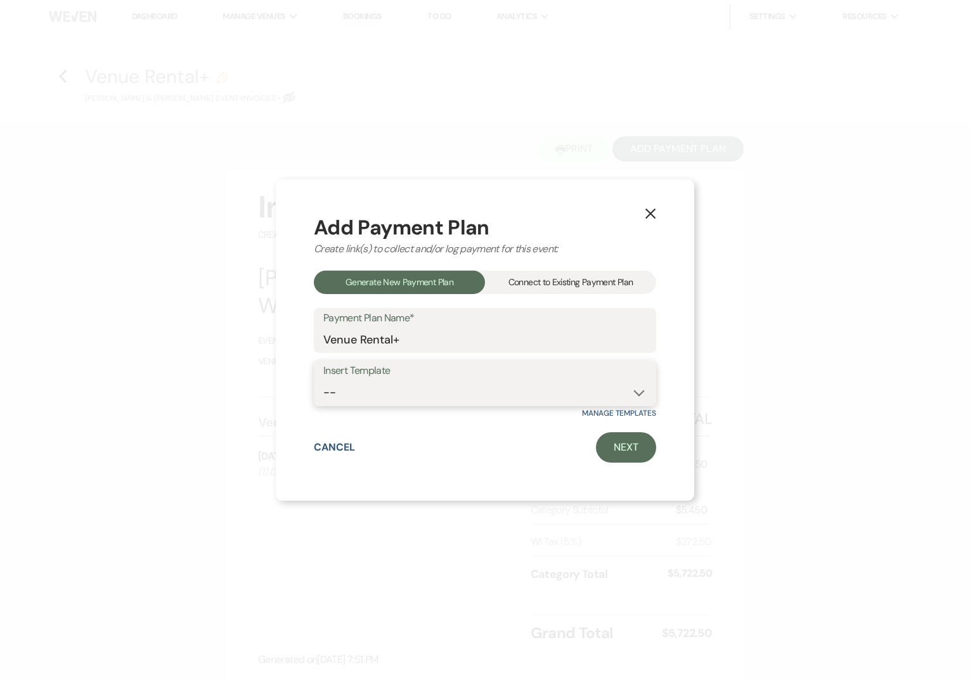
select select "130"
click at [625, 454] on link "Next" at bounding box center [626, 447] width 60 height 30
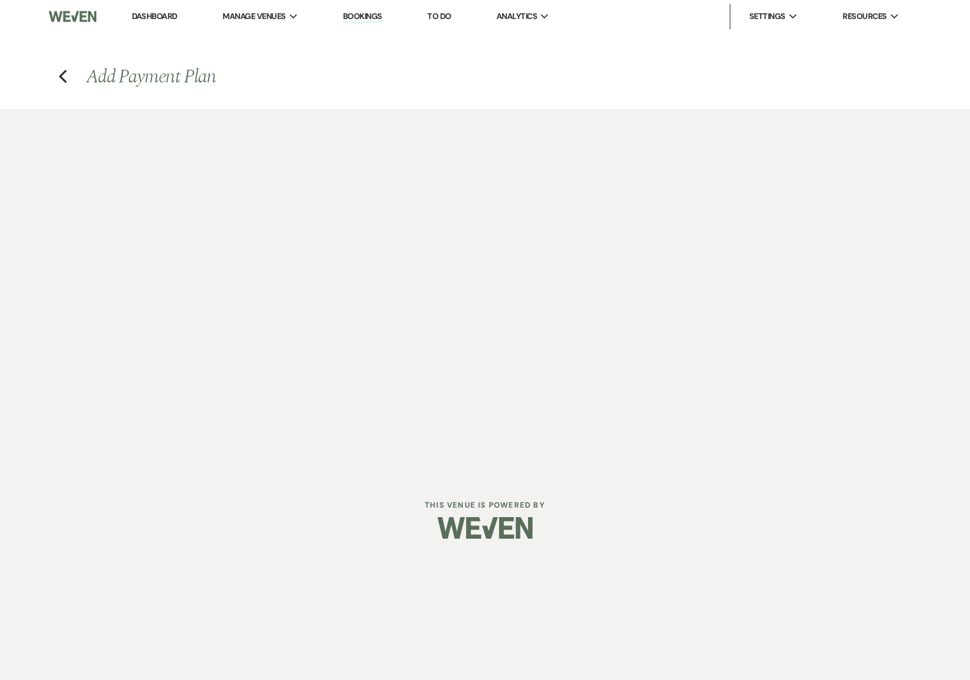
select select "27420"
select select "2"
select select "percentage"
select select "true"
select select "client"
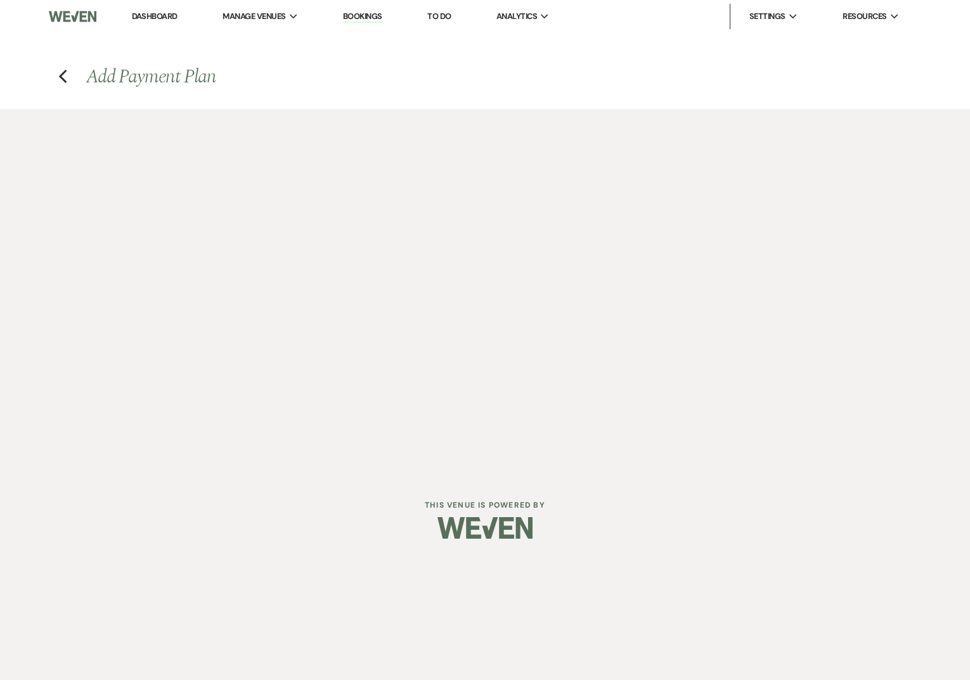
select select "weeks"
select select "client"
select select "weeks"
select select "client"
select select "days"
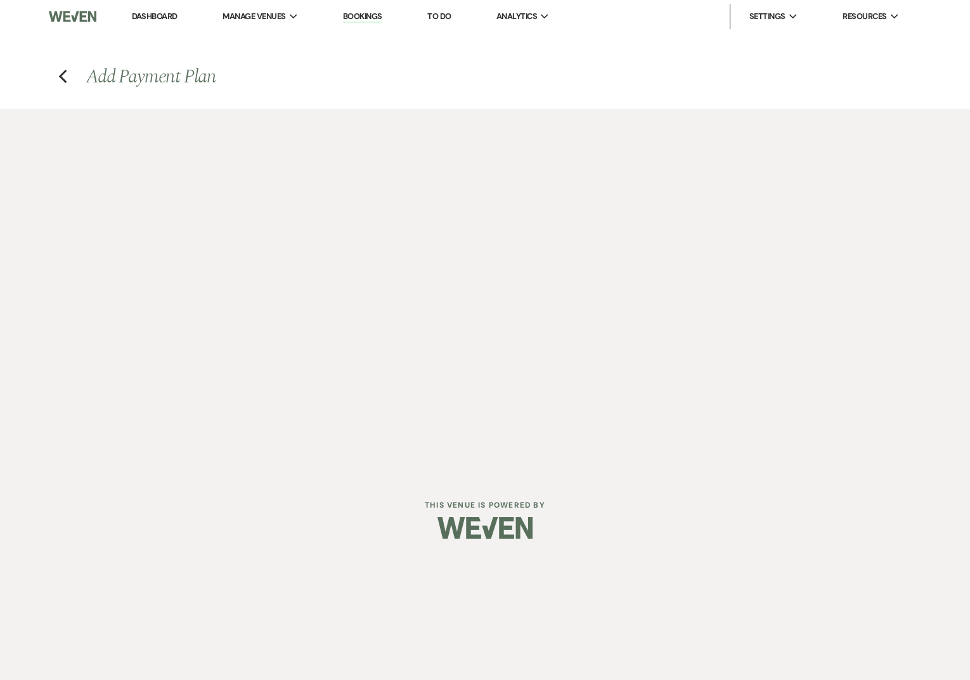
select select "2"
select select "percentage"
select select "true"
select select "client"
select select "weeks"
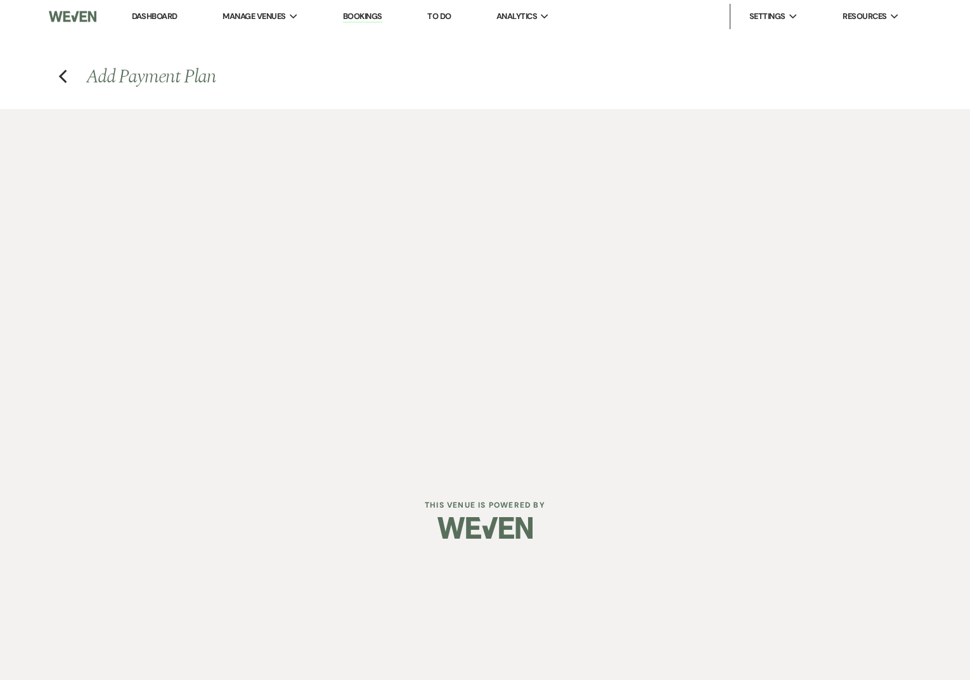
select select "client"
select select "weeks"
select select "client"
select select "days"
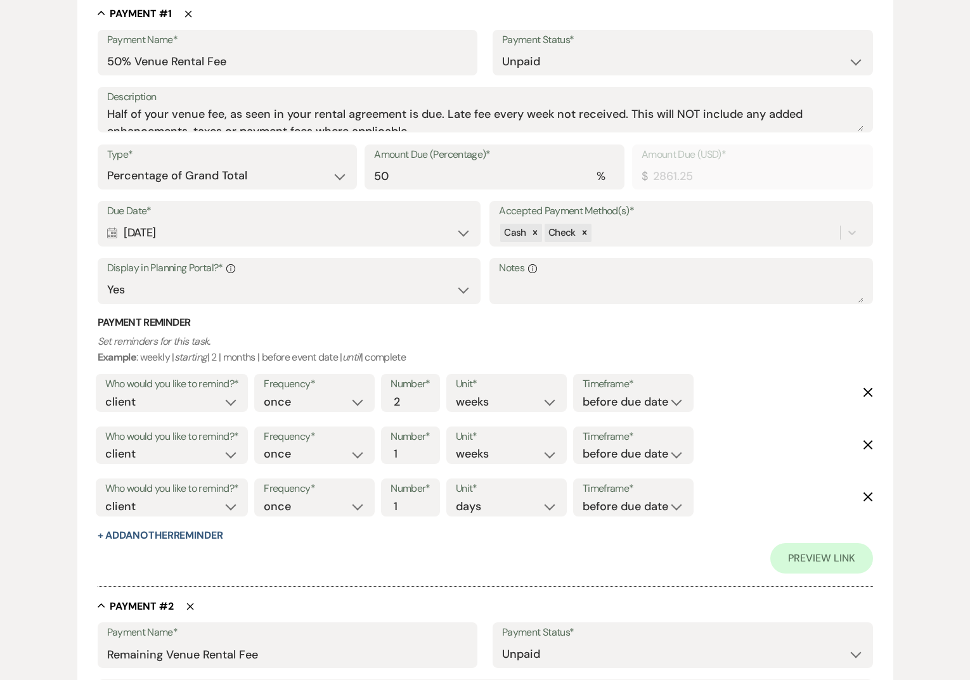
scroll to position [360, 0]
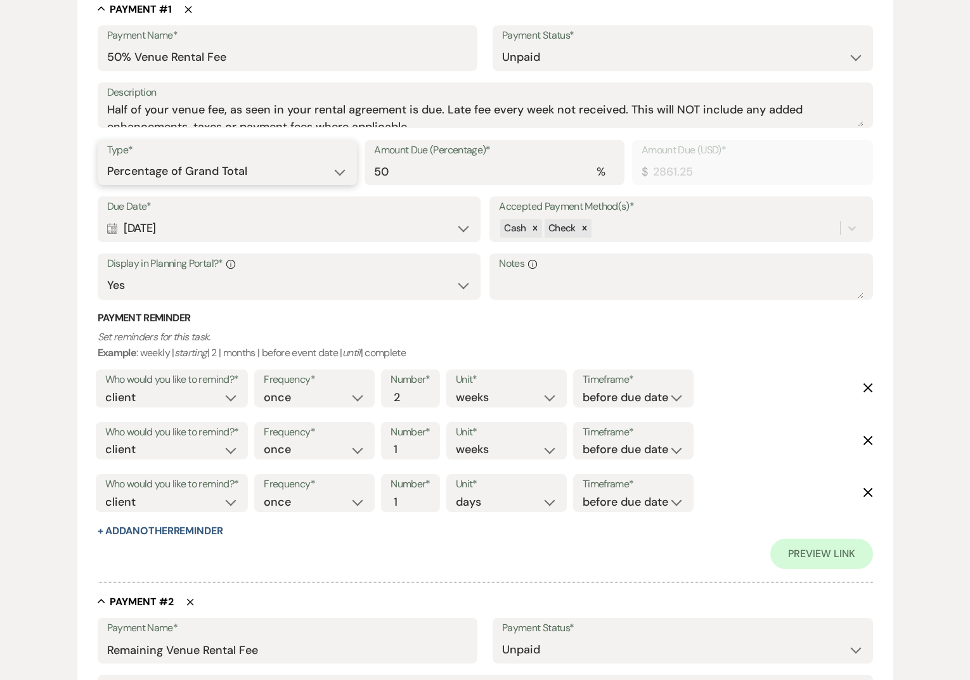
click at [340, 173] on select "Dollar Amount Percentage of Grand Total" at bounding box center [227, 171] width 241 height 25
select select "flat"
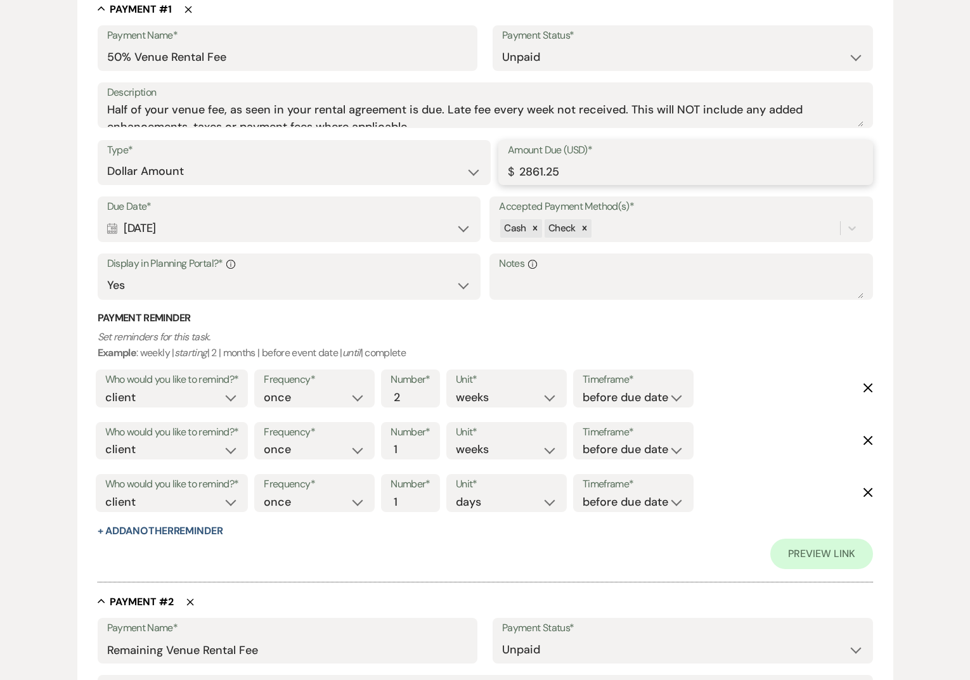
drag, startPoint x: 573, startPoint y: 171, endPoint x: 382, endPoint y: 156, distance: 192.0
click at [382, 156] on div "Type* Dollar Amount Percentage of Grand Total Amount Due (USD)* $ 2861.25" at bounding box center [485, 168] width 775 height 57
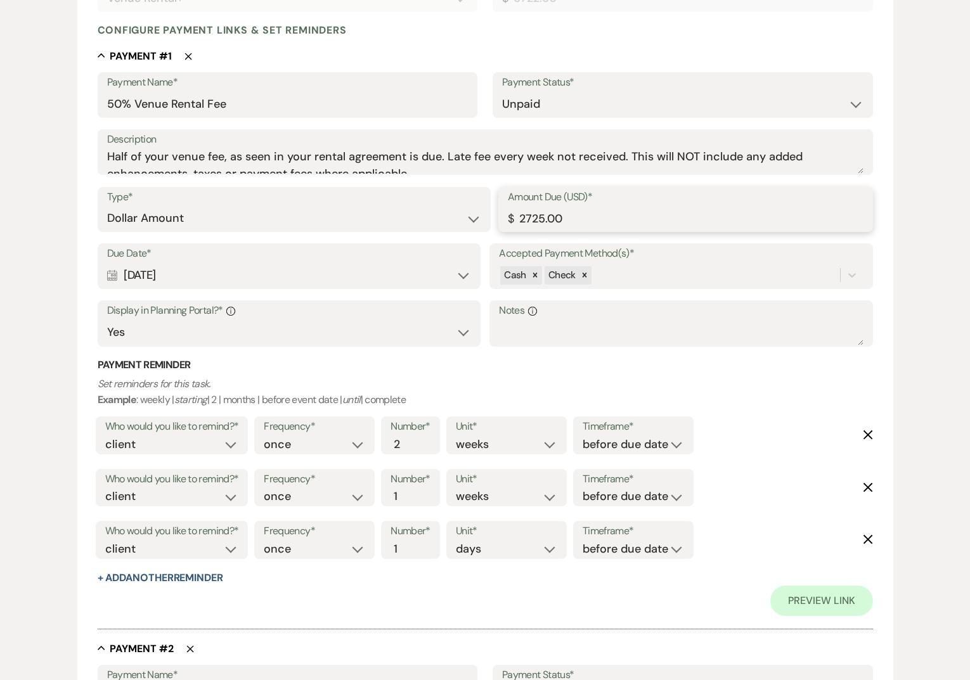
scroll to position [303, 0]
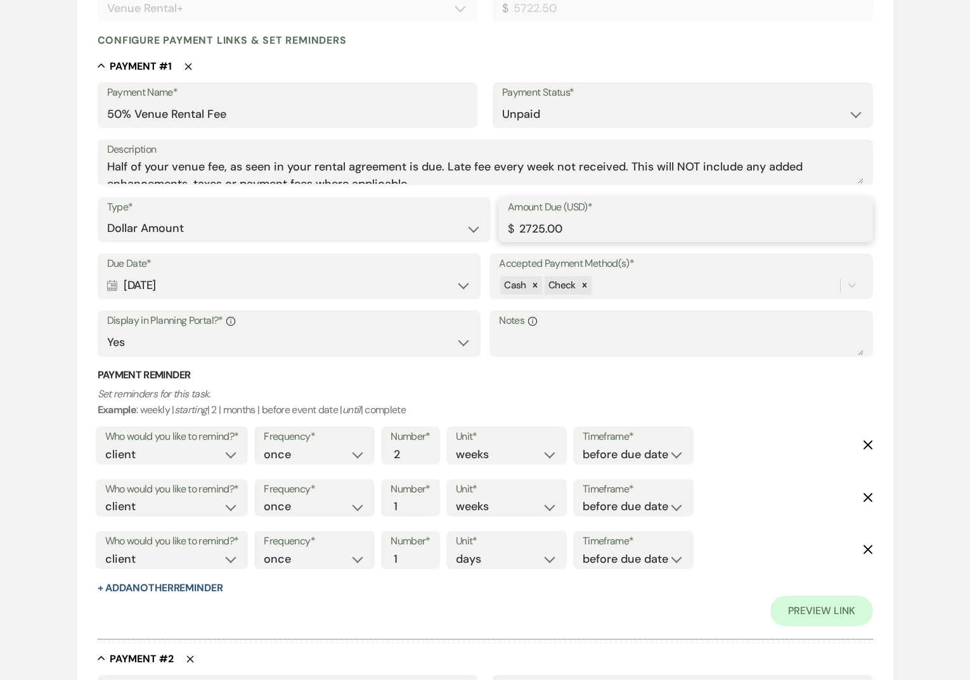
type input "2725.00"
click at [627, 115] on select "Paid Unpaid" at bounding box center [682, 114] width 361 height 25
select select "1"
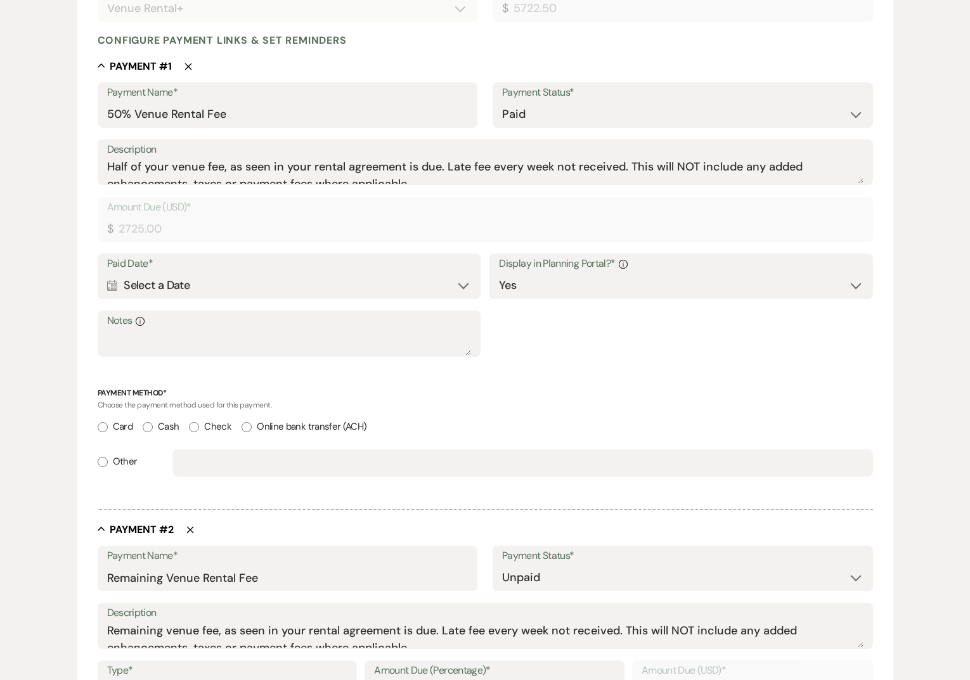
click at [188, 292] on div "Calendar Select a Date Expand" at bounding box center [289, 285] width 364 height 25
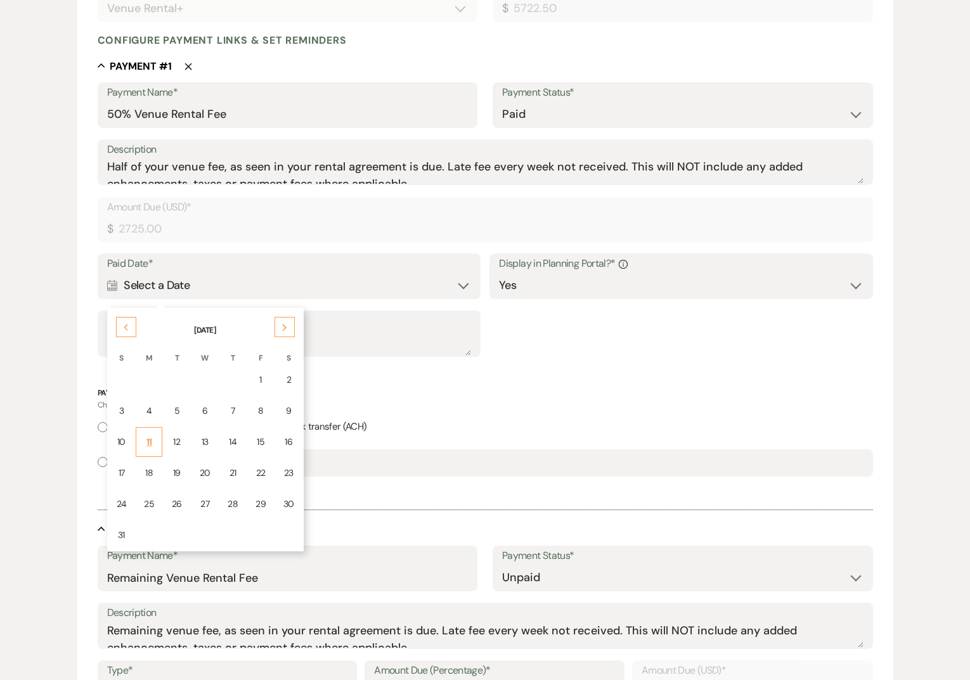
click at [154, 445] on td "11" at bounding box center [149, 442] width 27 height 30
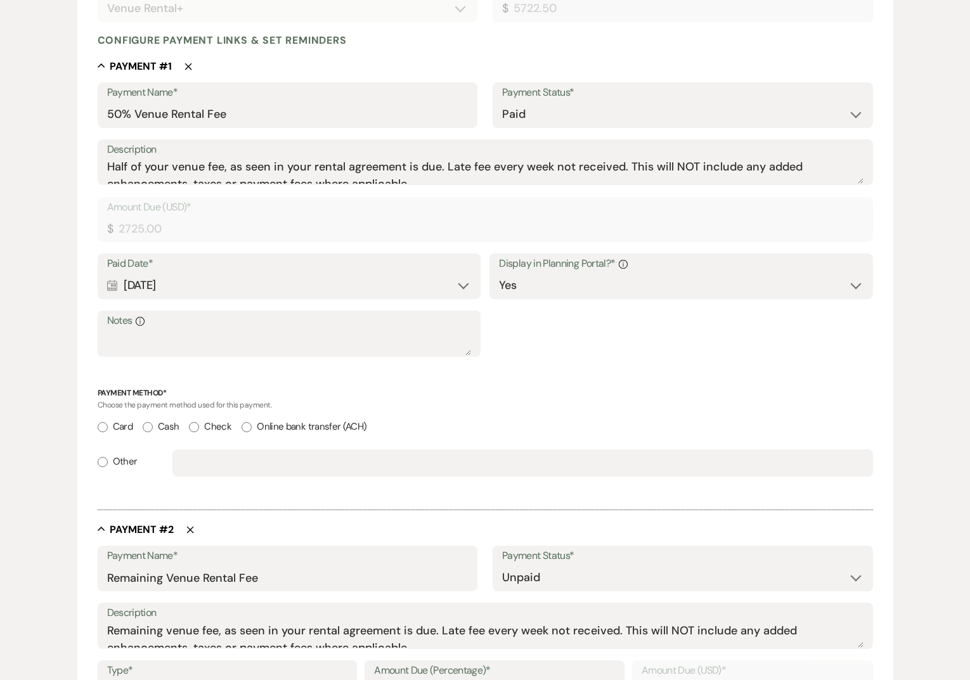
click at [118, 467] on label "Other" at bounding box center [118, 461] width 40 height 17
click at [108, 467] on input "Other" at bounding box center [103, 462] width 10 height 10
radio input "true"
click at [247, 452] on input "text" at bounding box center [522, 463] width 681 height 25
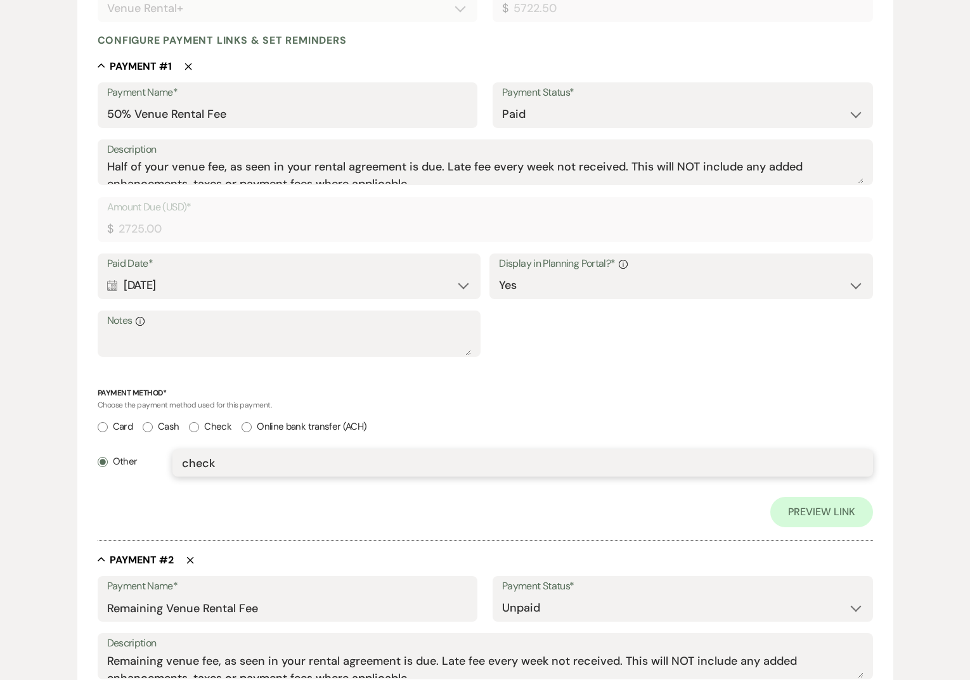
type input "check"
click at [353, 539] on div at bounding box center [485, 533] width 775 height 13
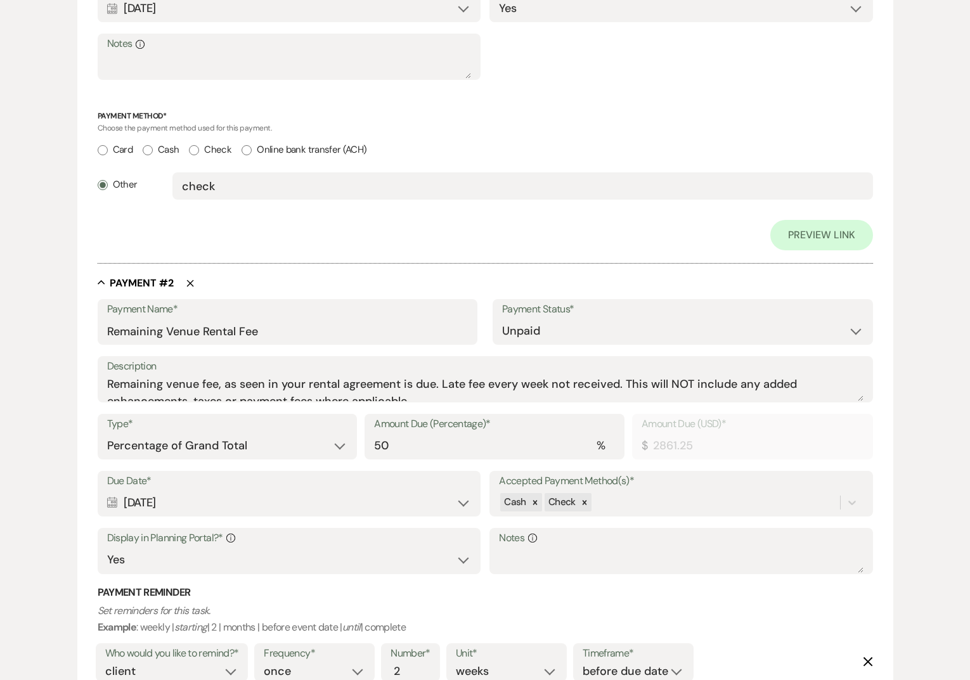
scroll to position [578, 0]
click at [340, 449] on select "Dollar Amount Percentage of Grand Total" at bounding box center [227, 448] width 241 height 25
select select "flat"
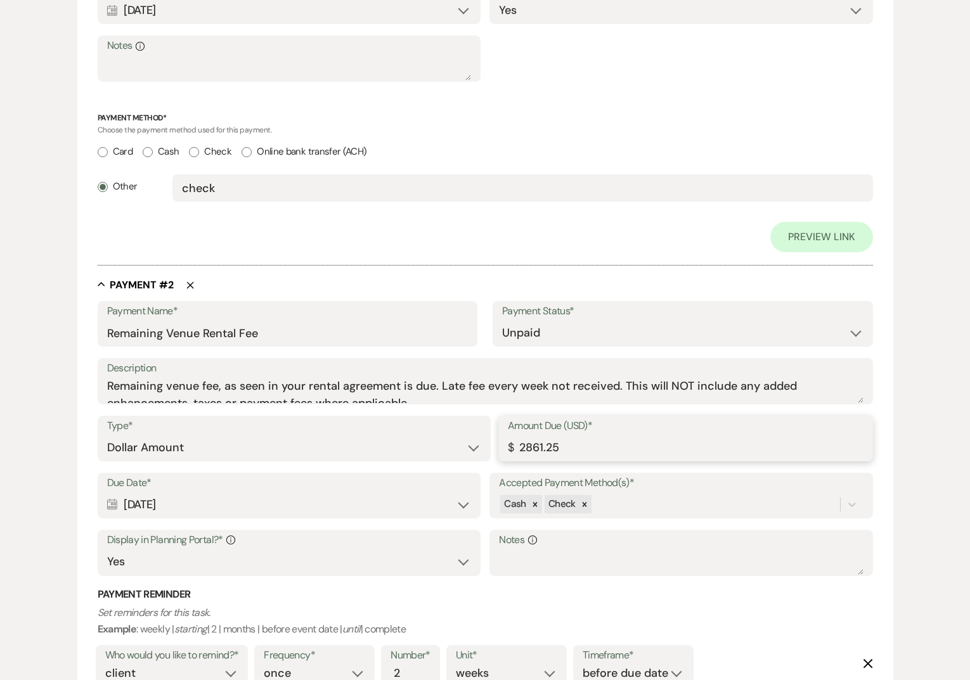
drag, startPoint x: 561, startPoint y: 447, endPoint x: 248, endPoint y: 432, distance: 312.9
click at [249, 433] on div "Type* Dollar Amount Percentage of Grand Total Amount Due (USD)* $ 2861.25" at bounding box center [485, 444] width 775 height 57
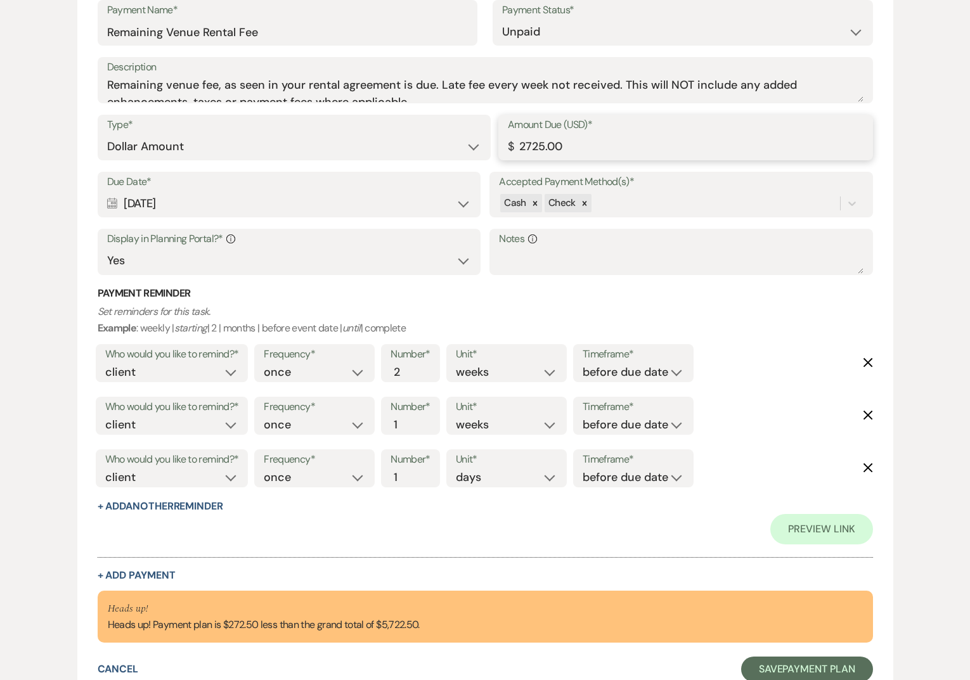
scroll to position [882, 0]
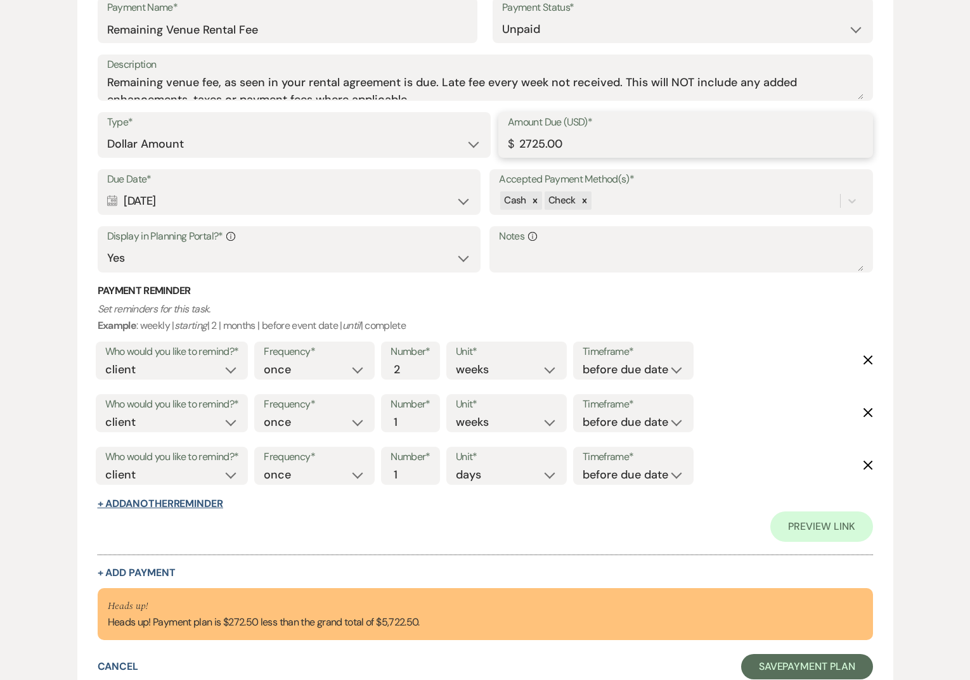
type input "2725.00"
click at [186, 509] on button "+ Add Another Reminder" at bounding box center [161, 504] width 126 height 10
select select "client"
select select "days"
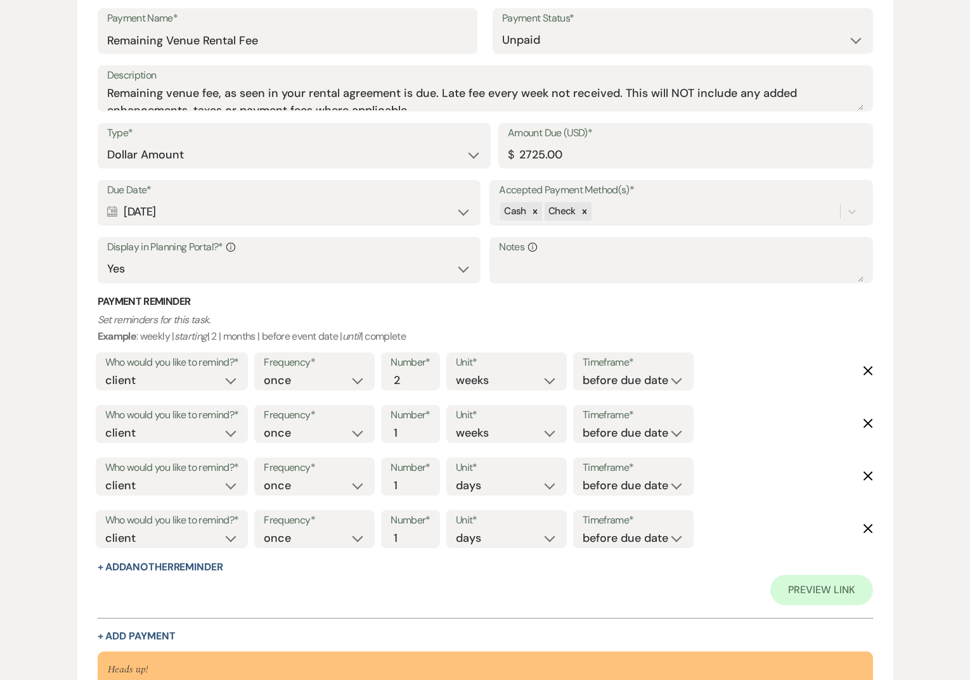
scroll to position [1035, 0]
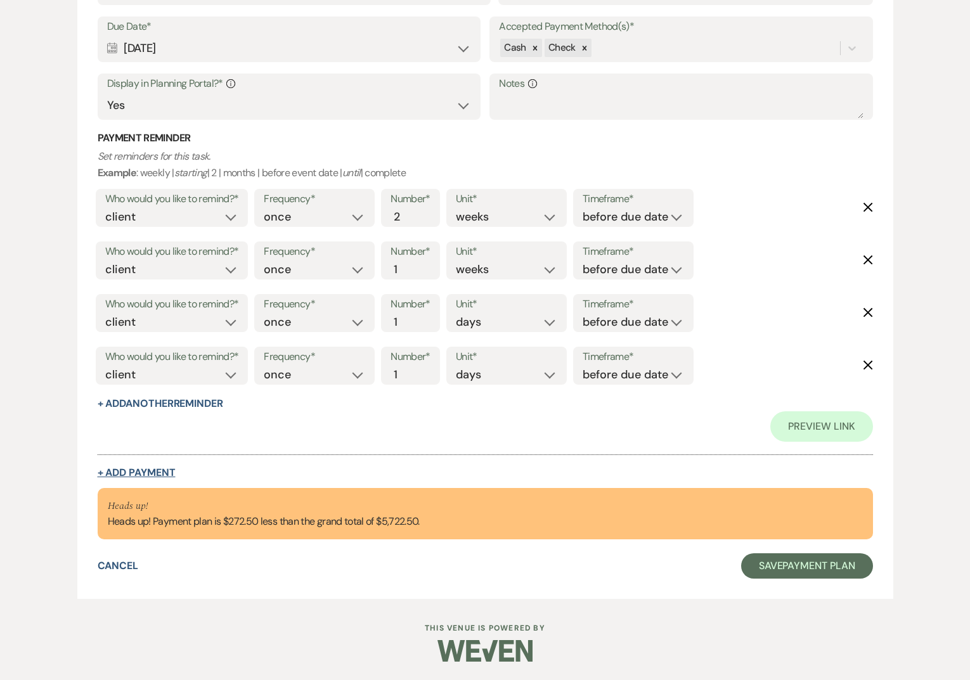
click at [156, 478] on button "+ Add Payment" at bounding box center [137, 473] width 78 height 10
select select "2"
select select "flat"
select select "true"
select select "client"
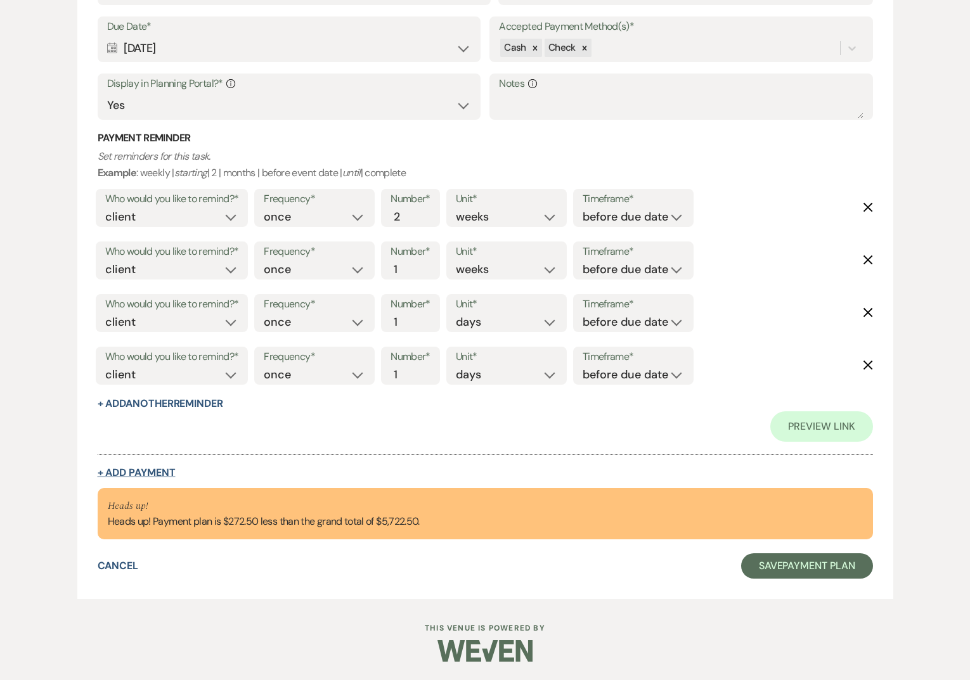
select select "weeks"
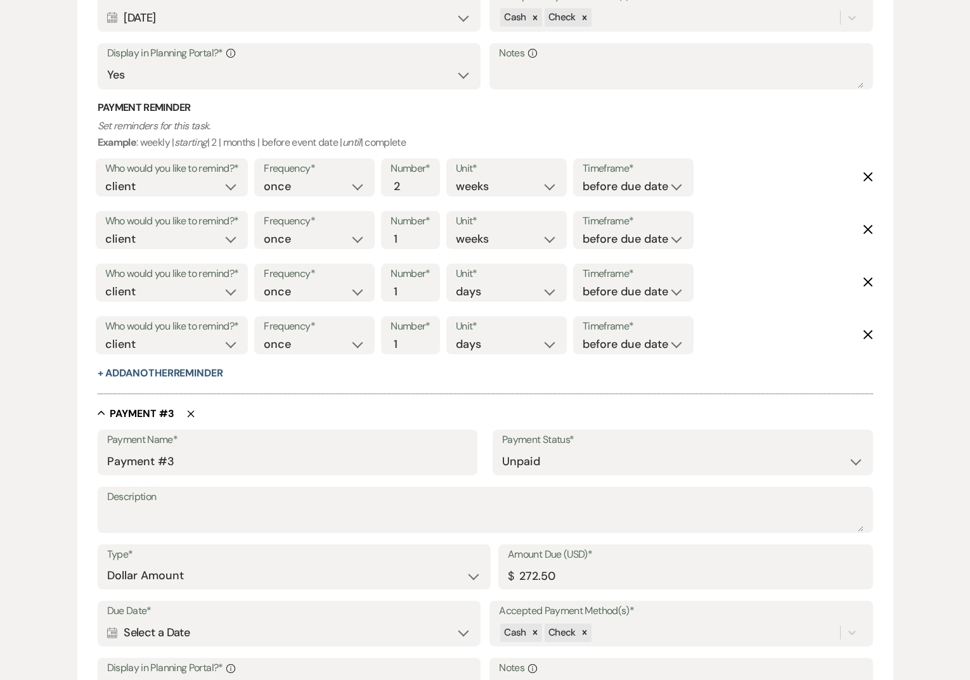
scroll to position [1004, 0]
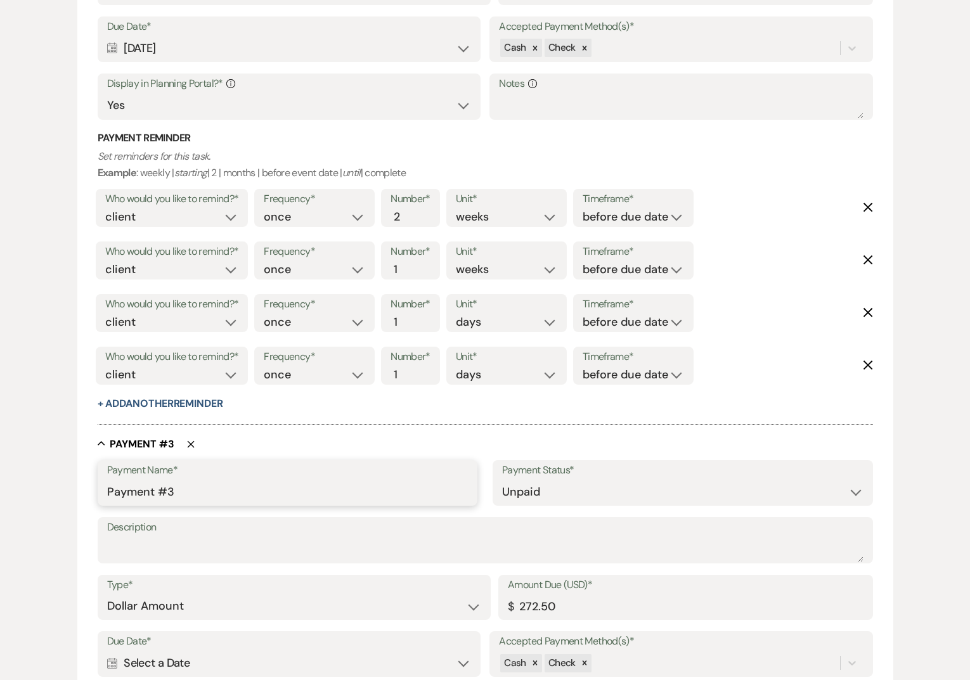
drag, startPoint x: 174, startPoint y: 491, endPoint x: 94, endPoint y: 486, distance: 80.1
click at [94, 486] on form "Add Payment Plan Create link(s) to collect and/or log payments for this event: …" at bounding box center [485, 37] width 816 height 1836
type input "NOT Final"
click at [441, 549] on textarea "Description" at bounding box center [485, 549] width 756 height 25
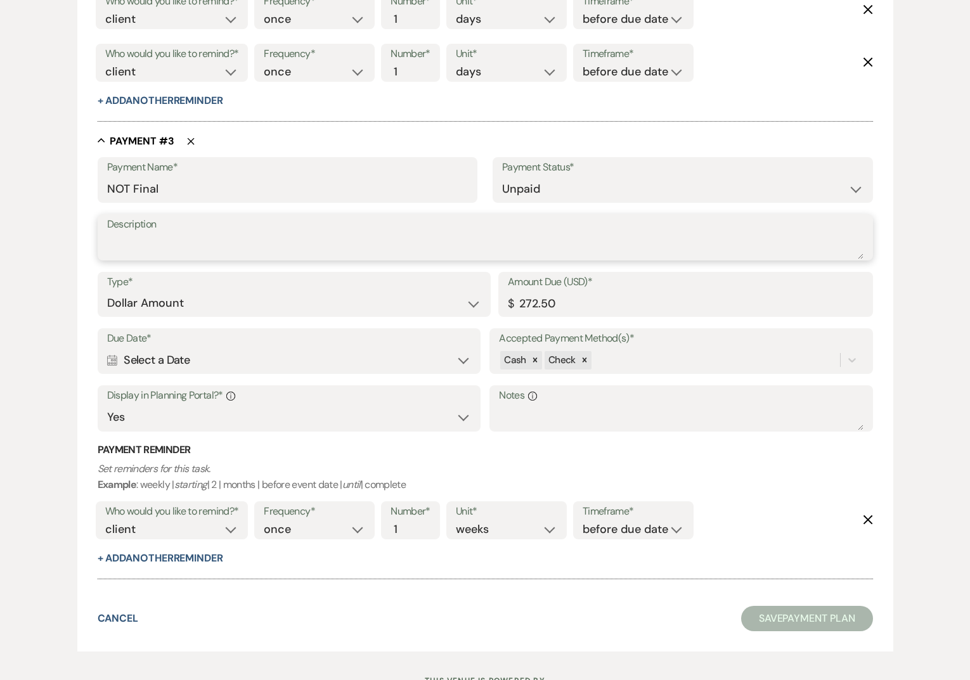
scroll to position [1309, 0]
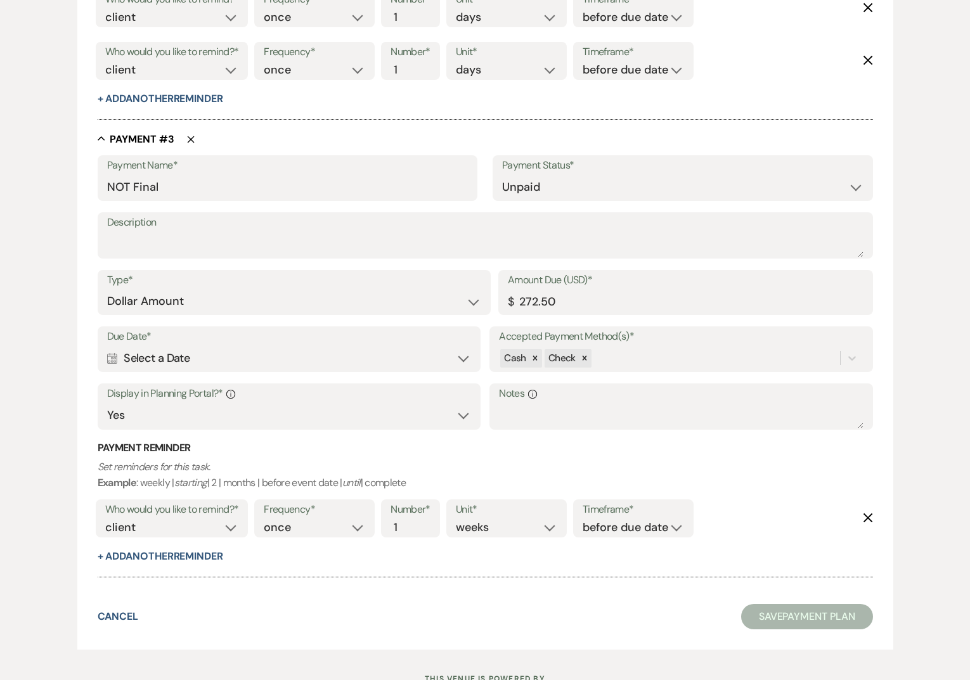
click at [433, 357] on div "Calendar Select a Date Expand" at bounding box center [289, 358] width 364 height 25
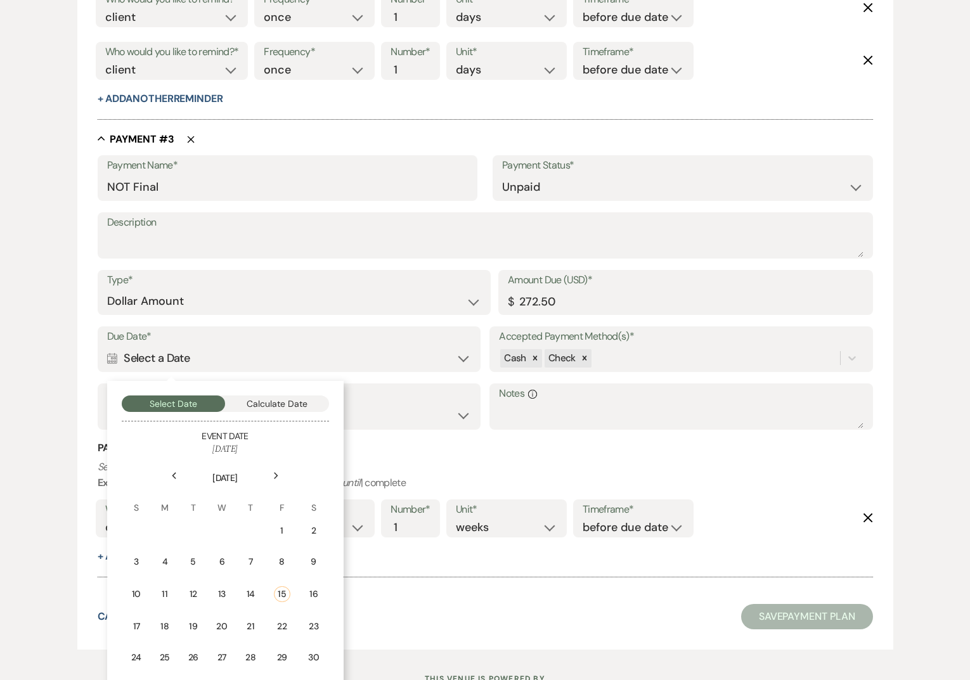
click at [273, 474] on icon "Next" at bounding box center [276, 476] width 6 height 8
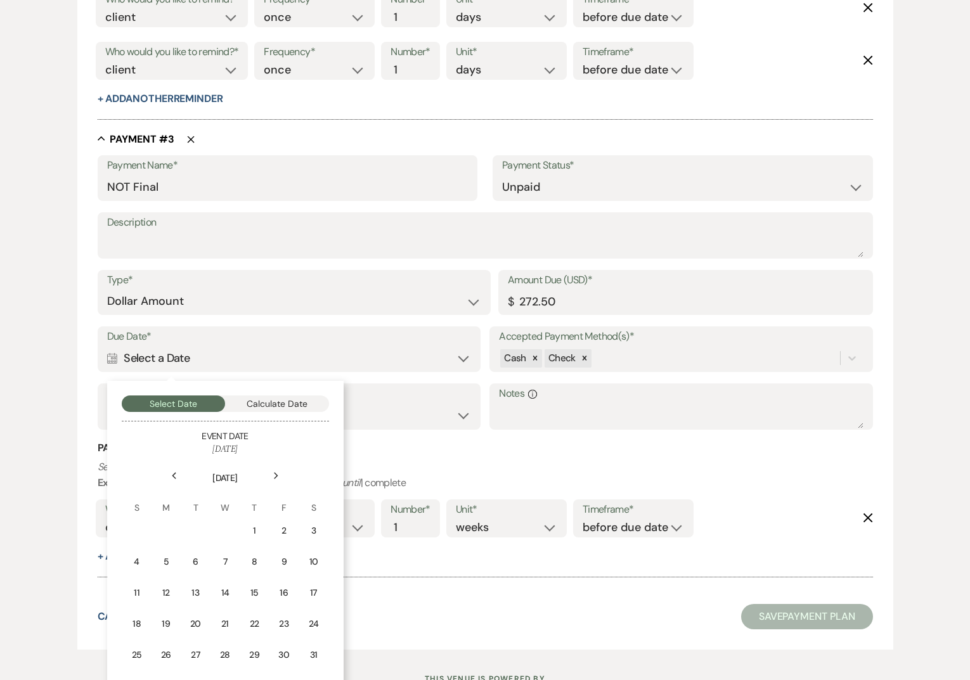
click at [273, 474] on icon "Next" at bounding box center [276, 476] width 6 height 8
click at [286, 404] on button "Calculate Date" at bounding box center [277, 404] width 104 height 16
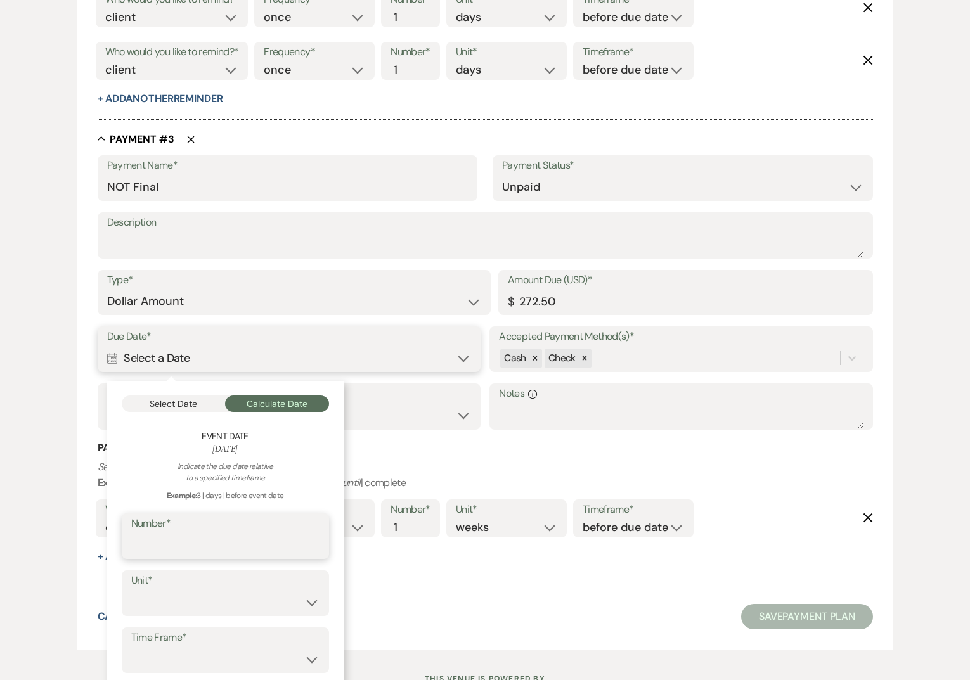
click at [167, 546] on input "Number*" at bounding box center [225, 545] width 188 height 25
type input "1"
click at [162, 606] on select "days weeks months" at bounding box center [225, 602] width 188 height 25
select select "month"
click at [169, 647] on select "before event date after event date after event is booked after [DATE] date" at bounding box center [225, 659] width 188 height 25
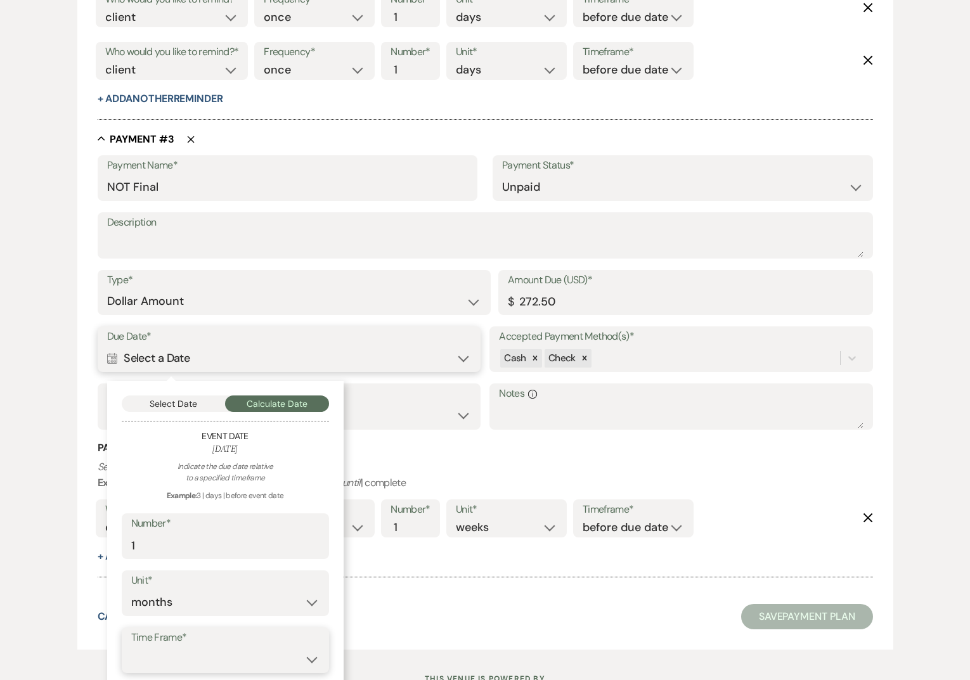
select select "beforeEventDate"
click at [342, 620] on div "Select Date Calculate Date Event Date [DATE] Indicate the due date relative to …" at bounding box center [225, 553] width 236 height 344
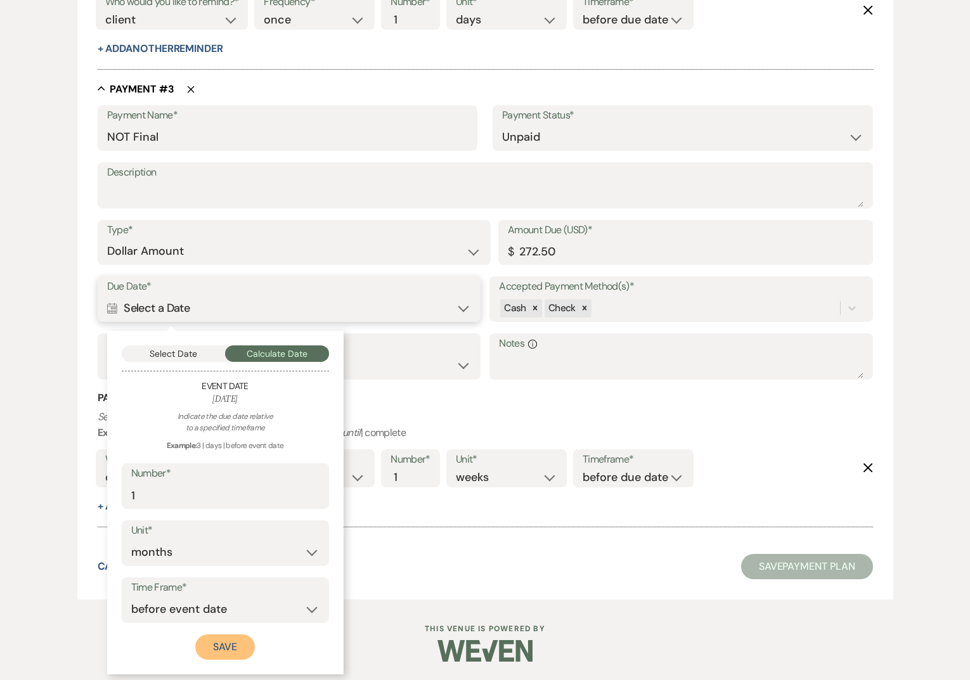
click at [230, 650] on button "Save" at bounding box center [225, 647] width 60 height 25
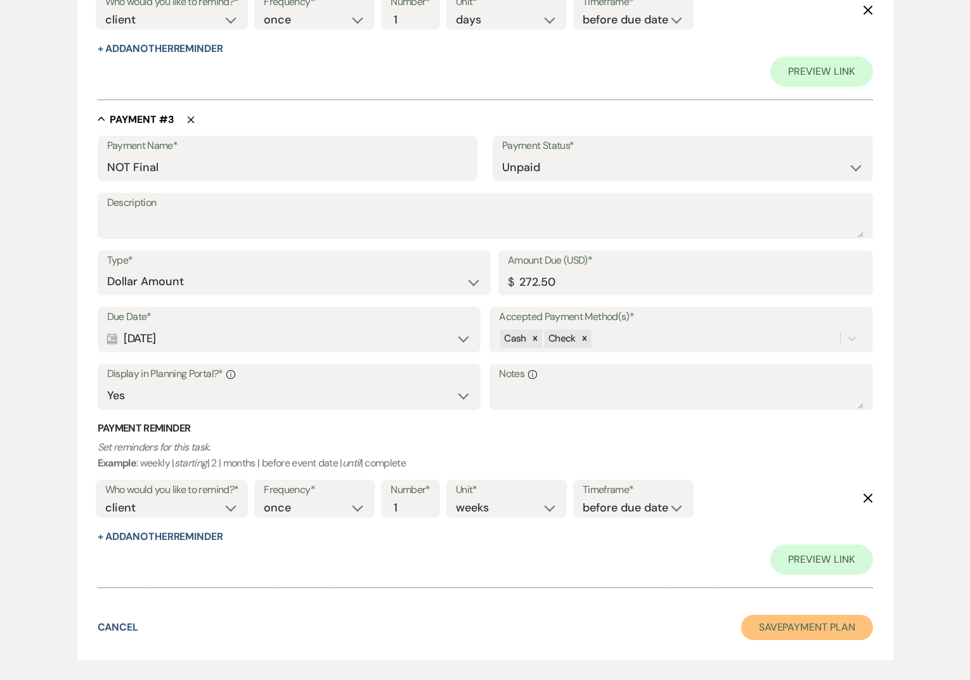
click at [775, 635] on button "Save Payment Plan" at bounding box center [807, 627] width 132 height 25
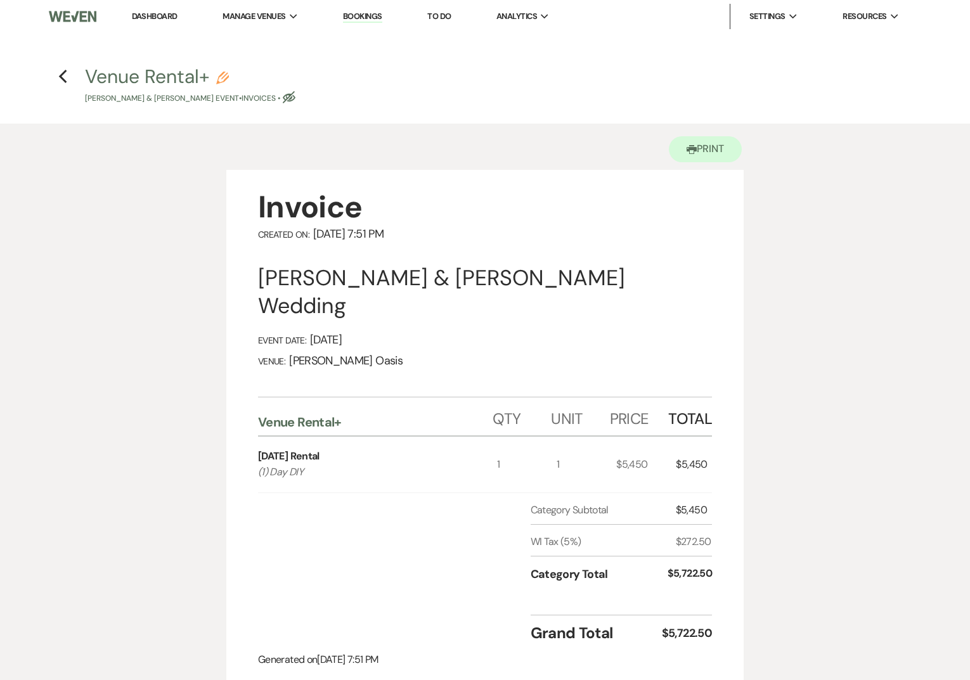
click at [57, 76] on h4 "Previous Venue Rental+ Pencil [PERSON_NAME] & [PERSON_NAME] Event • Invoices • …" at bounding box center [485, 83] width 913 height 41
click at [56, 77] on h4 "Previous Venue Rental+ Pencil [PERSON_NAME] & [PERSON_NAME] Event • Invoices • …" at bounding box center [485, 83] width 913 height 41
click at [66, 75] on icon "Previous" at bounding box center [63, 76] width 10 height 15
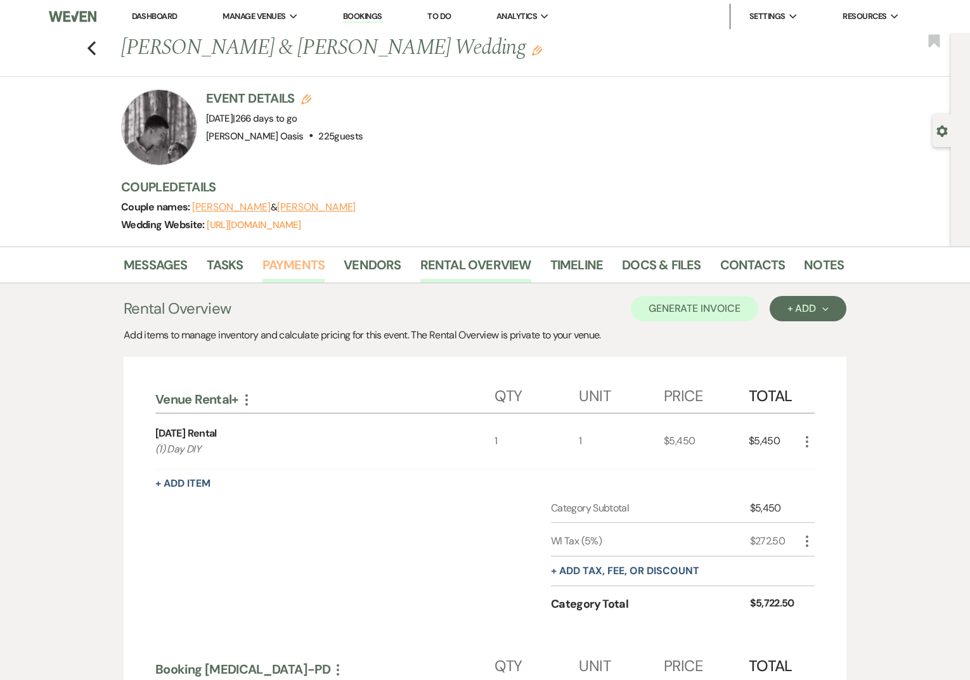
click at [301, 259] on link "Payments" at bounding box center [293, 269] width 63 height 28
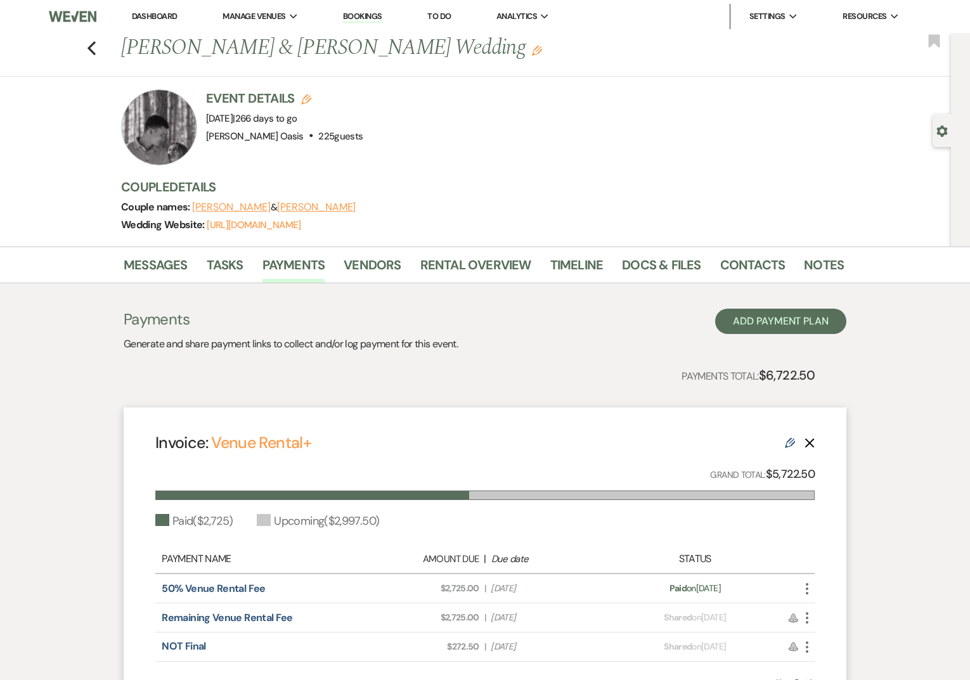
click at [169, 18] on link "Dashboard" at bounding box center [155, 16] width 46 height 11
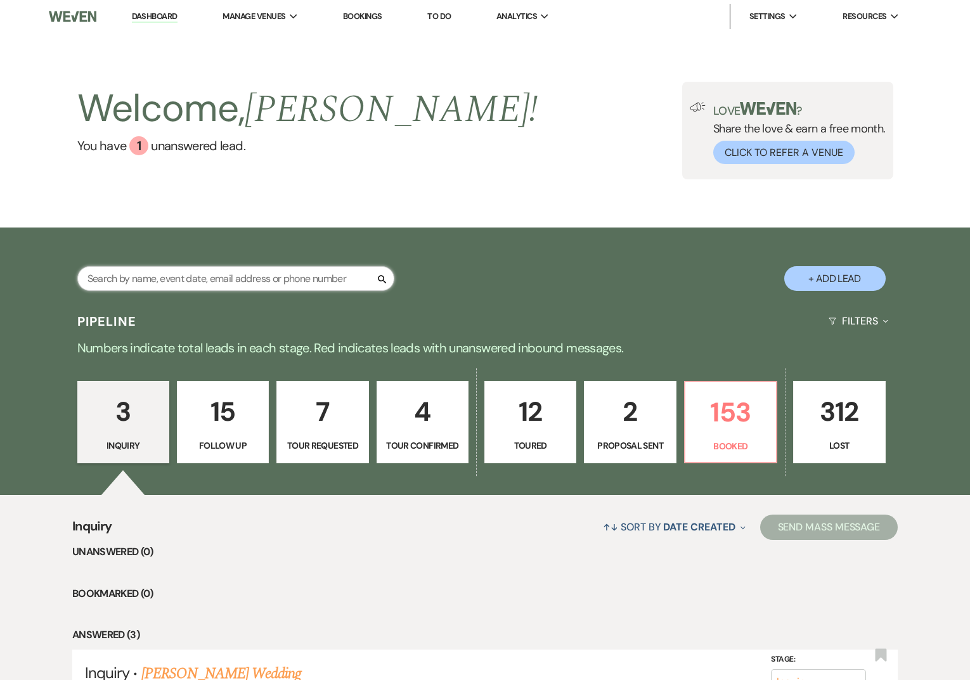
click at [154, 280] on input "text" at bounding box center [235, 278] width 317 height 25
type input "august"
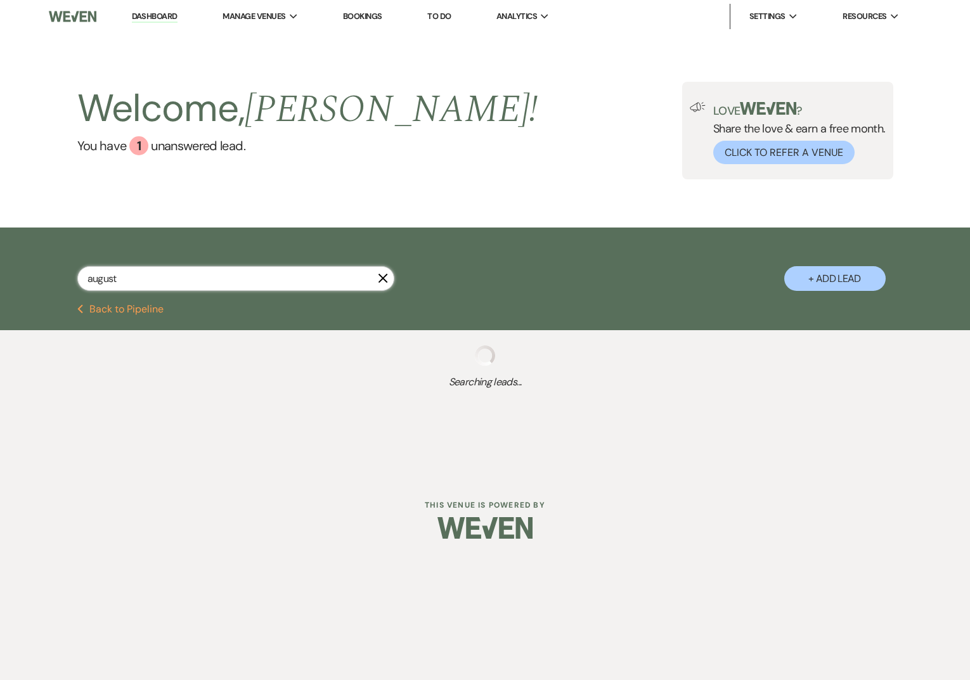
select select "8"
select select "5"
select select "8"
select select "6"
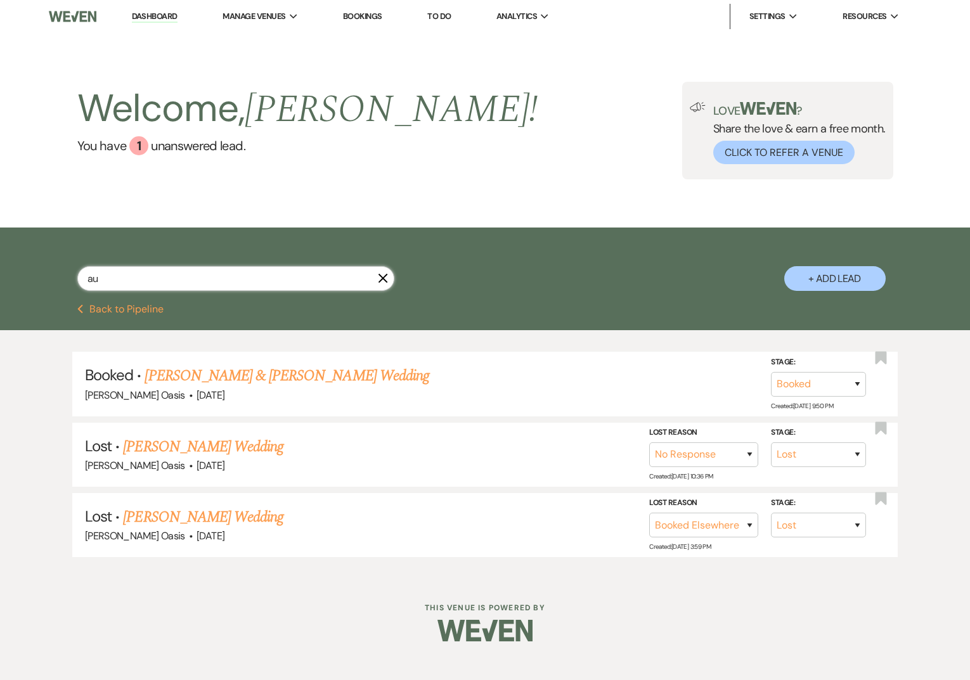
type input "a"
type input "[PERSON_NAME]"
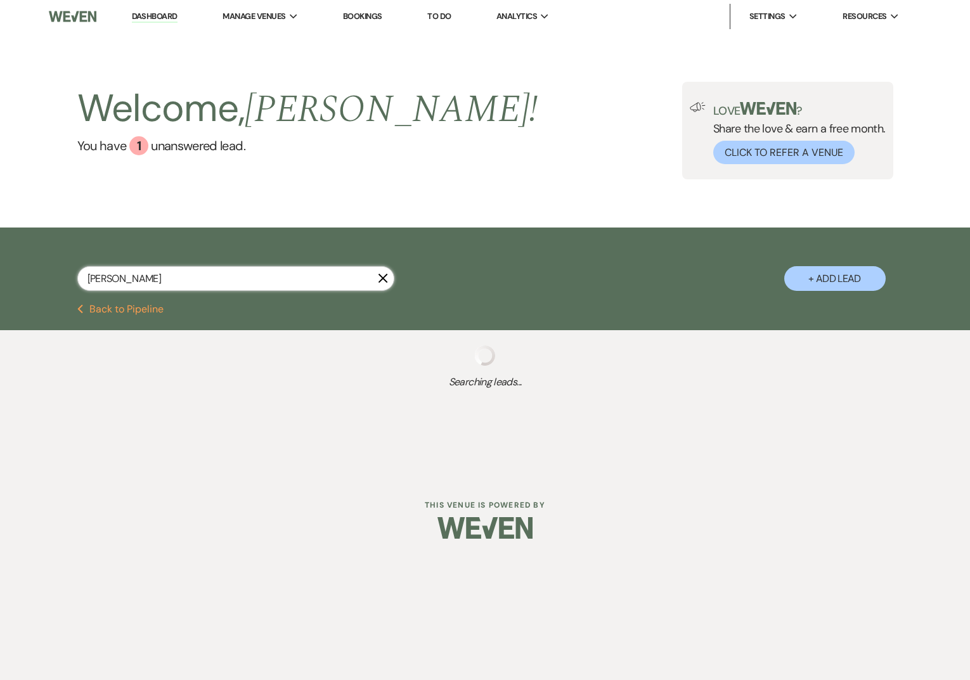
select select "8"
select select "5"
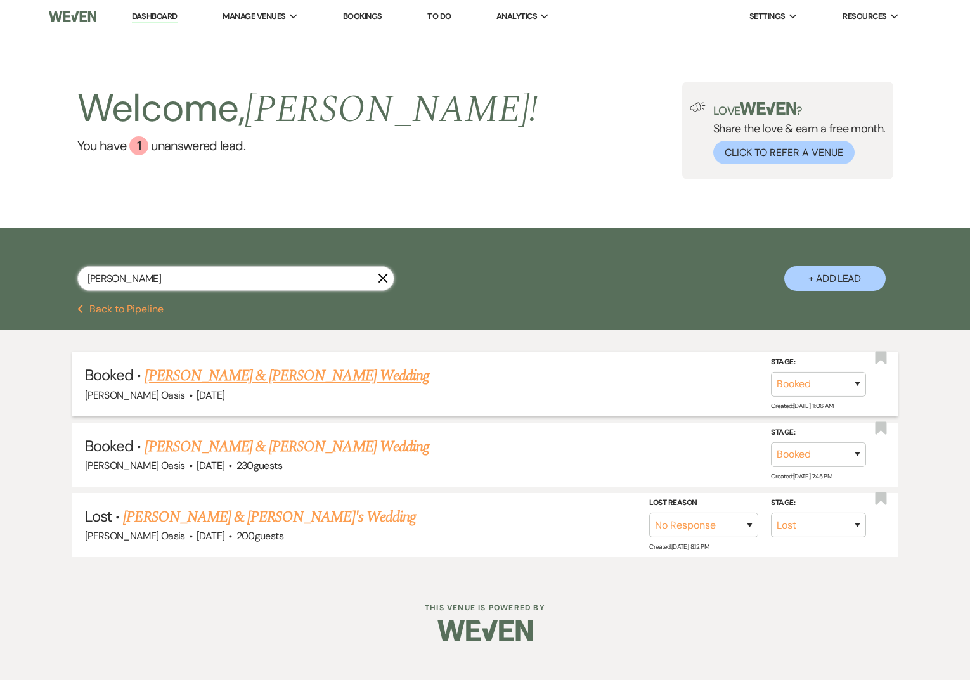
type input "[PERSON_NAME]"
click at [242, 378] on link "[PERSON_NAME] & [PERSON_NAME] Wedding" at bounding box center [287, 376] width 284 height 23
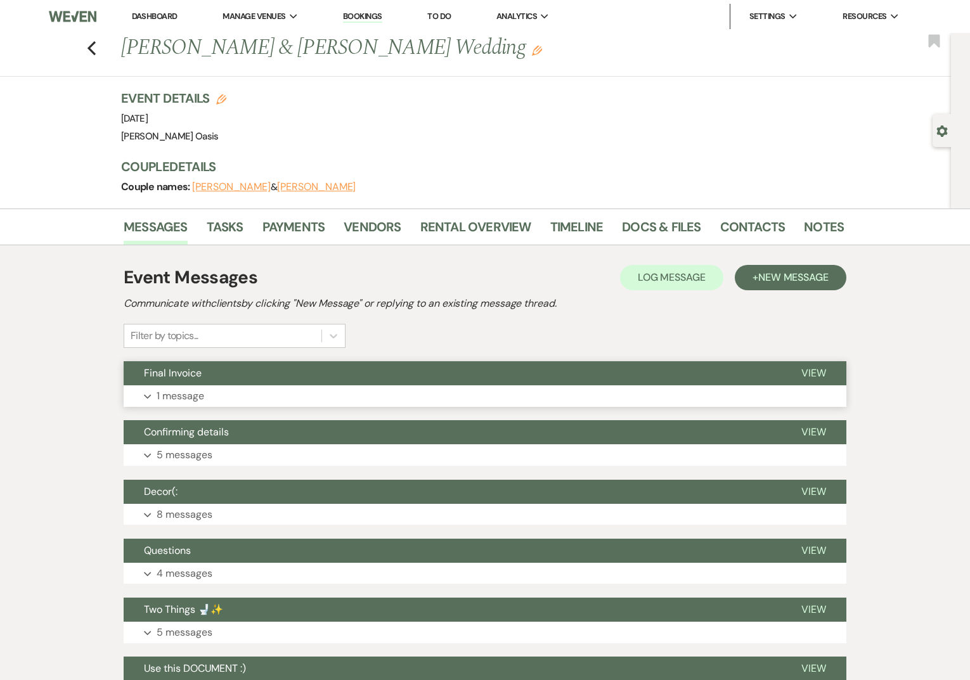
click at [276, 378] on button "Final Invoice" at bounding box center [452, 373] width 657 height 24
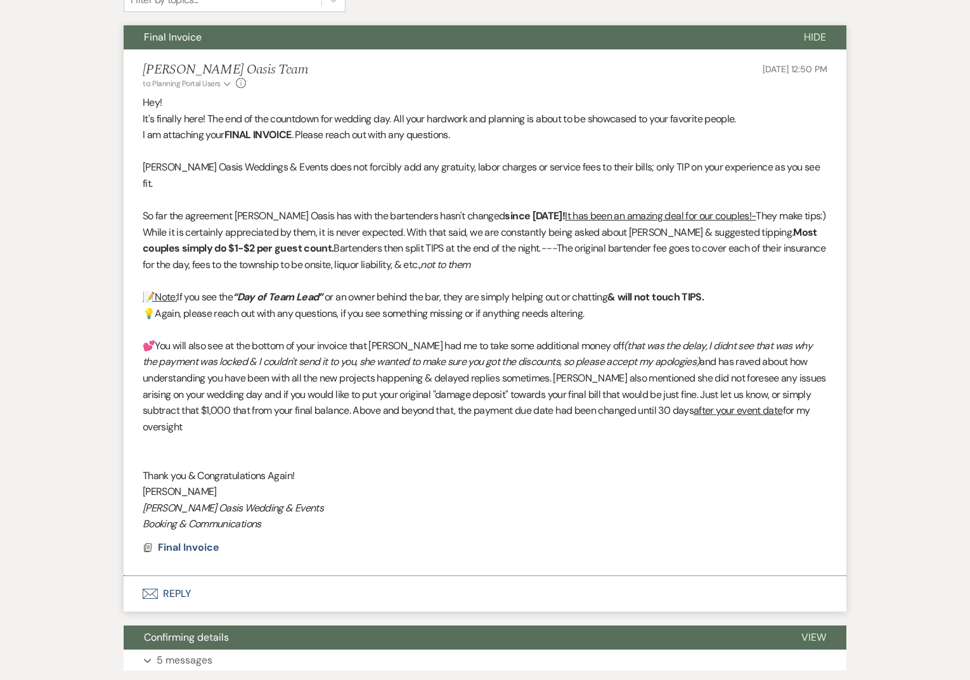
scroll to position [397, 0]
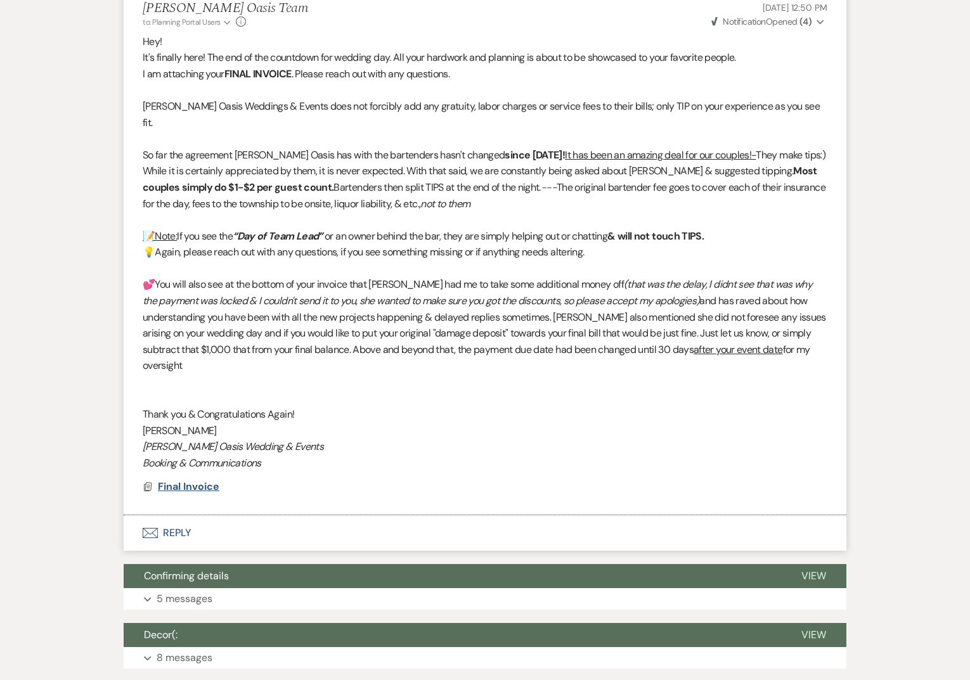
click at [187, 480] on span "Final Invoice" at bounding box center [188, 486] width 61 height 13
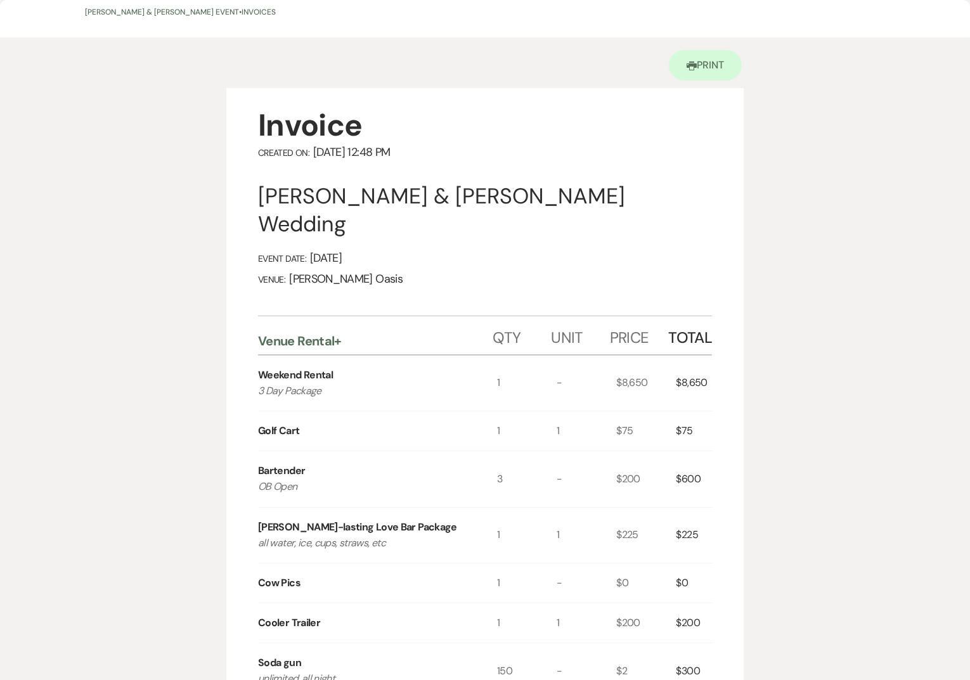
scroll to position [0, 0]
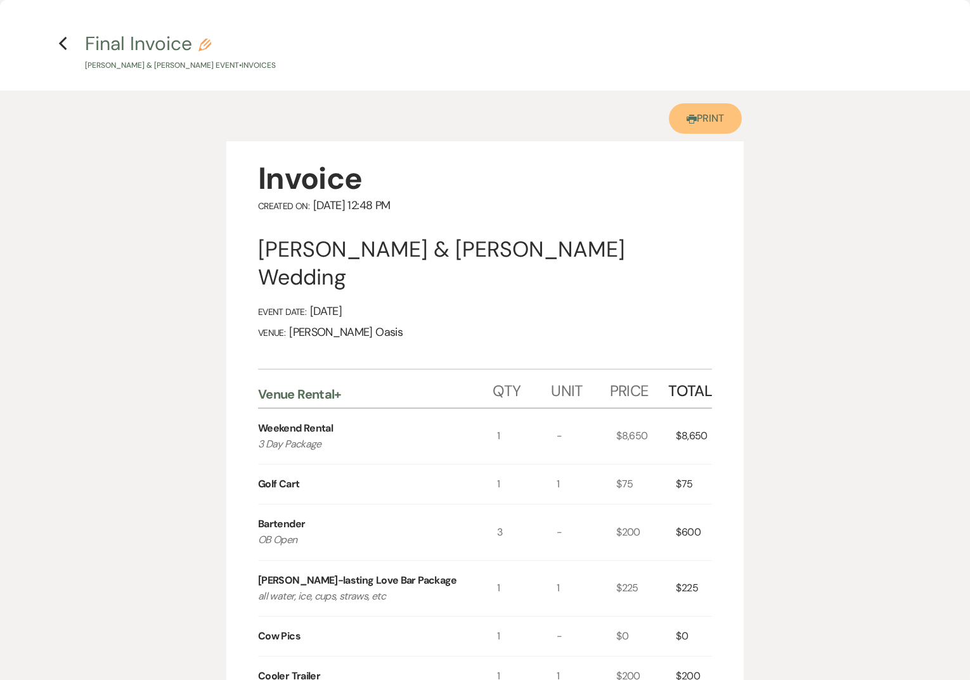
click at [721, 114] on link "Printer Print" at bounding box center [705, 118] width 73 height 30
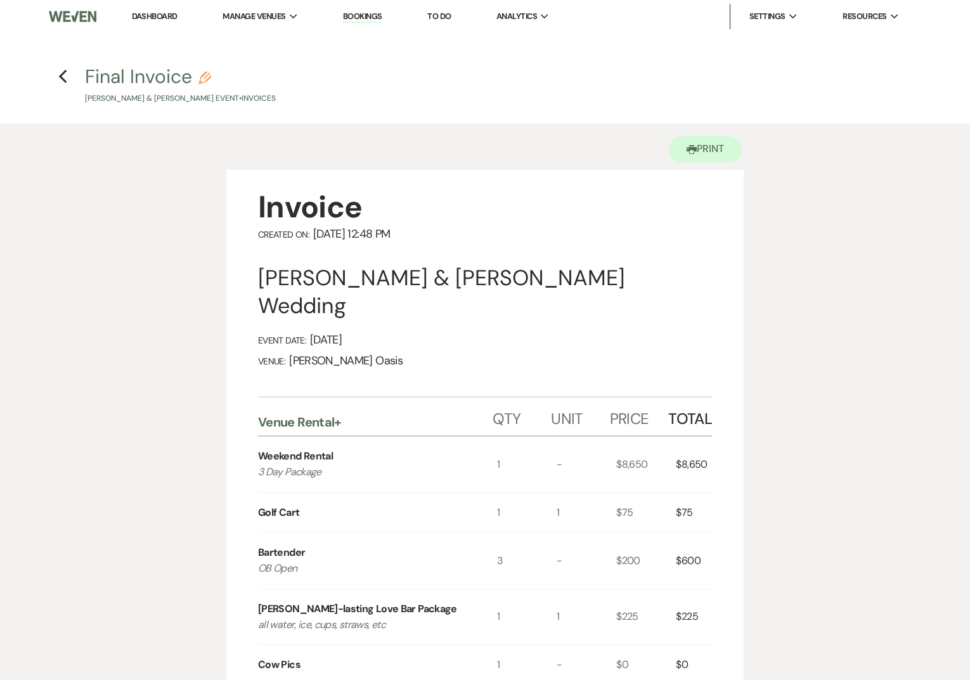
click at [162, 14] on link "Dashboard" at bounding box center [155, 16] width 46 height 11
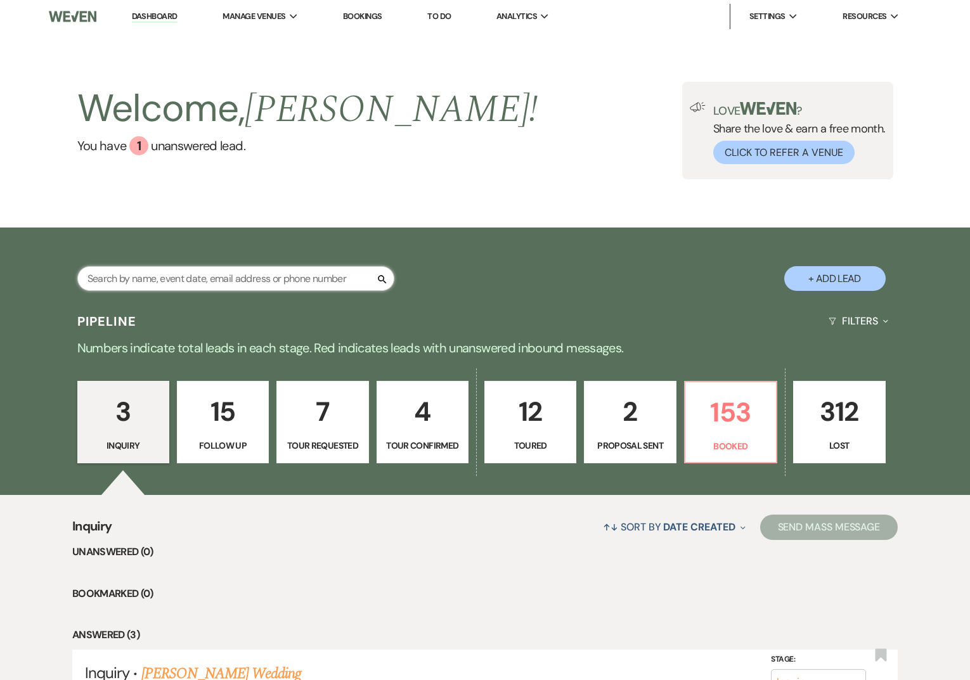
click at [171, 278] on input "text" at bounding box center [235, 278] width 317 height 25
type input "ashley rose"
select select "8"
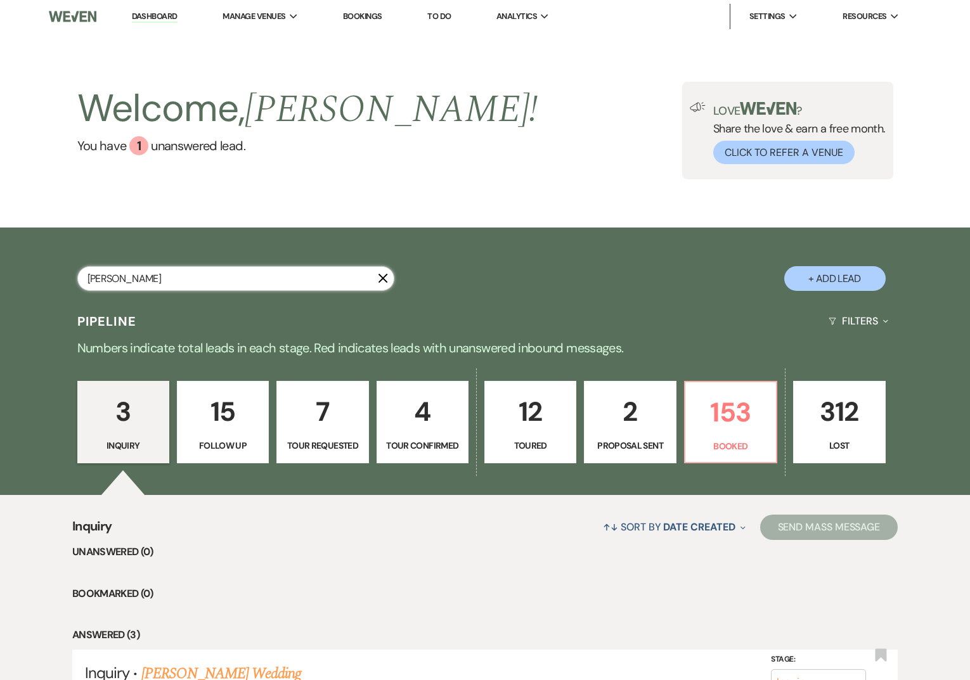
select select "7"
select select "8"
select select "5"
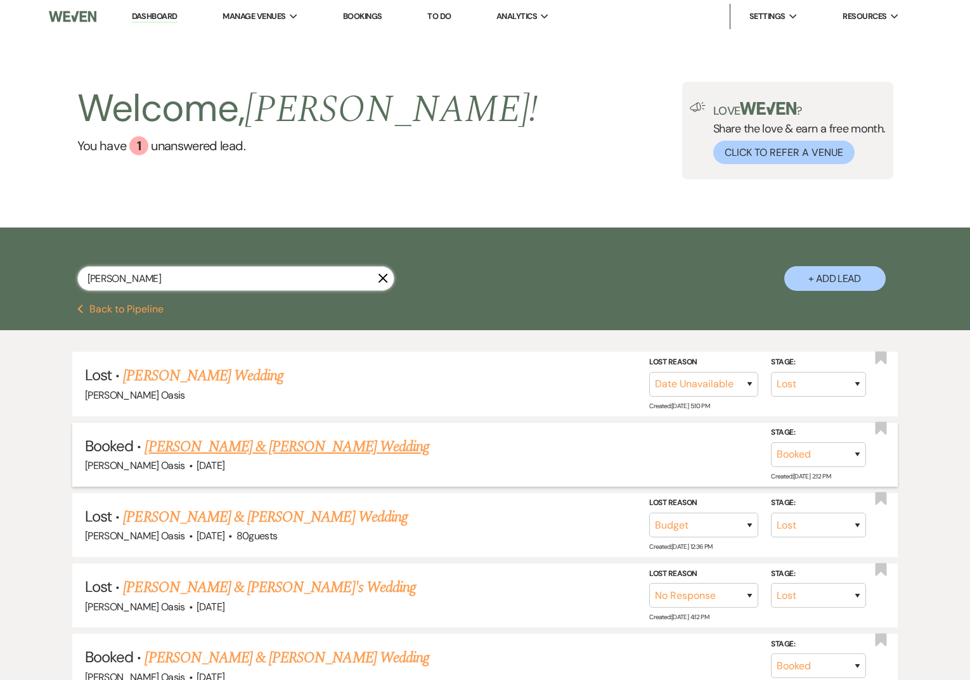
type input "ashley"
select select "8"
select select "1"
select select "8"
select select "5"
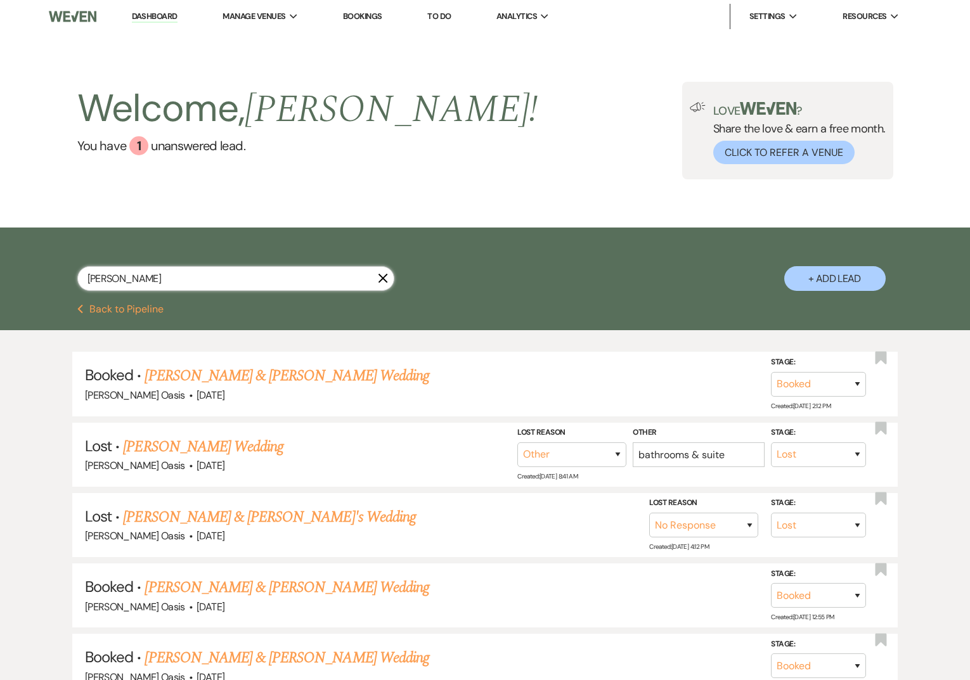
type input "ashley"
click at [246, 374] on link "Ashley Robinson & Cory Rush's Wedding" at bounding box center [287, 376] width 284 height 23
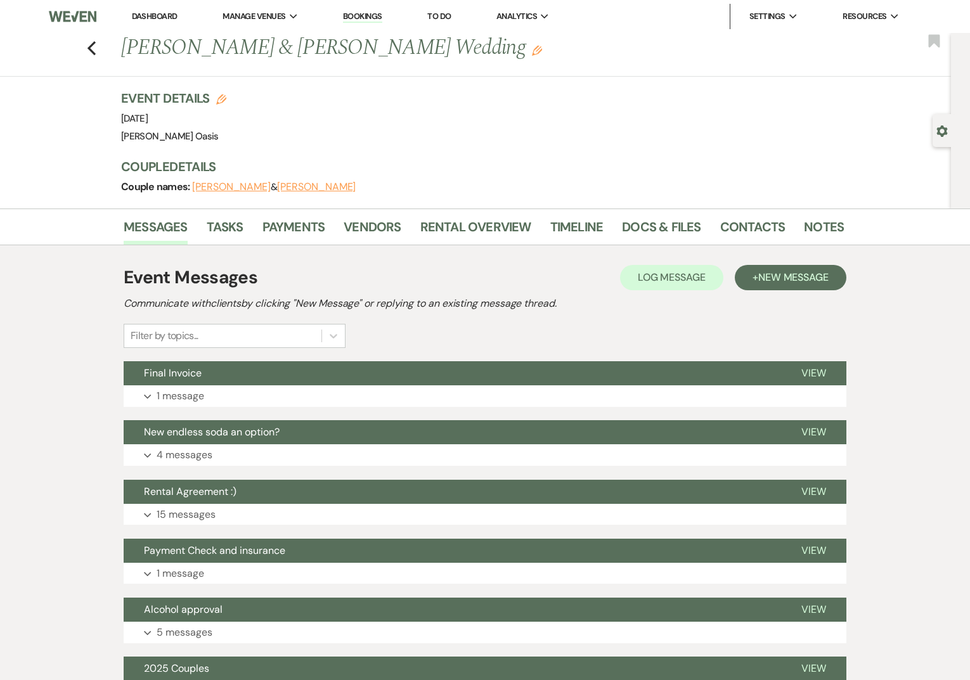
click at [246, 374] on button "Final Invoice" at bounding box center [452, 373] width 657 height 24
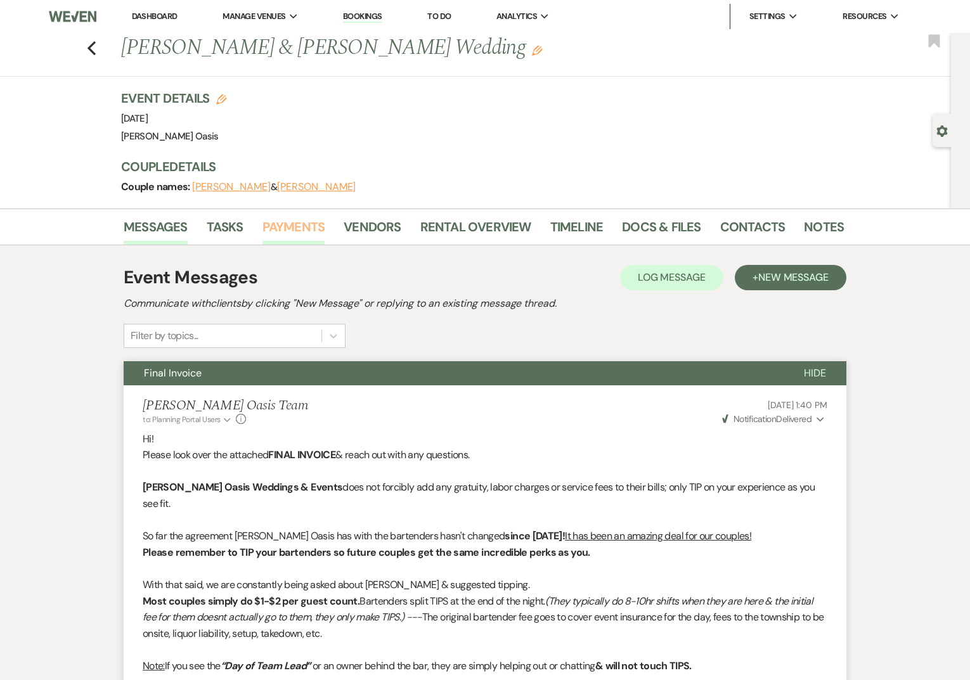
click at [309, 224] on link "Payments" at bounding box center [293, 231] width 63 height 28
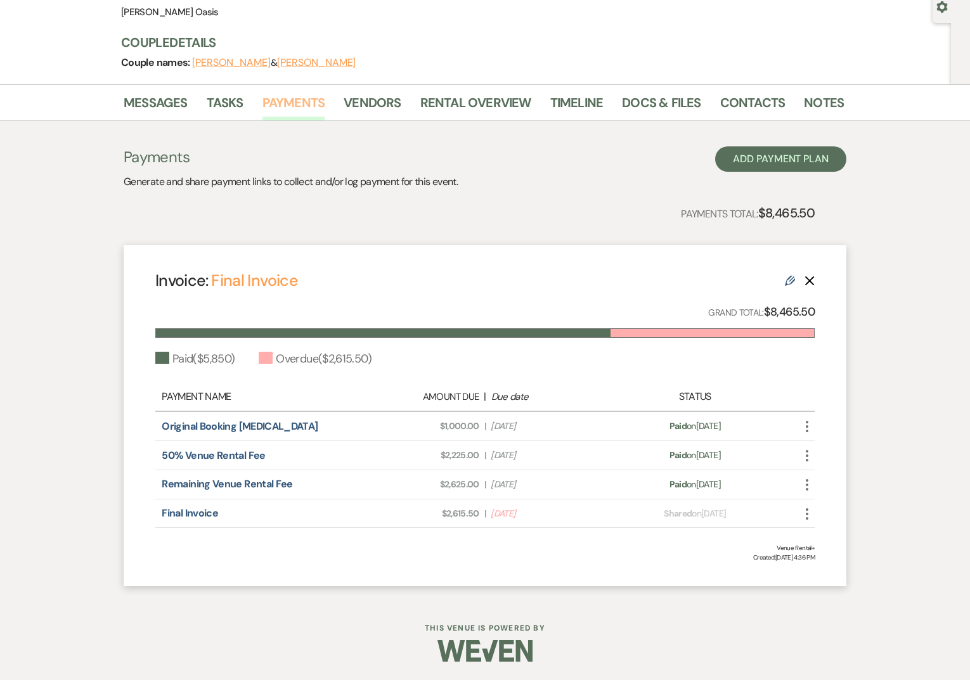
scroll to position [125, 0]
click at [151, 107] on link "Messages" at bounding box center [156, 106] width 64 height 28
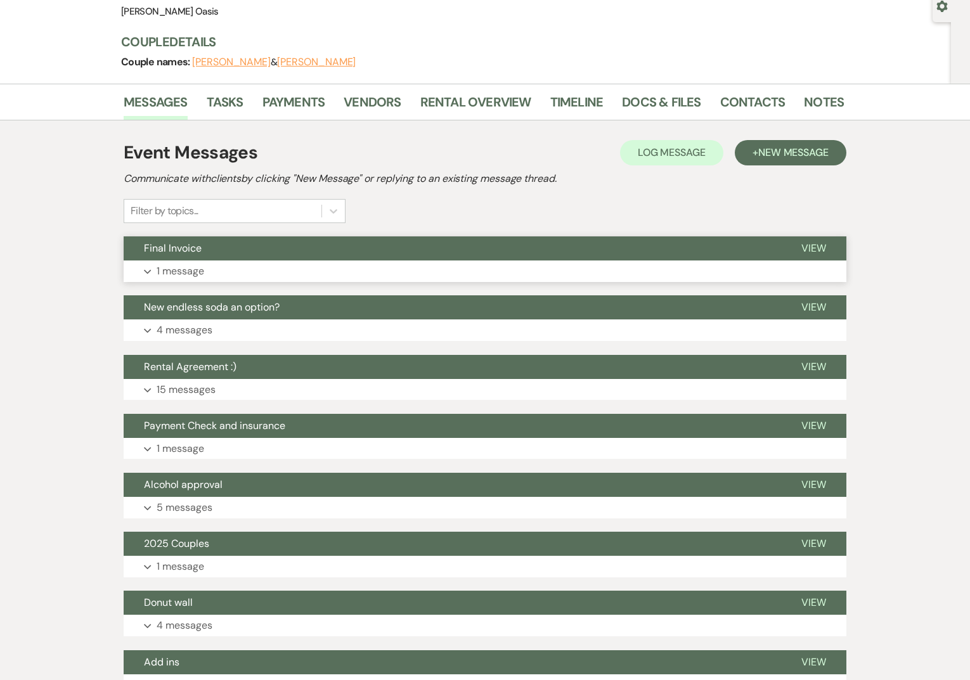
click at [169, 243] on span "Final Invoice" at bounding box center [173, 248] width 58 height 13
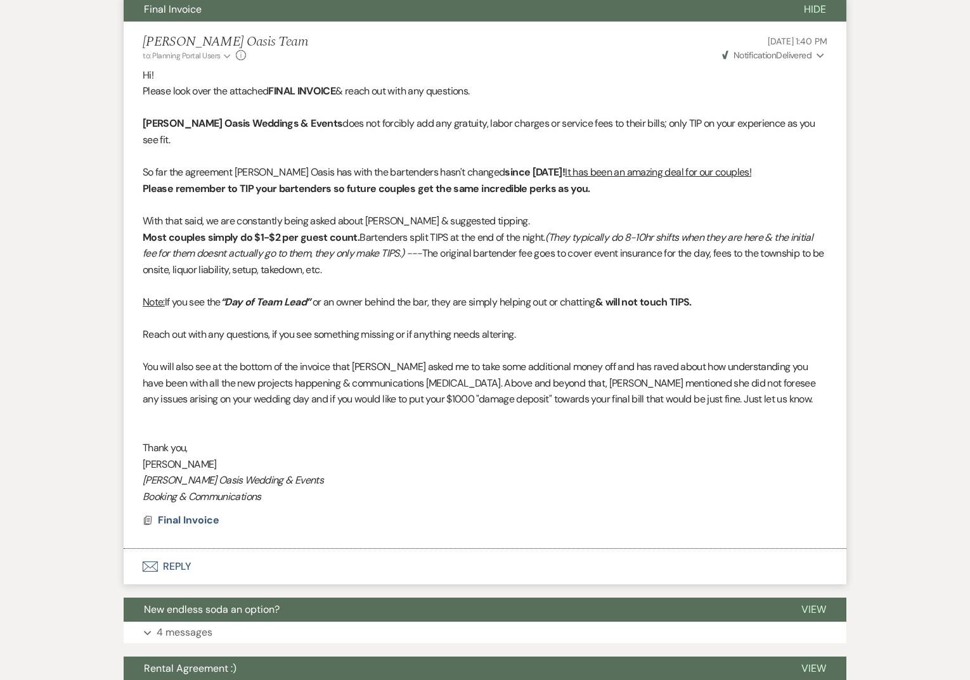
scroll to position [365, 0]
click at [814, 54] on button "Weven Check Notification Delivered Expand" at bounding box center [773, 54] width 107 height 13
click at [656, 78] on p "Hi!" at bounding box center [485, 75] width 685 height 16
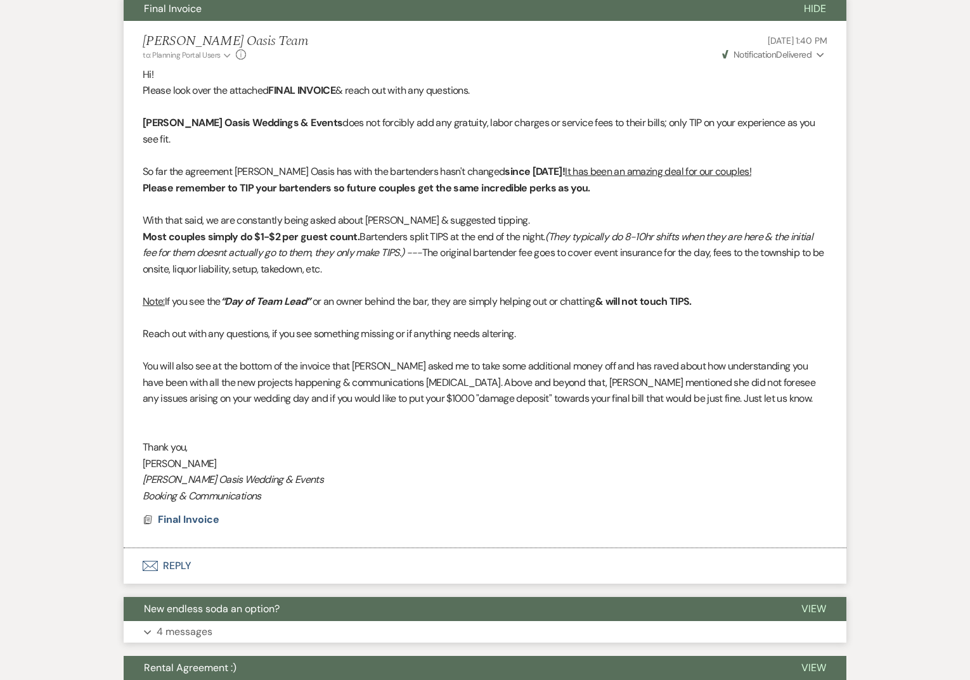
click at [370, 597] on button "New endless soda an option?" at bounding box center [452, 609] width 657 height 24
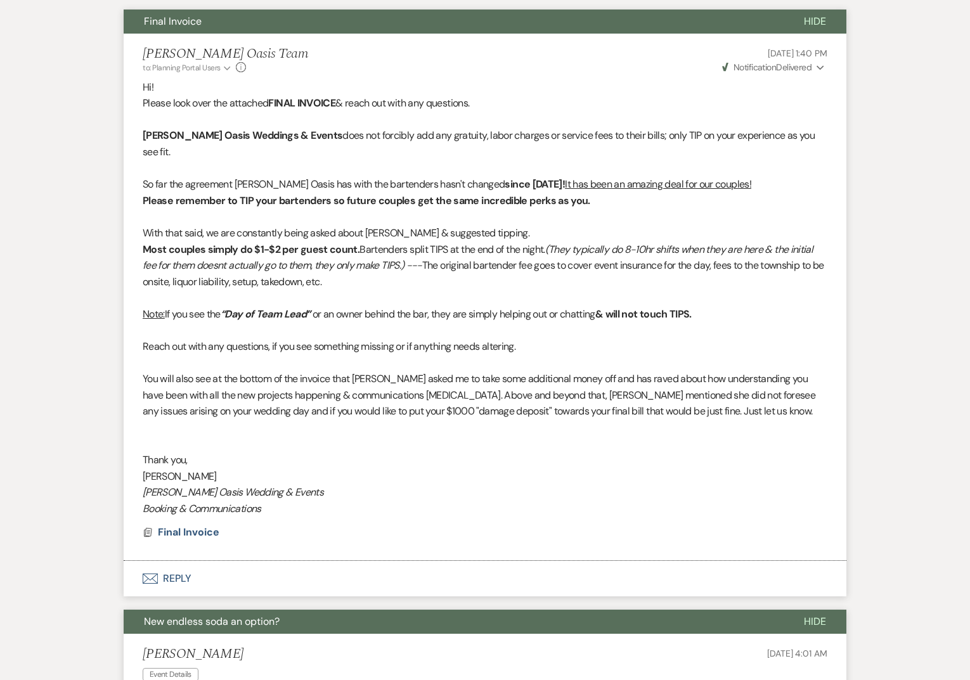
scroll to position [0, 0]
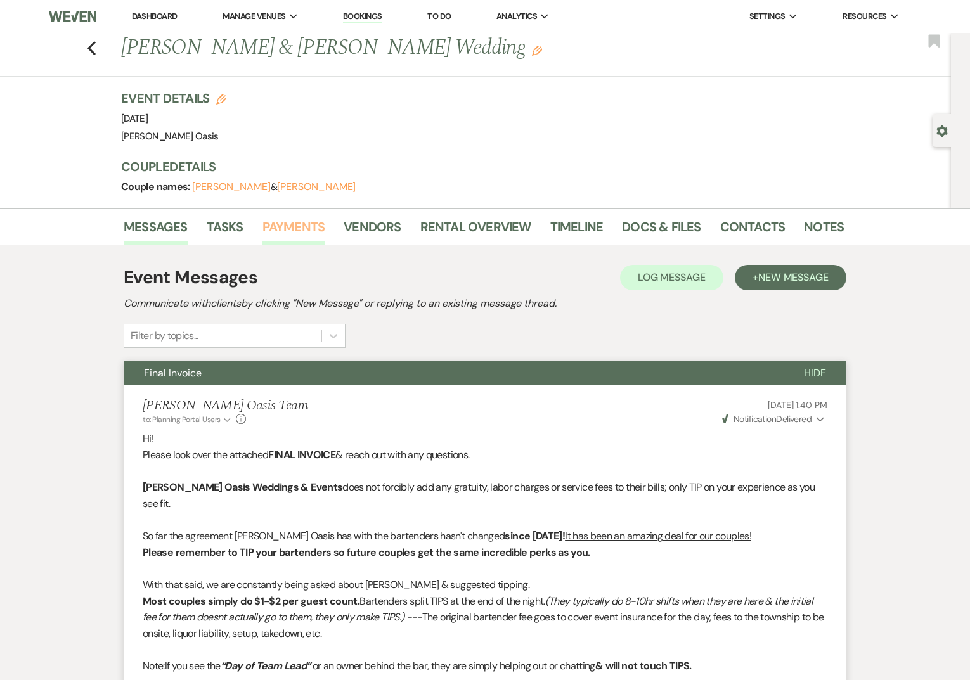
click at [287, 237] on link "Payments" at bounding box center [293, 231] width 63 height 28
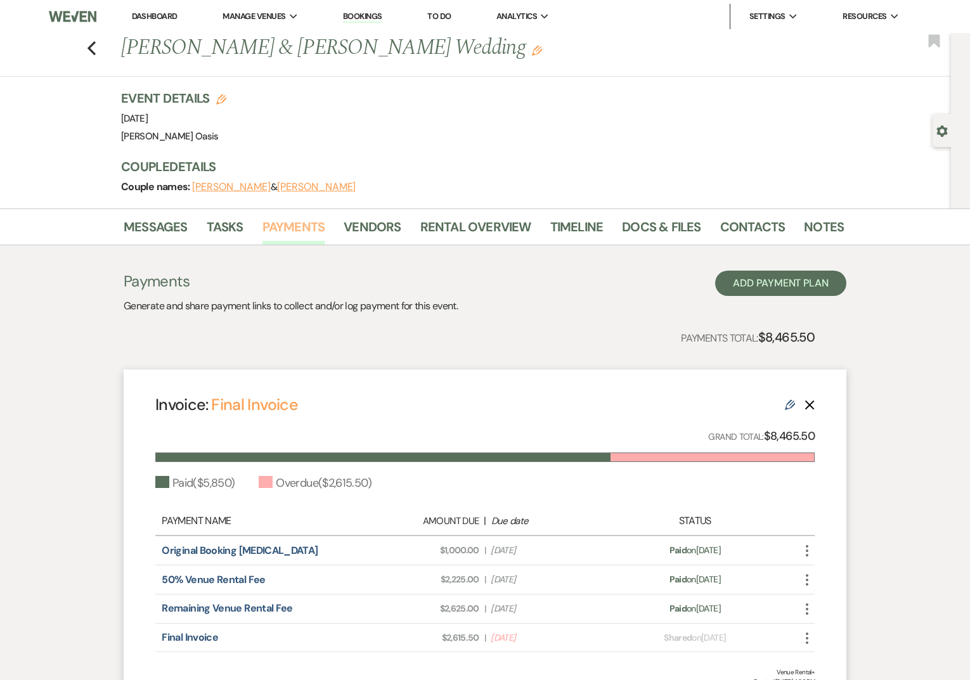
scroll to position [125, 0]
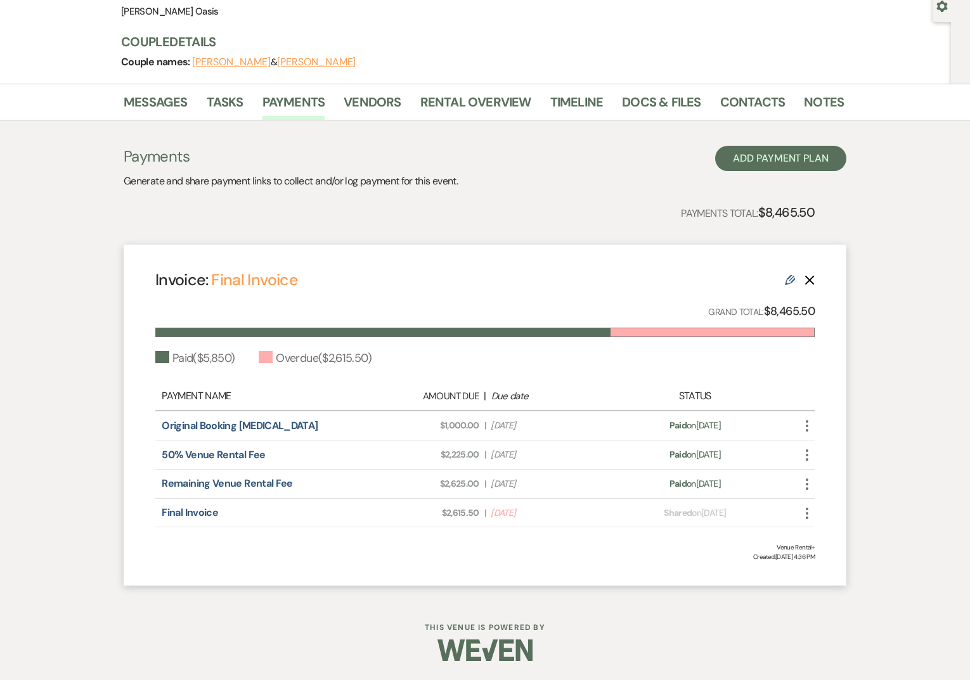
click at [785, 278] on icon "Edit" at bounding box center [790, 280] width 10 height 10
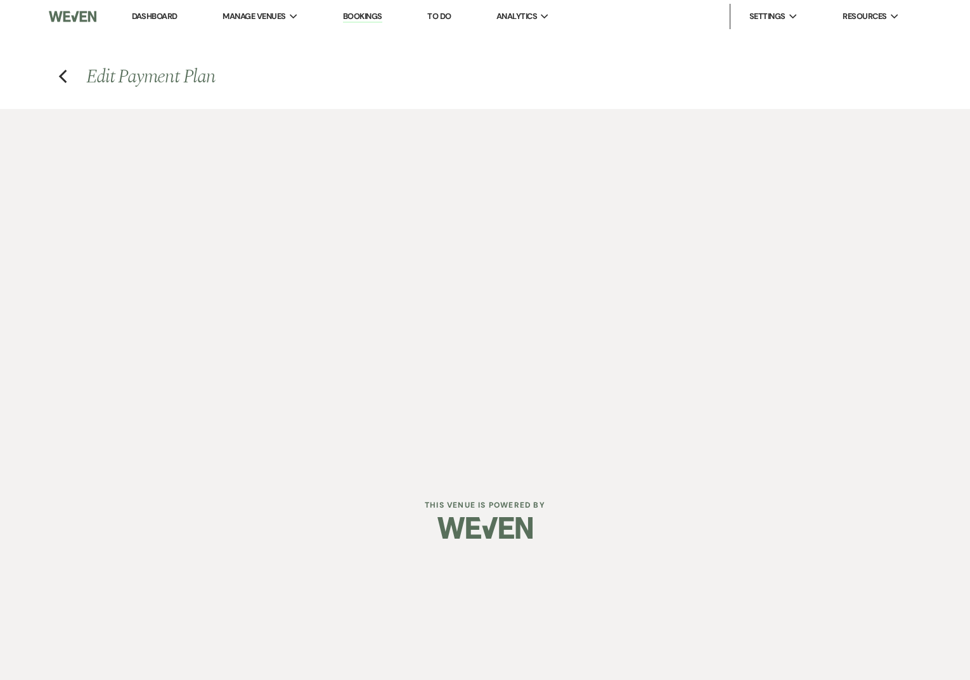
select select "23196"
select select "1"
select select "true"
select select "1"
select select "true"
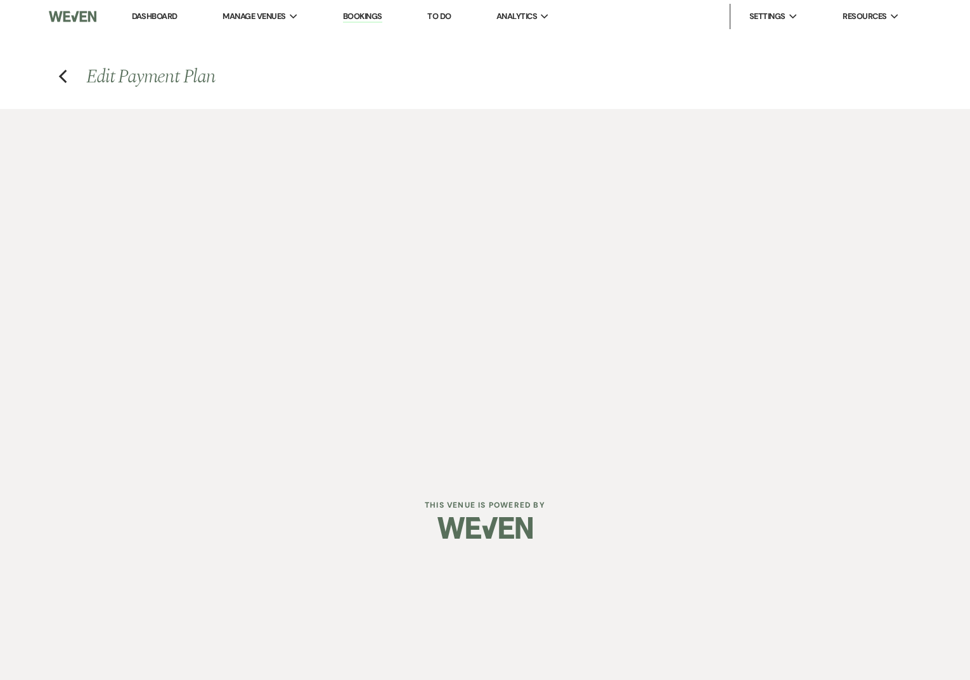
select select "1"
select select "true"
select select "2"
select select "flat"
select select "true"
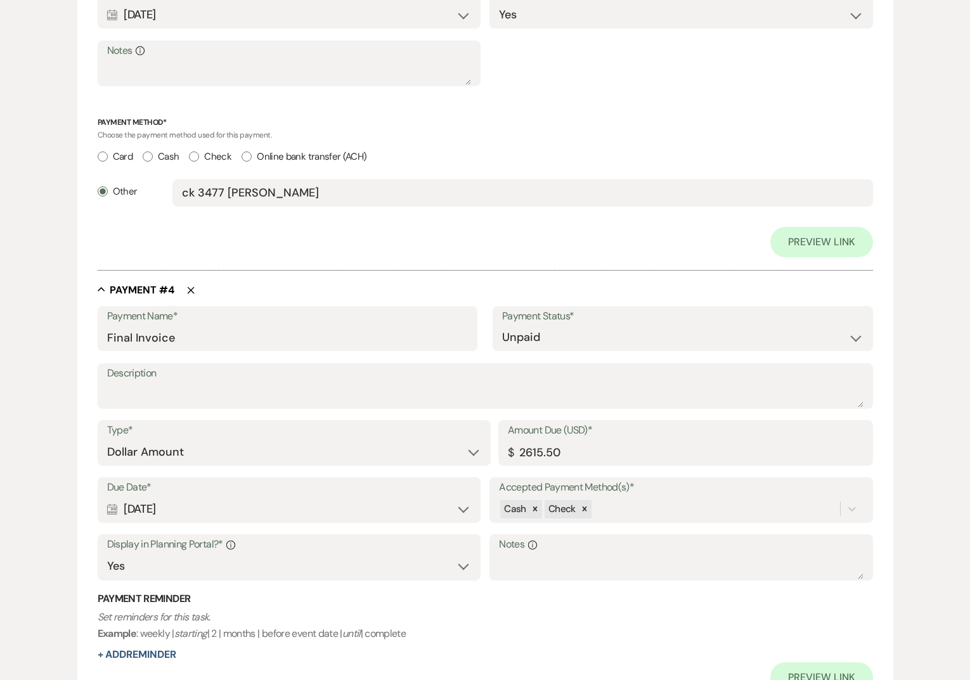
scroll to position [1740, 0]
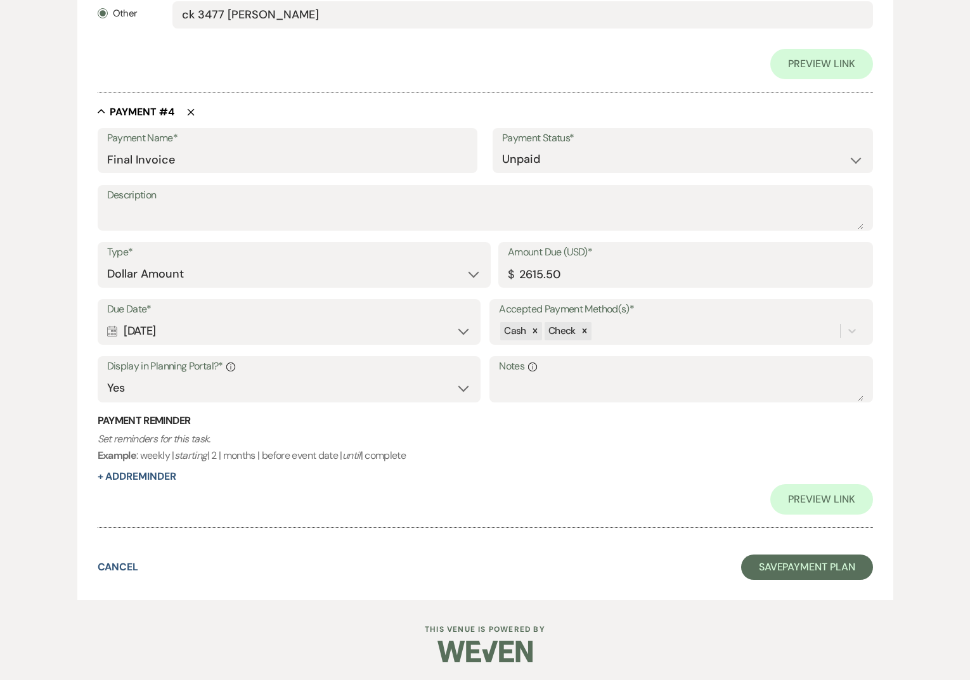
click at [193, 329] on div "Calendar Jun 23, 2025 Expand" at bounding box center [289, 331] width 364 height 25
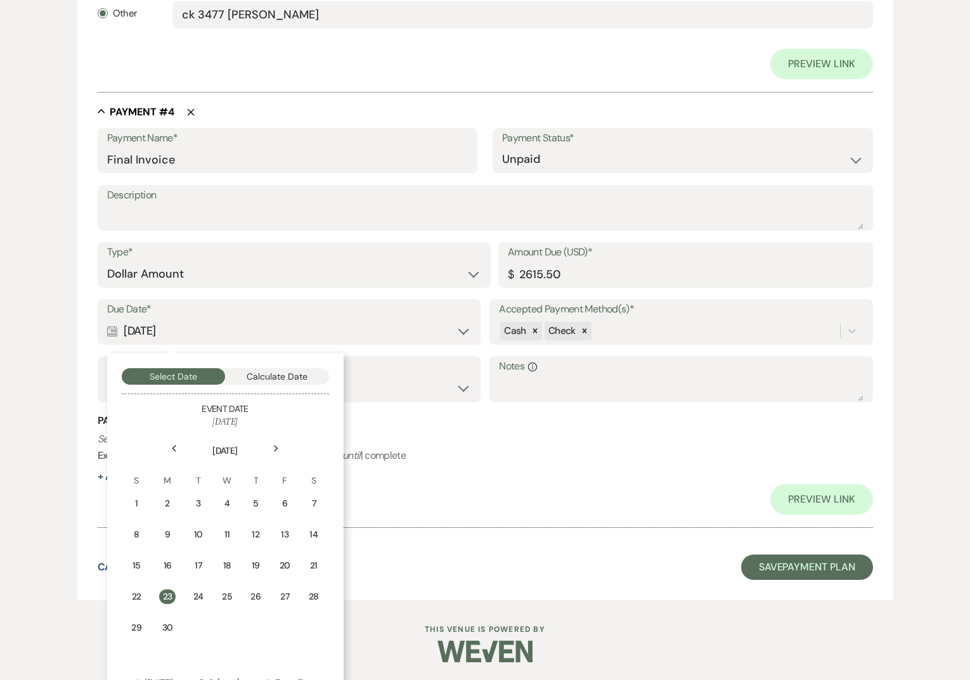
click at [278, 448] on icon "Next" at bounding box center [276, 449] width 6 height 8
click at [216, 593] on td "23" at bounding box center [225, 597] width 29 height 30
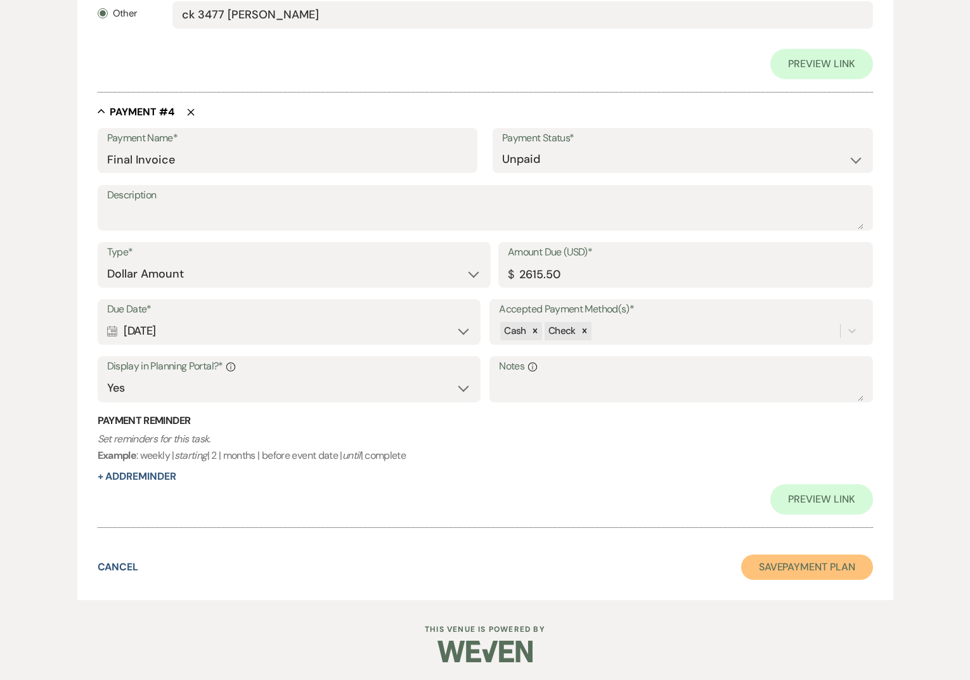
click at [747, 571] on button "Save Payment Plan" at bounding box center [807, 567] width 132 height 25
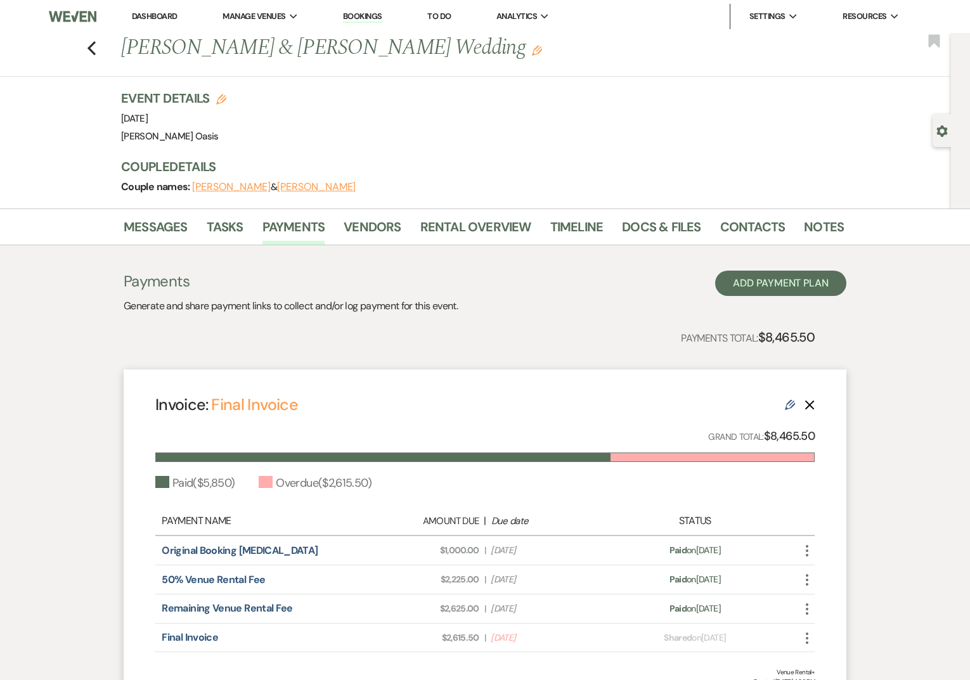
click at [160, 18] on link "Dashboard" at bounding box center [155, 16] width 46 height 11
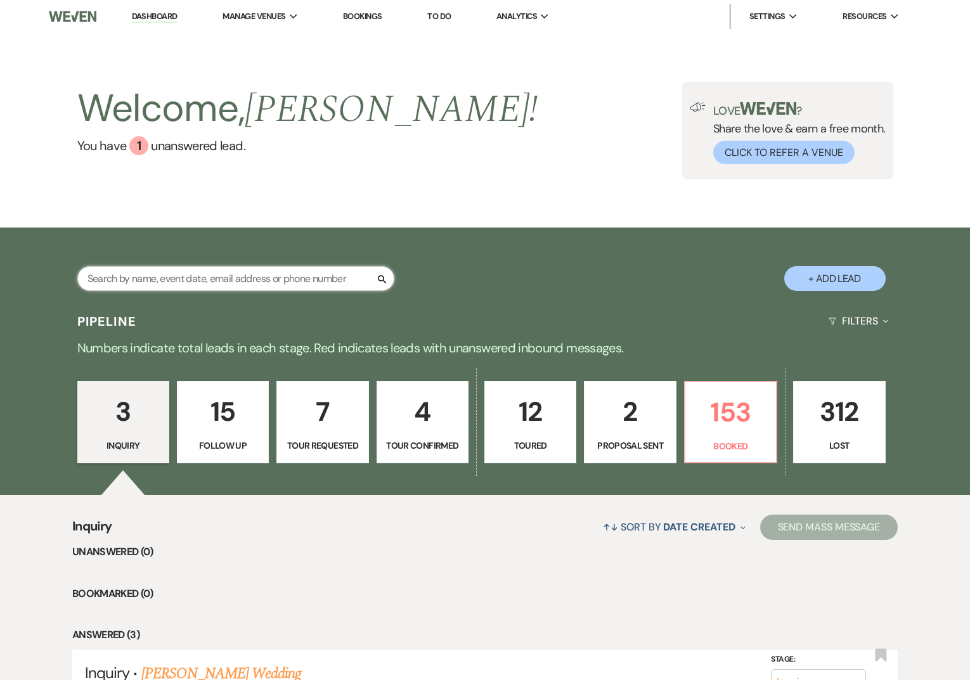
click at [166, 285] on input "text" at bounding box center [235, 278] width 317 height 25
type input "mariah"
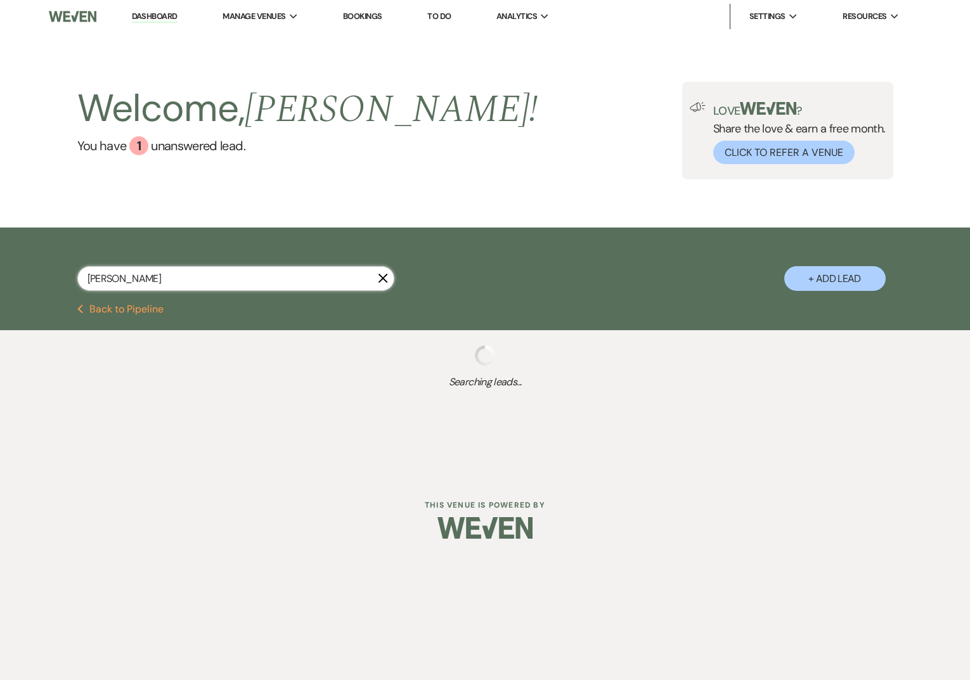
select select "8"
select select "5"
select select "8"
select select "5"
select select "8"
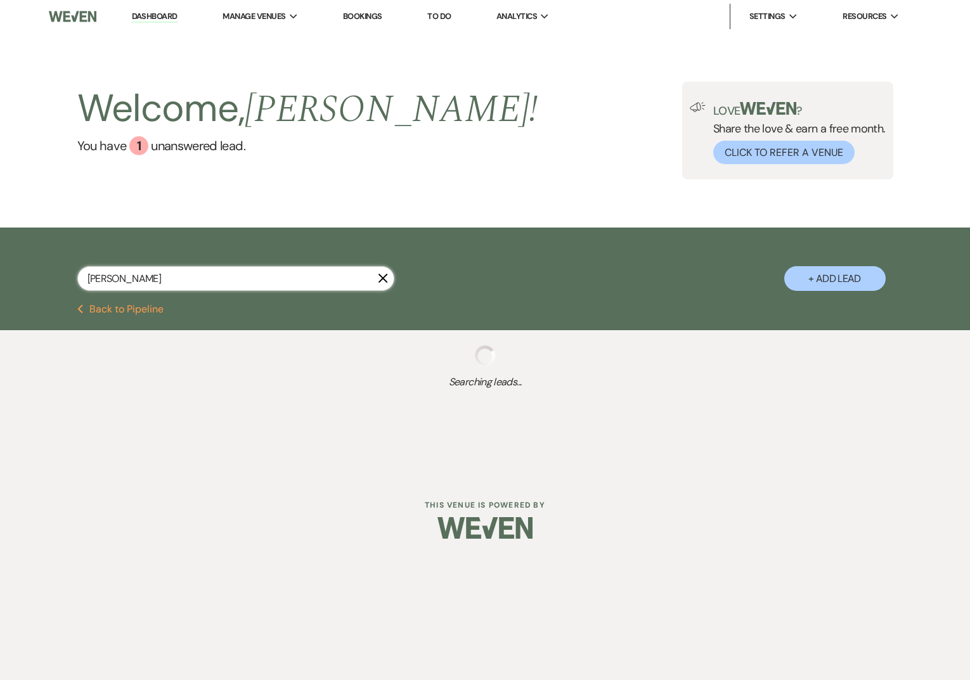
select select "1"
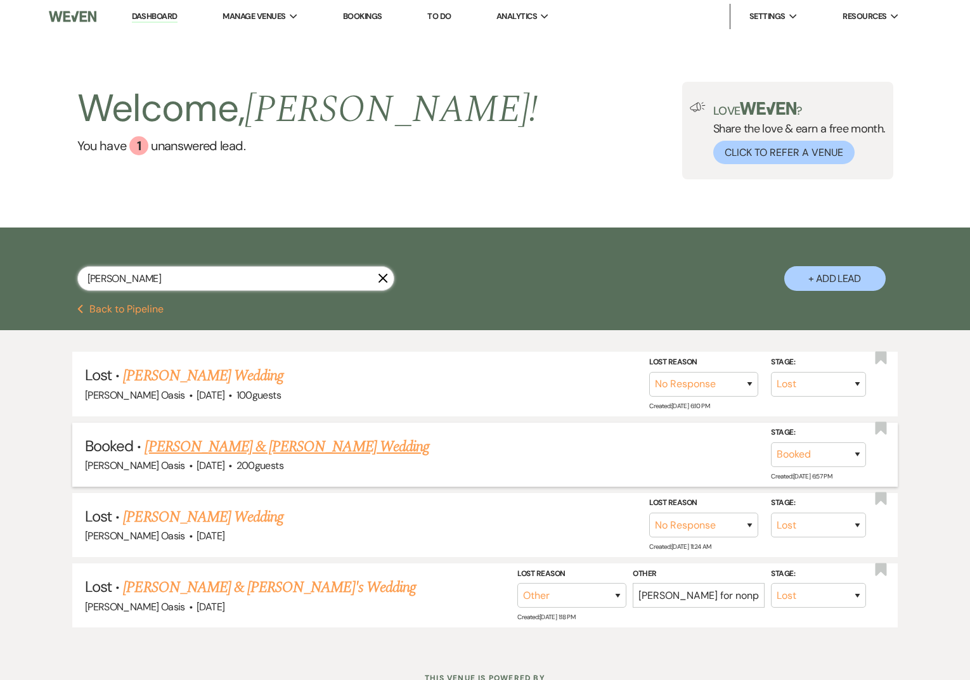
type input "mariah"
click at [220, 448] on link "[PERSON_NAME] & [PERSON_NAME] Wedding" at bounding box center [287, 447] width 284 height 23
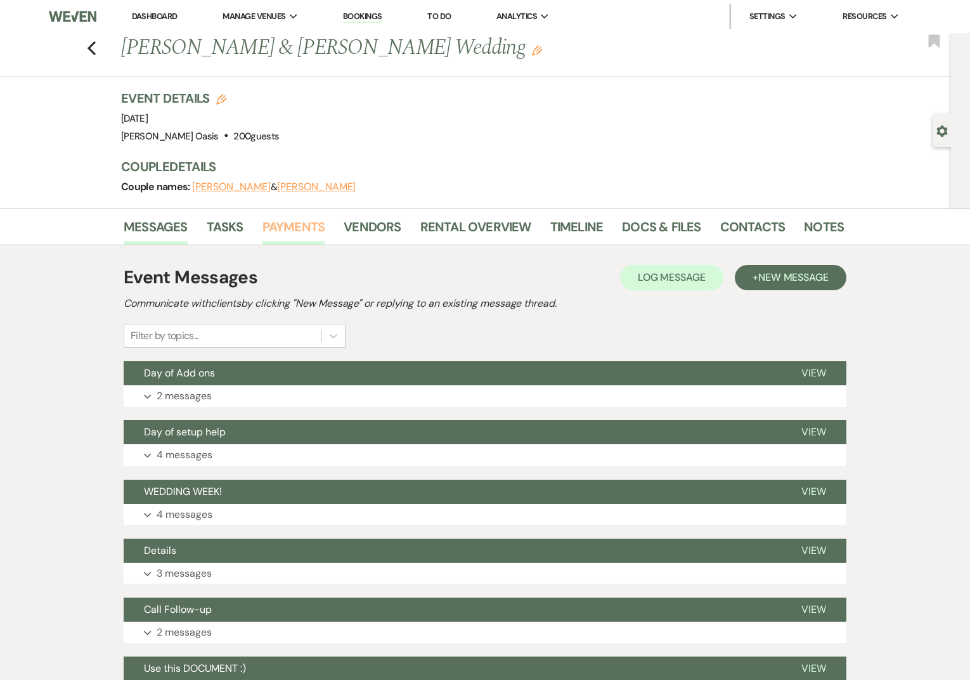
click at [307, 229] on link "Payments" at bounding box center [293, 231] width 63 height 28
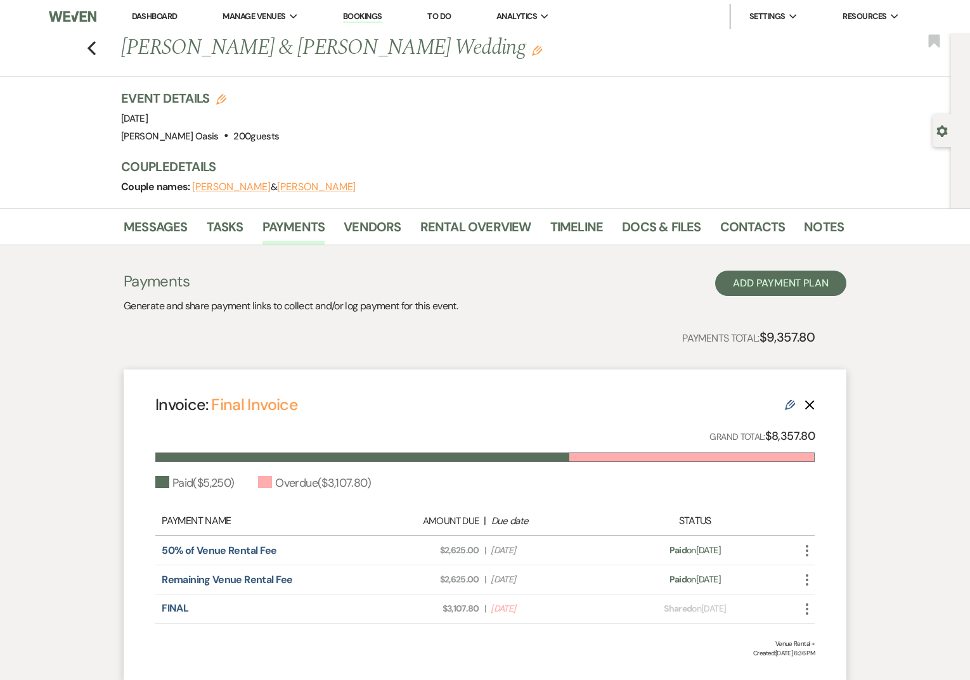
click at [786, 404] on icon "Edit" at bounding box center [790, 405] width 10 height 10
select select "24622"
select select "1"
select select "true"
select select "1"
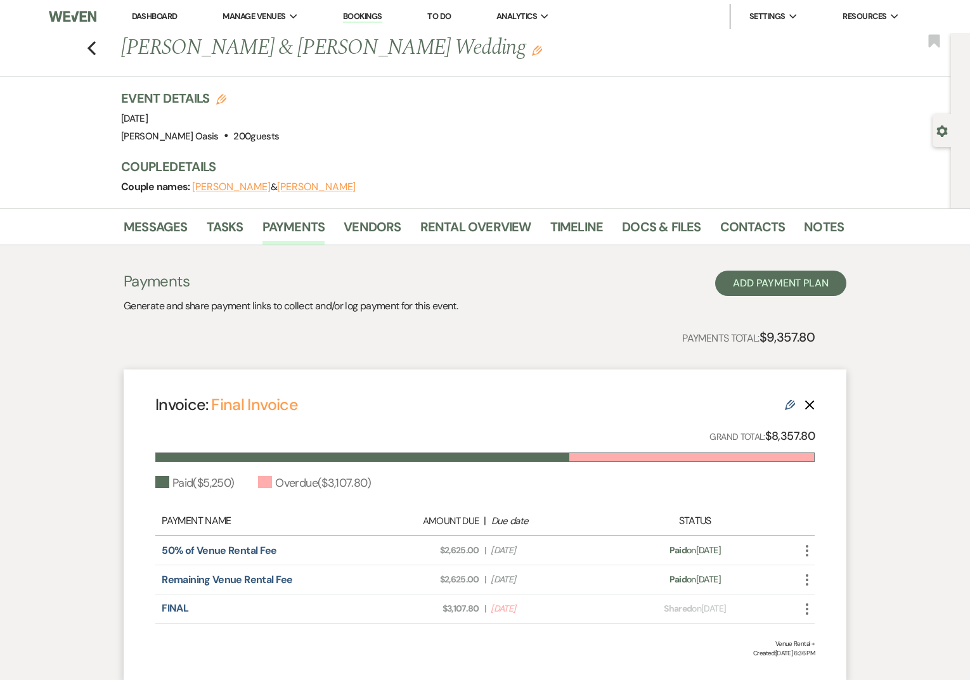
select select "true"
select select "2"
select select "flat"
select select "true"
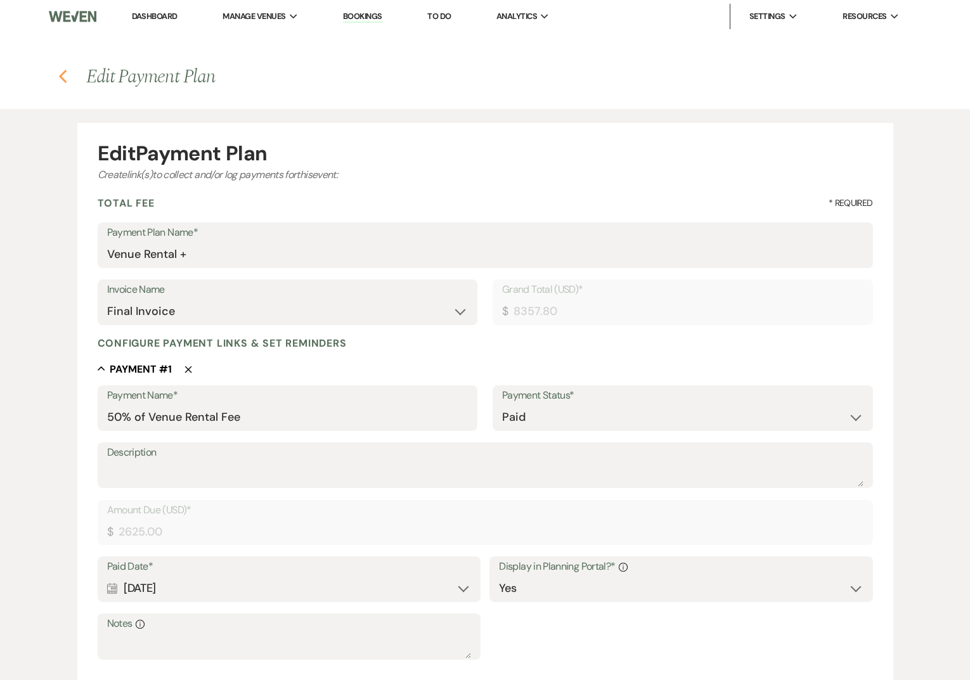
click at [66, 75] on icon "Previous" at bounding box center [63, 76] width 10 height 15
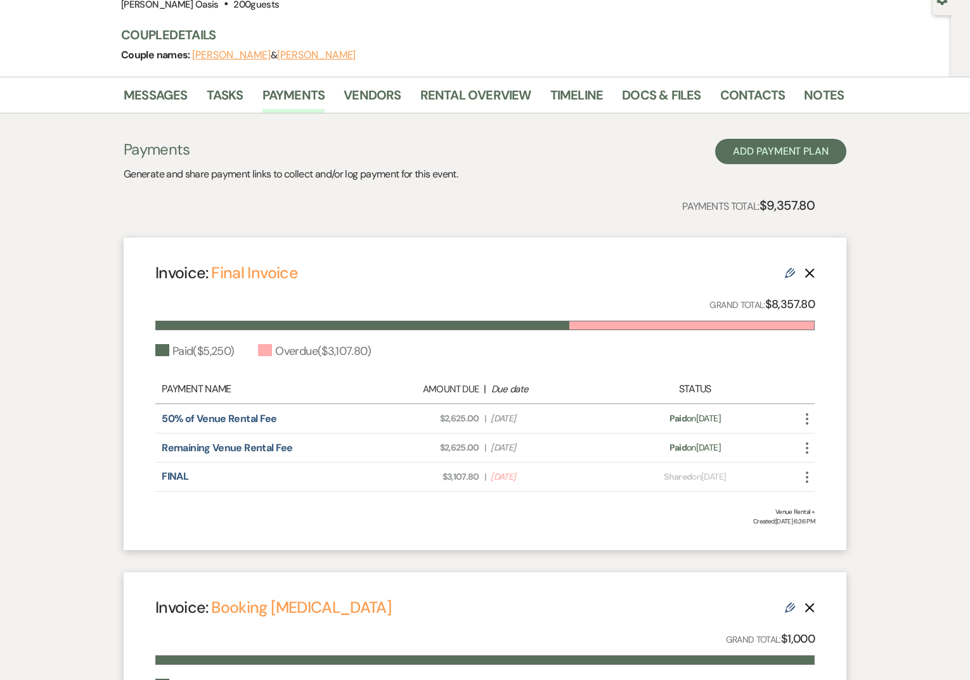
scroll to position [131, 0]
click at [171, 99] on link "Messages" at bounding box center [156, 100] width 64 height 28
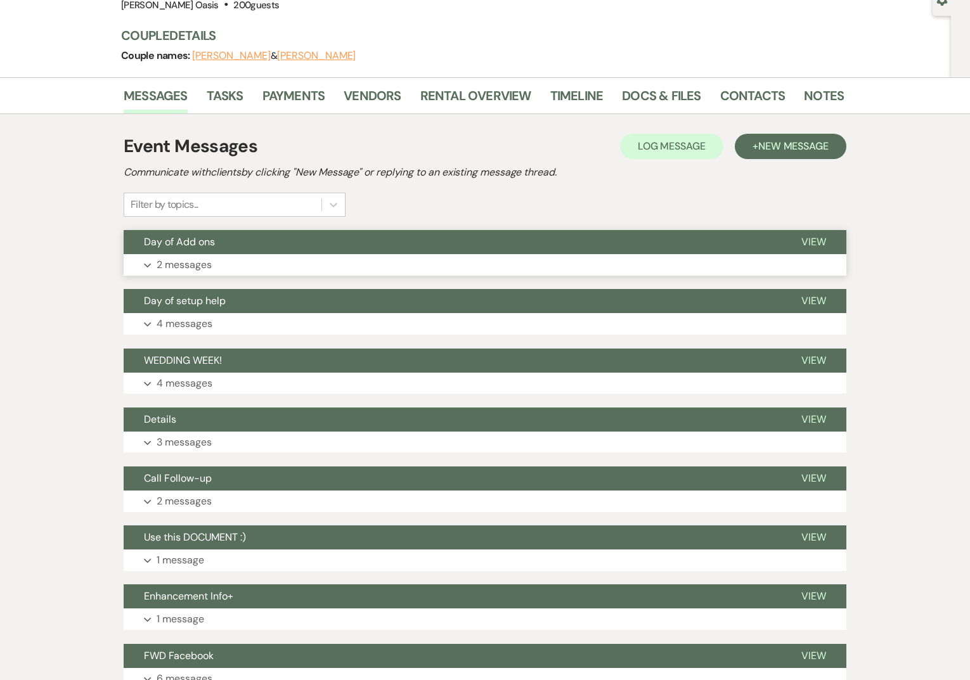
click at [290, 254] on button "Day of Add ons" at bounding box center [452, 242] width 657 height 24
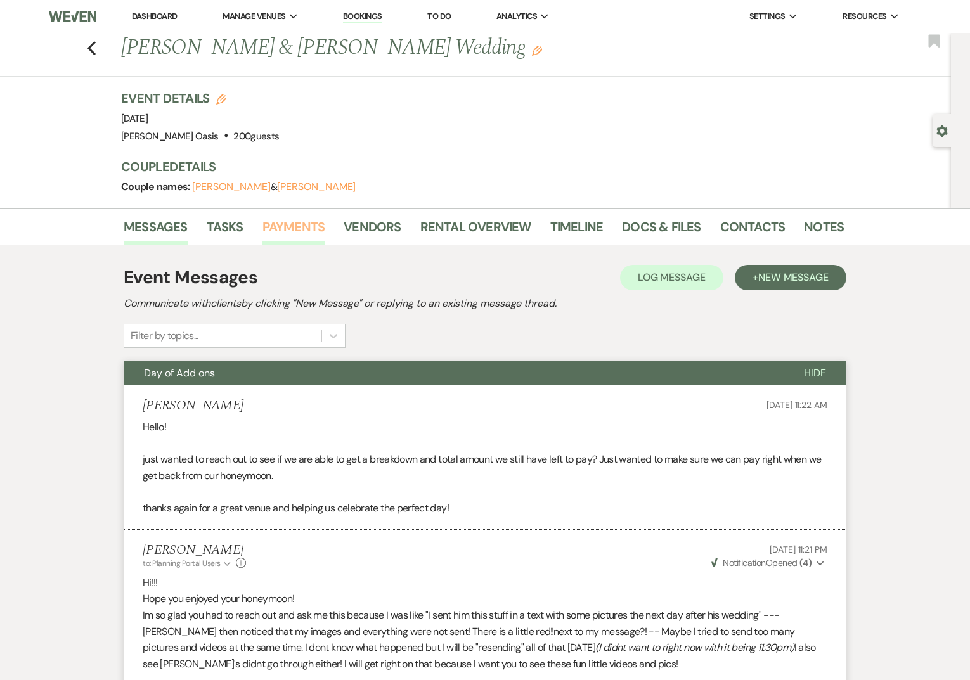
click at [302, 237] on link "Payments" at bounding box center [293, 231] width 63 height 28
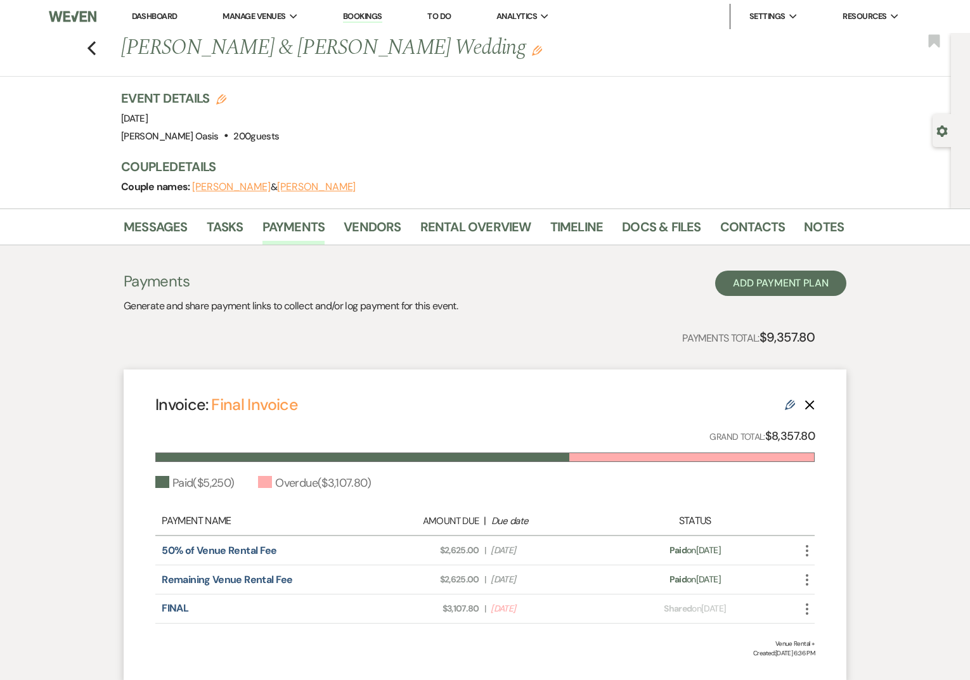
click at [142, 18] on link "Dashboard" at bounding box center [155, 16] width 46 height 11
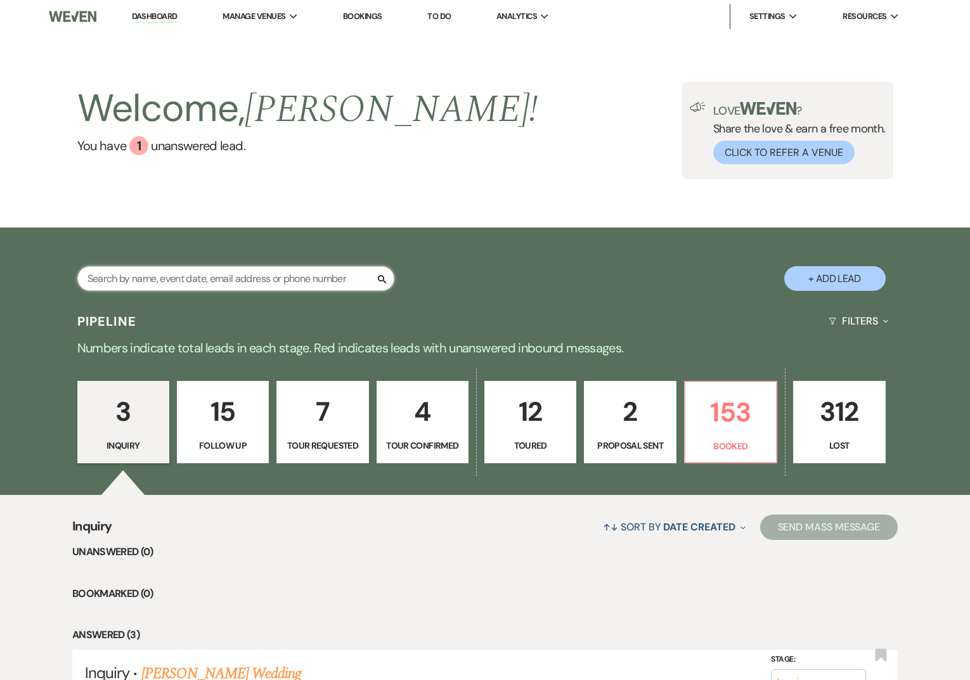
click at [103, 281] on input "text" at bounding box center [235, 278] width 317 height 25
type input "ia"
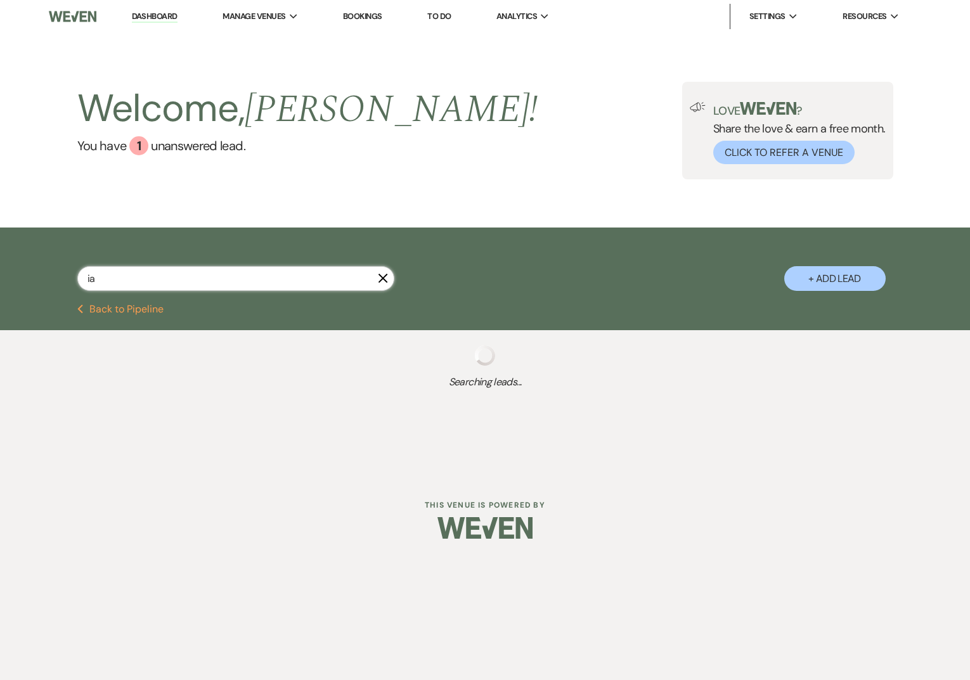
select select "8"
select select "5"
select select "9"
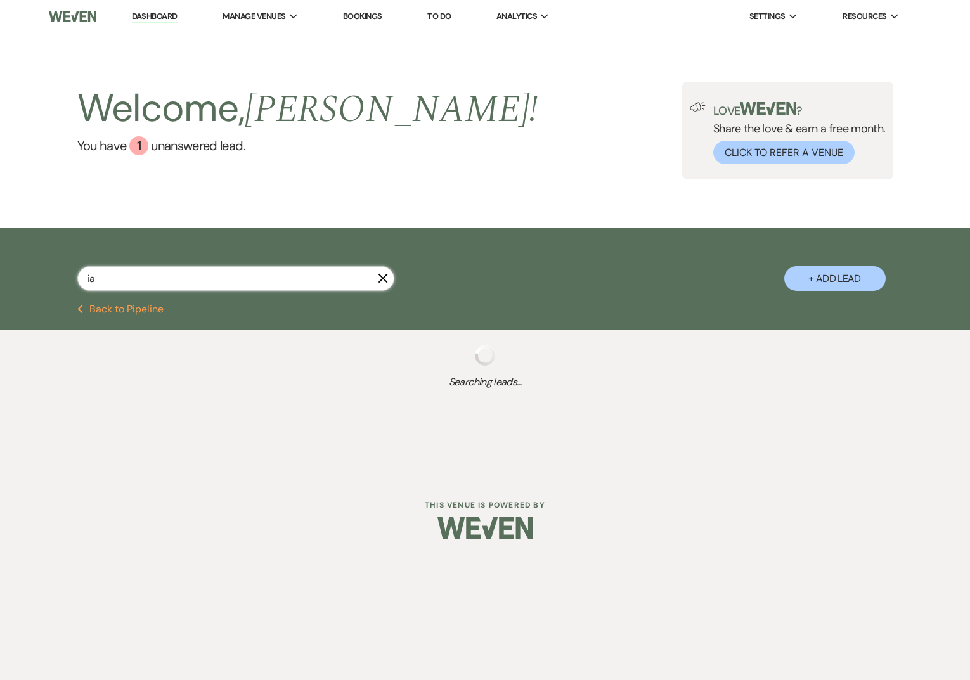
select select "8"
select select "1"
select select "9"
select select "8"
select select "5"
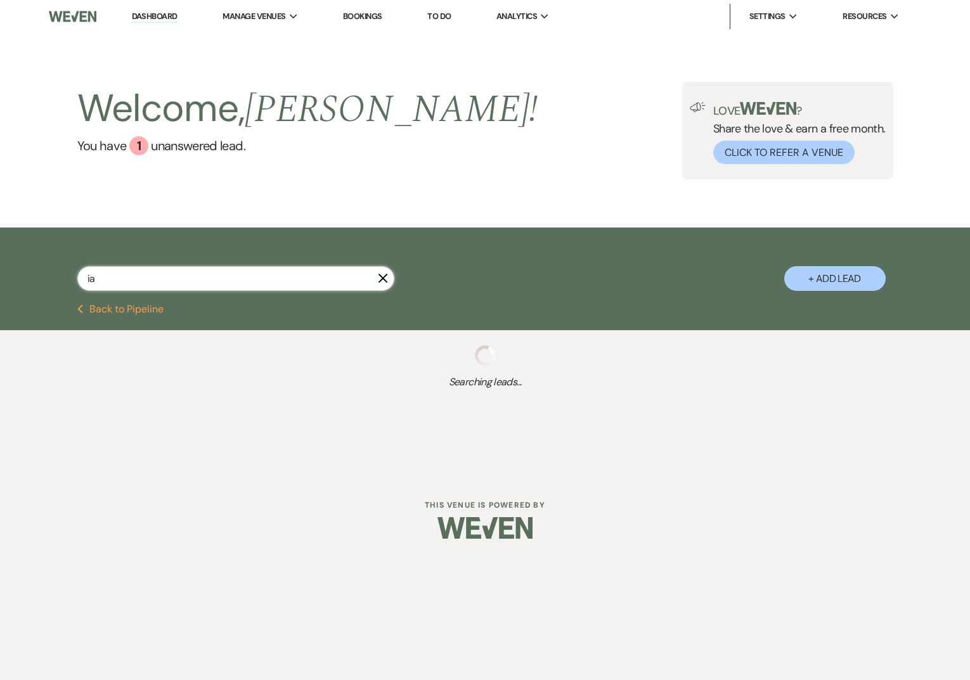
select select "8"
select select "5"
select select "8"
select select "6"
select select "8"
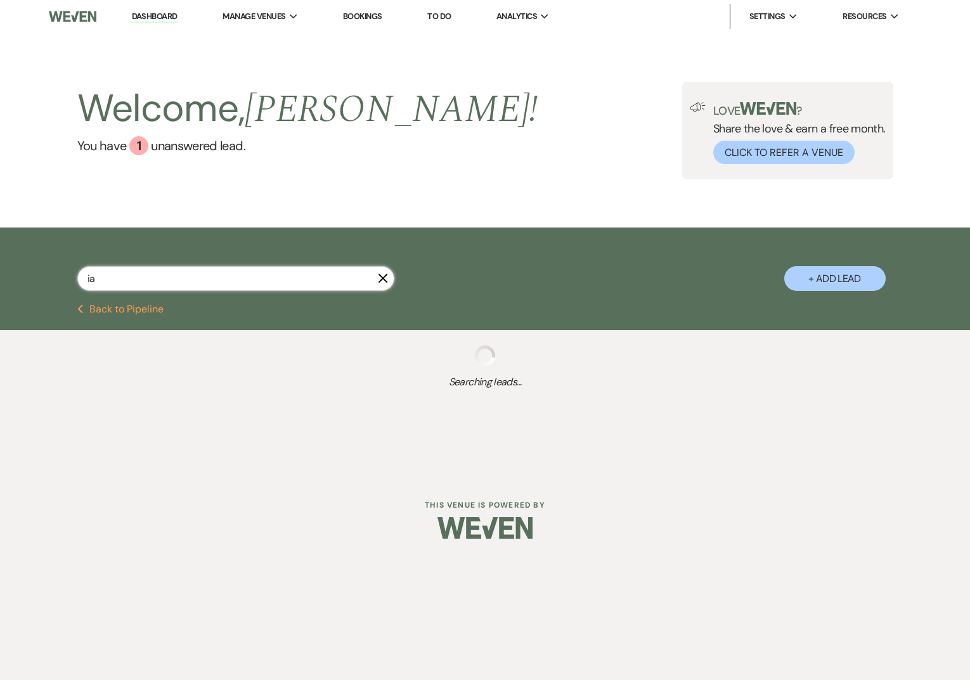
select select "5"
select select "8"
select select "5"
select select "8"
select select "2"
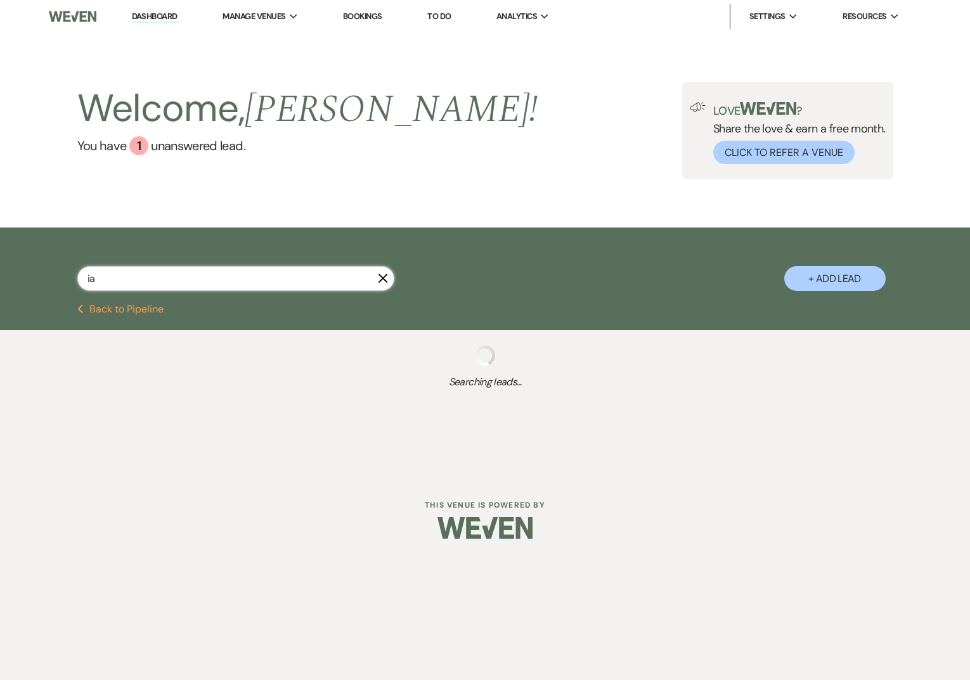
select select "8"
select select "6"
select select "8"
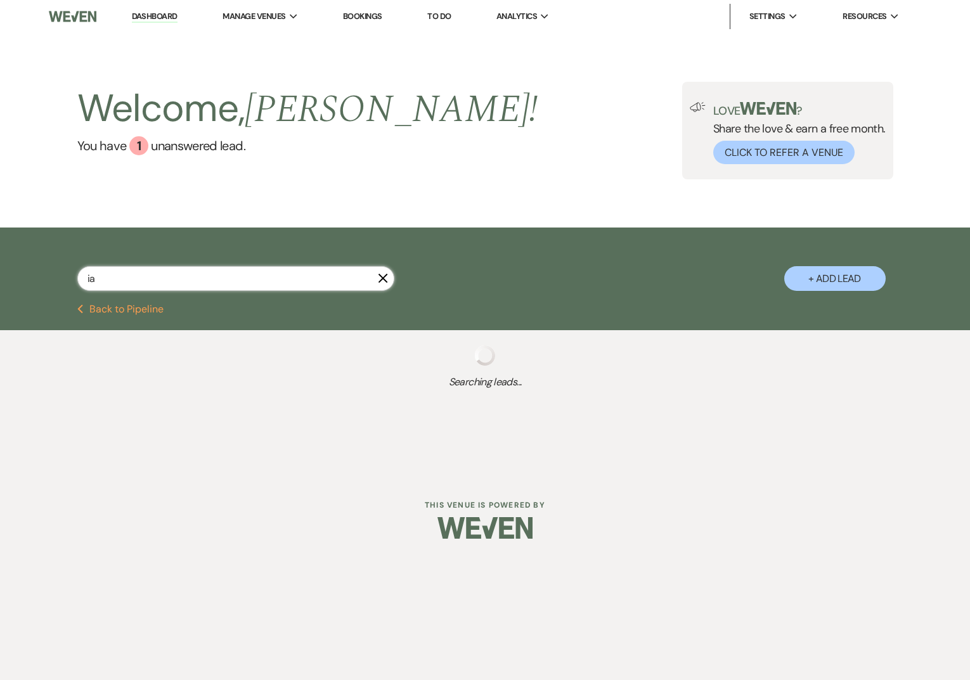
select select "8"
select select "5"
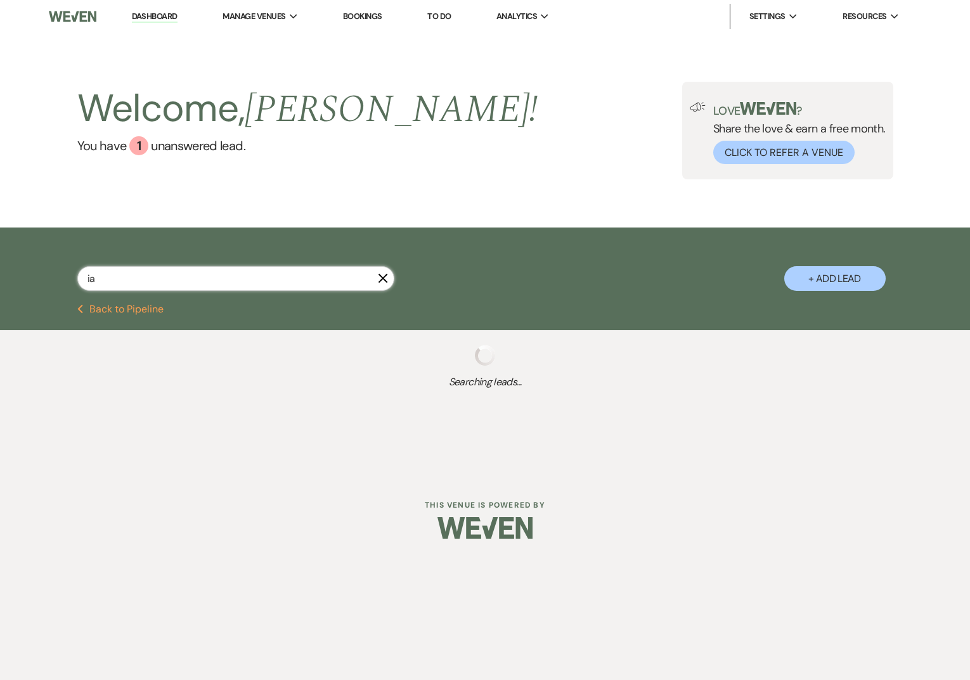
select select "8"
select select "5"
select select "8"
select select "5"
select select "8"
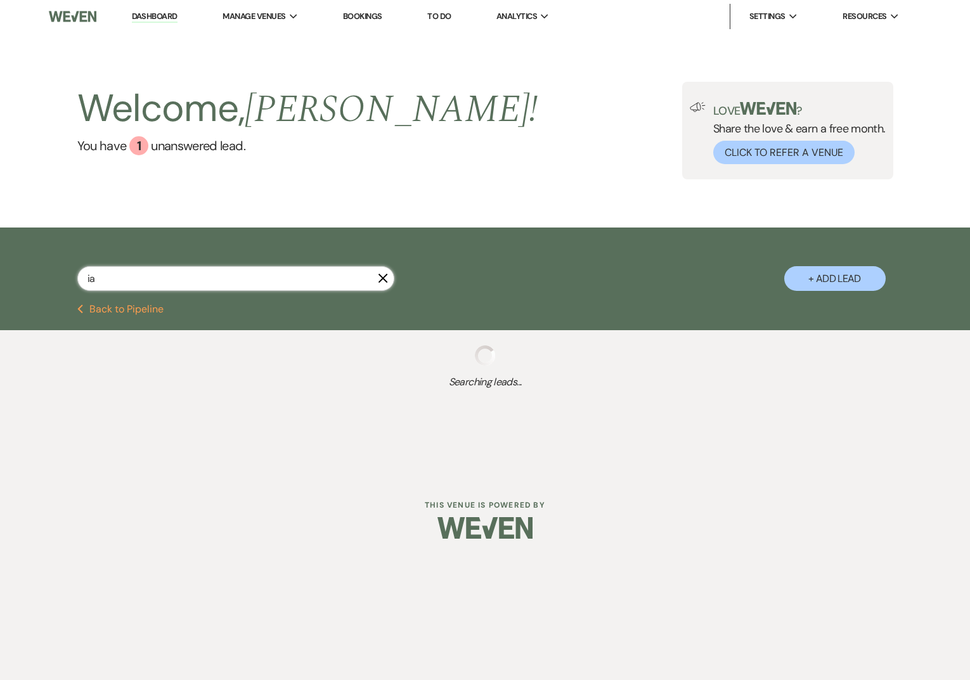
select select "5"
select select "8"
select select "5"
select select "8"
select select "6"
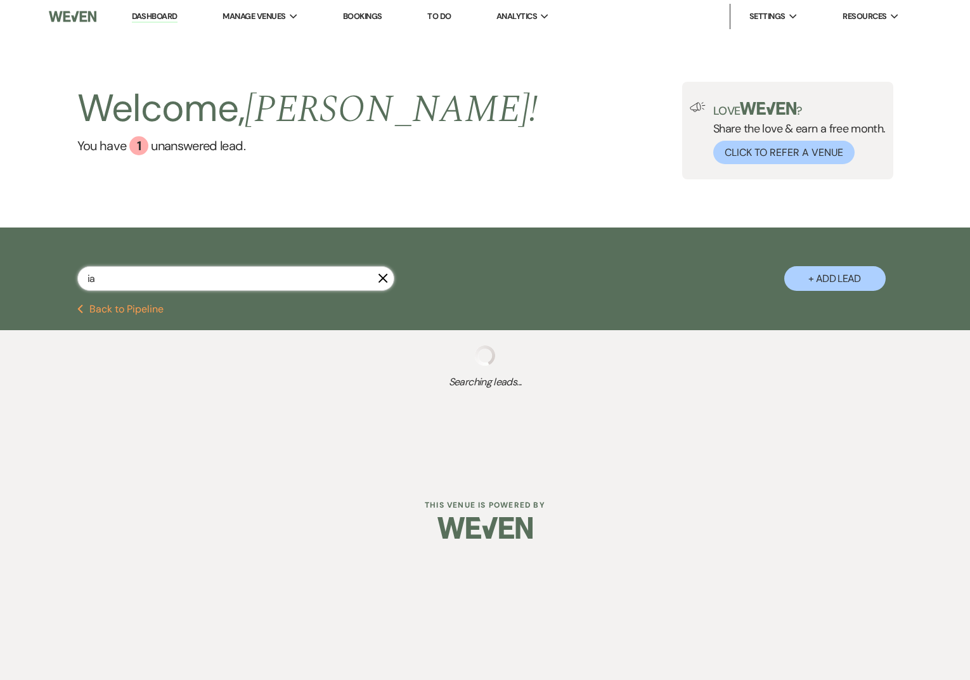
select select "8"
select select "5"
select select "8"
select select "5"
select select "8"
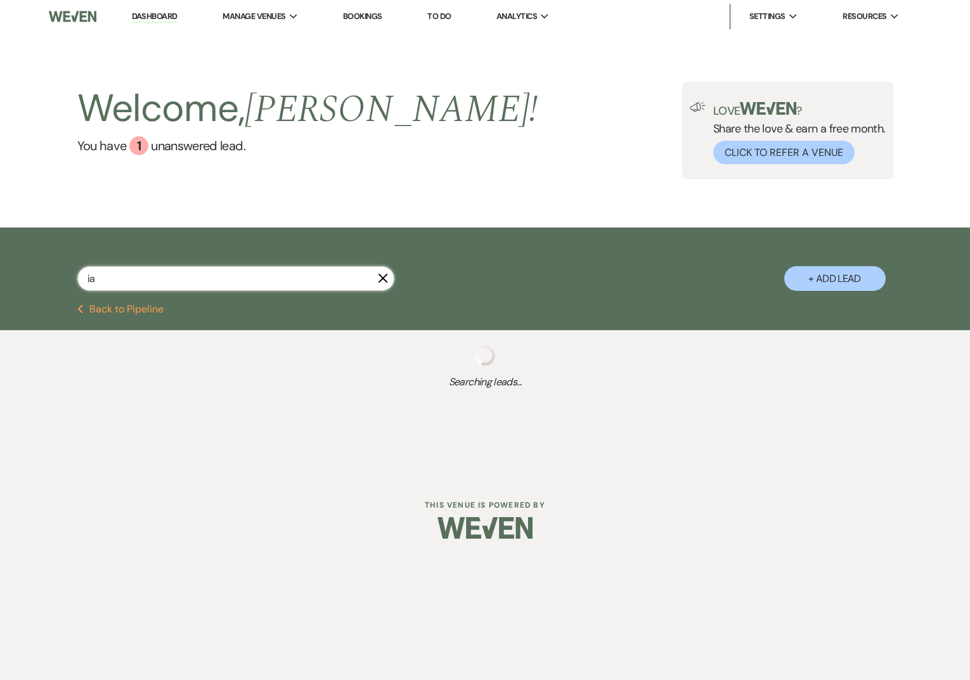
select select "5"
select select "8"
select select "5"
select select "8"
select select "5"
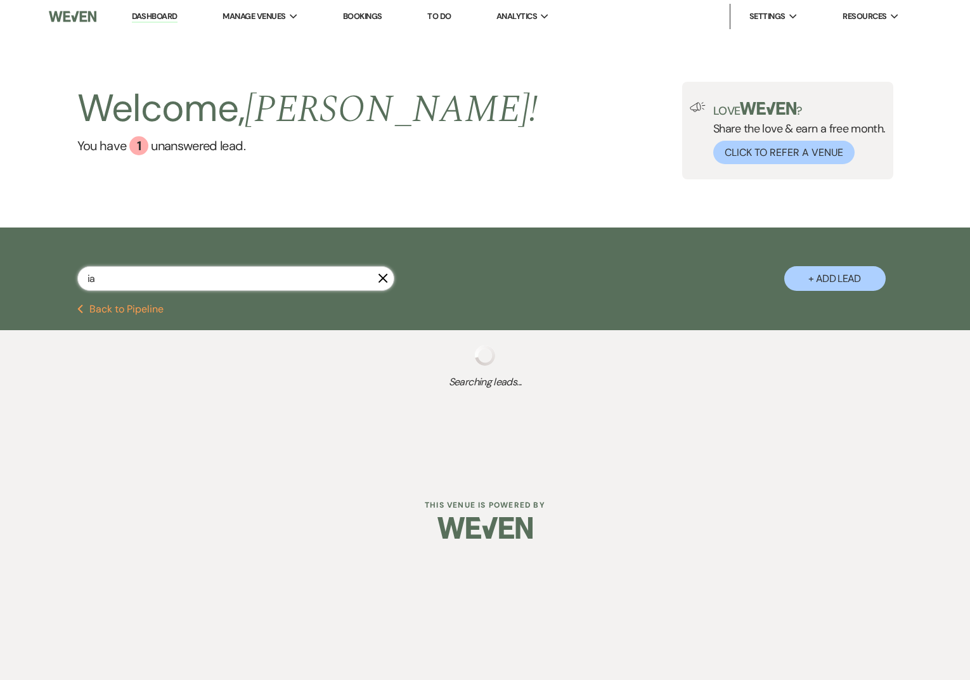
select select "8"
select select "5"
select select "8"
select select "6"
select select "8"
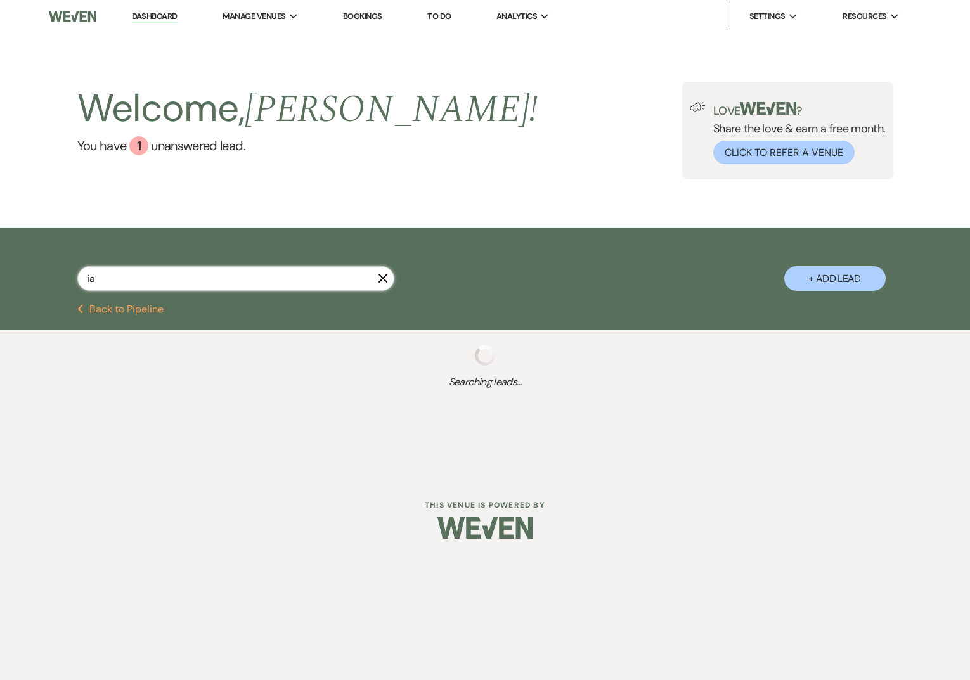
select select "1"
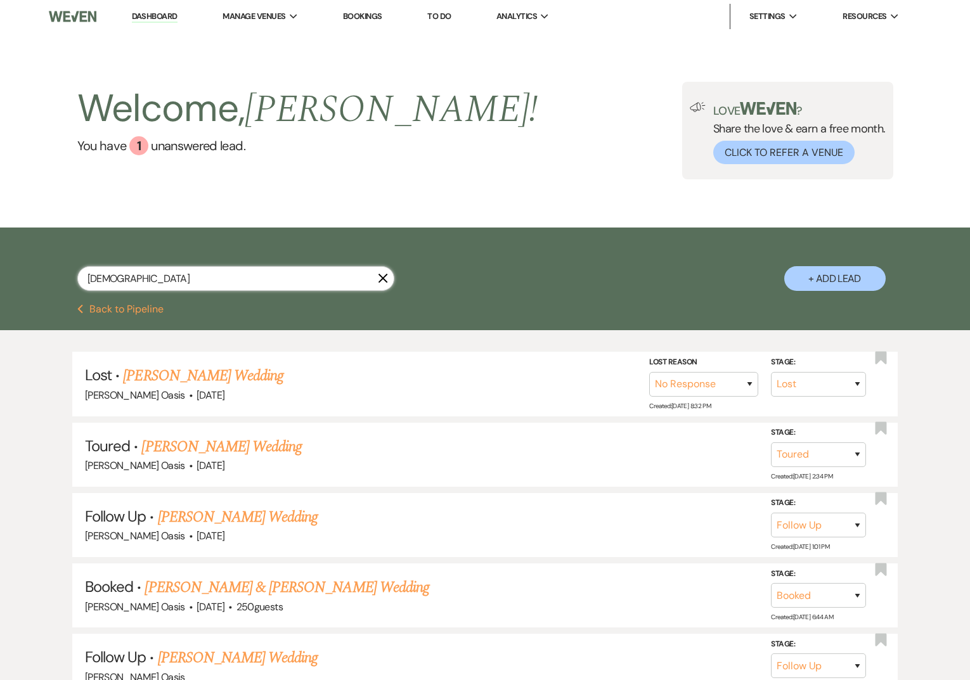
type input "[PERSON_NAME]"
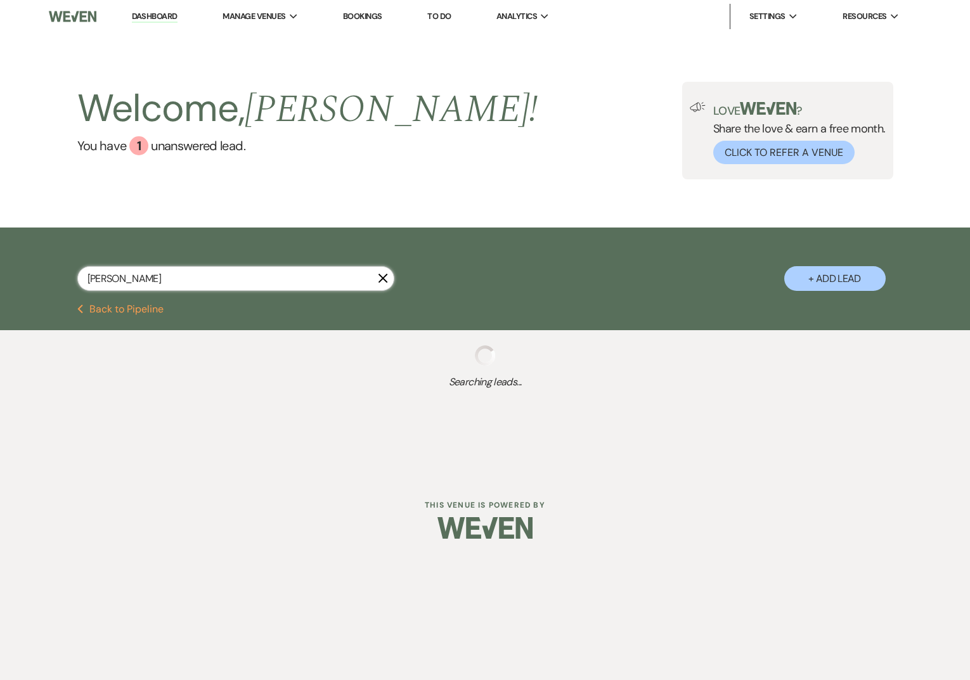
select select "8"
select select "5"
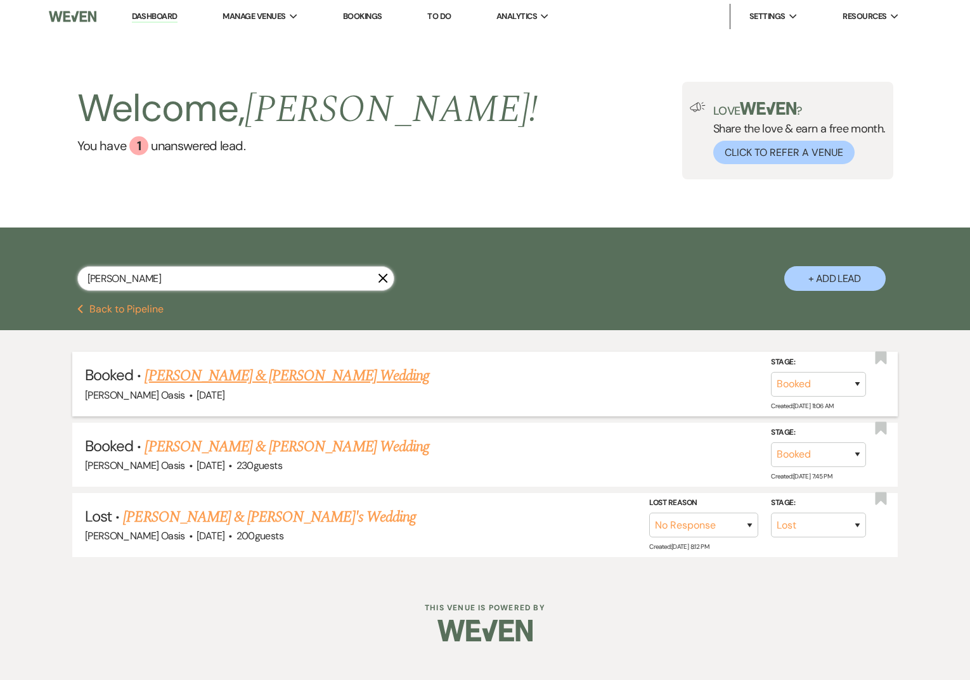
type input "[PERSON_NAME]"
click at [191, 376] on link "[PERSON_NAME] & [PERSON_NAME] Wedding" at bounding box center [287, 376] width 284 height 23
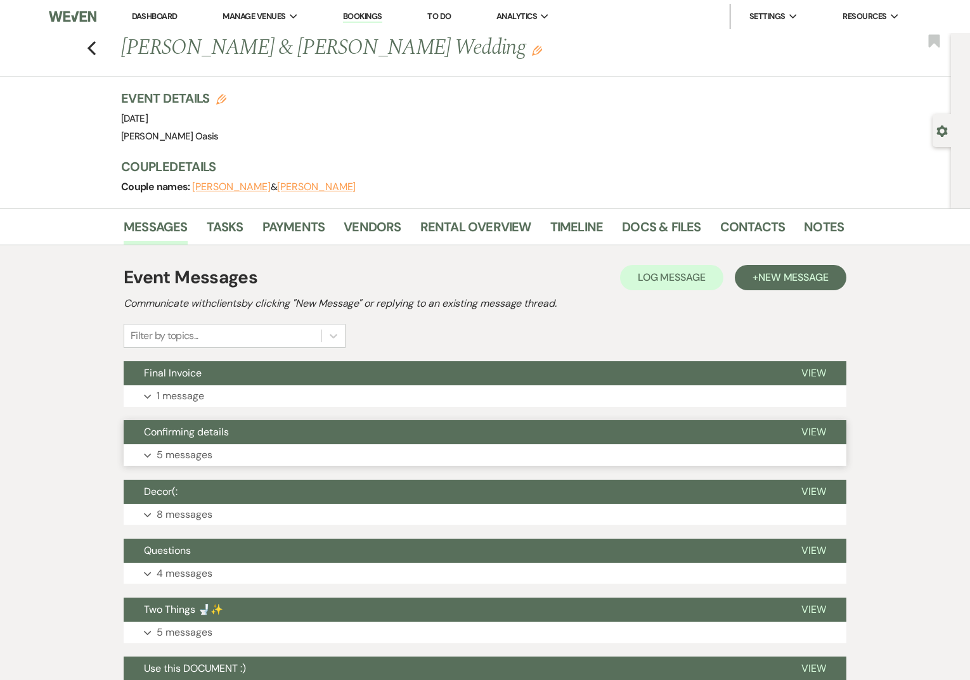
scroll to position [120, 0]
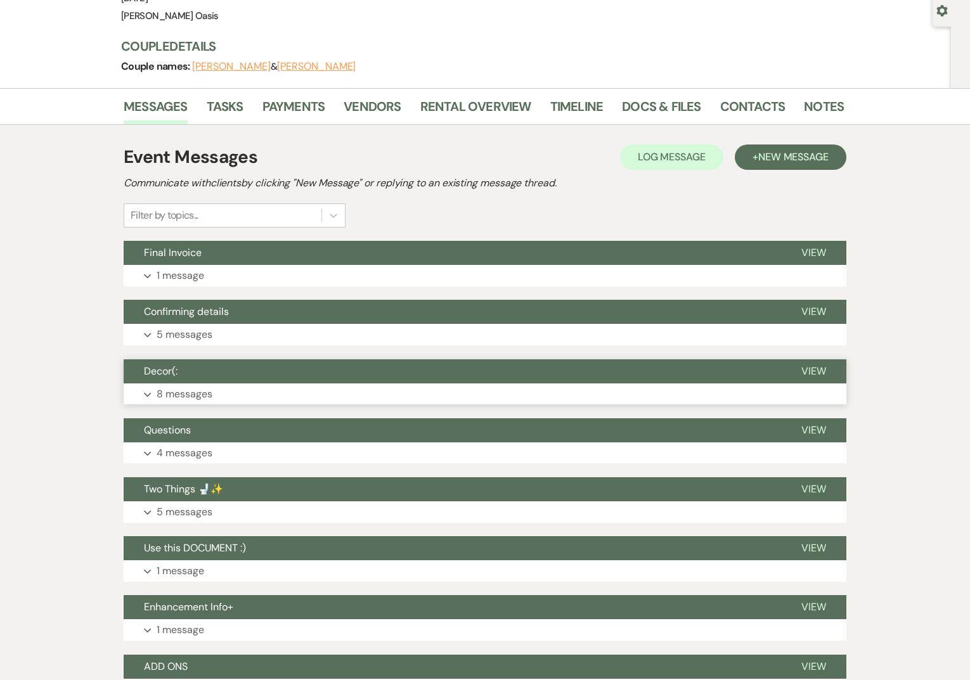
click at [190, 371] on button "Decor(:" at bounding box center [452, 371] width 657 height 24
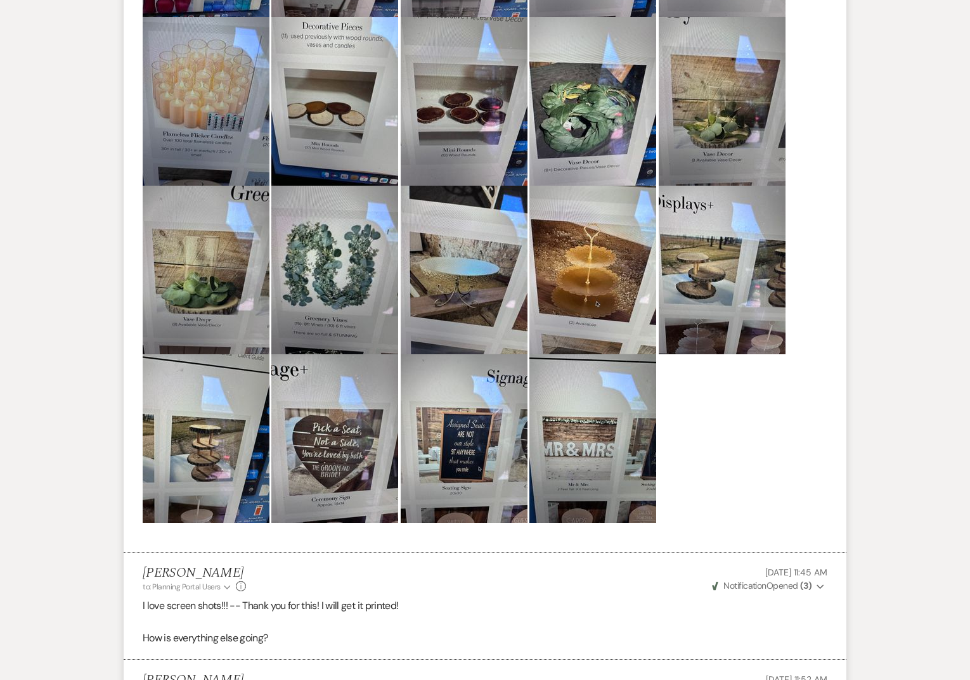
scroll to position [0, 0]
